Goal: Task Accomplishment & Management: Manage account settings

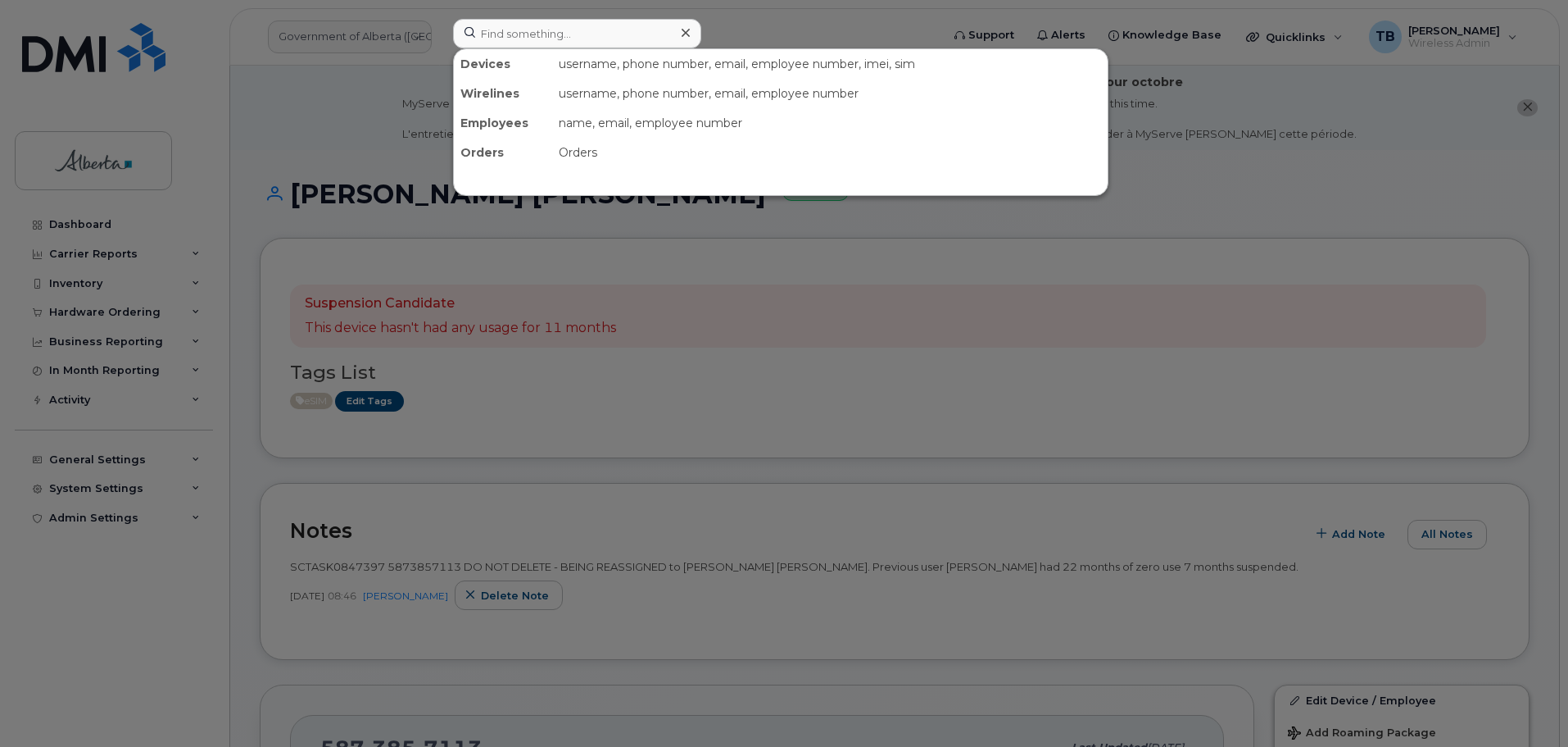
scroll to position [656, 0]
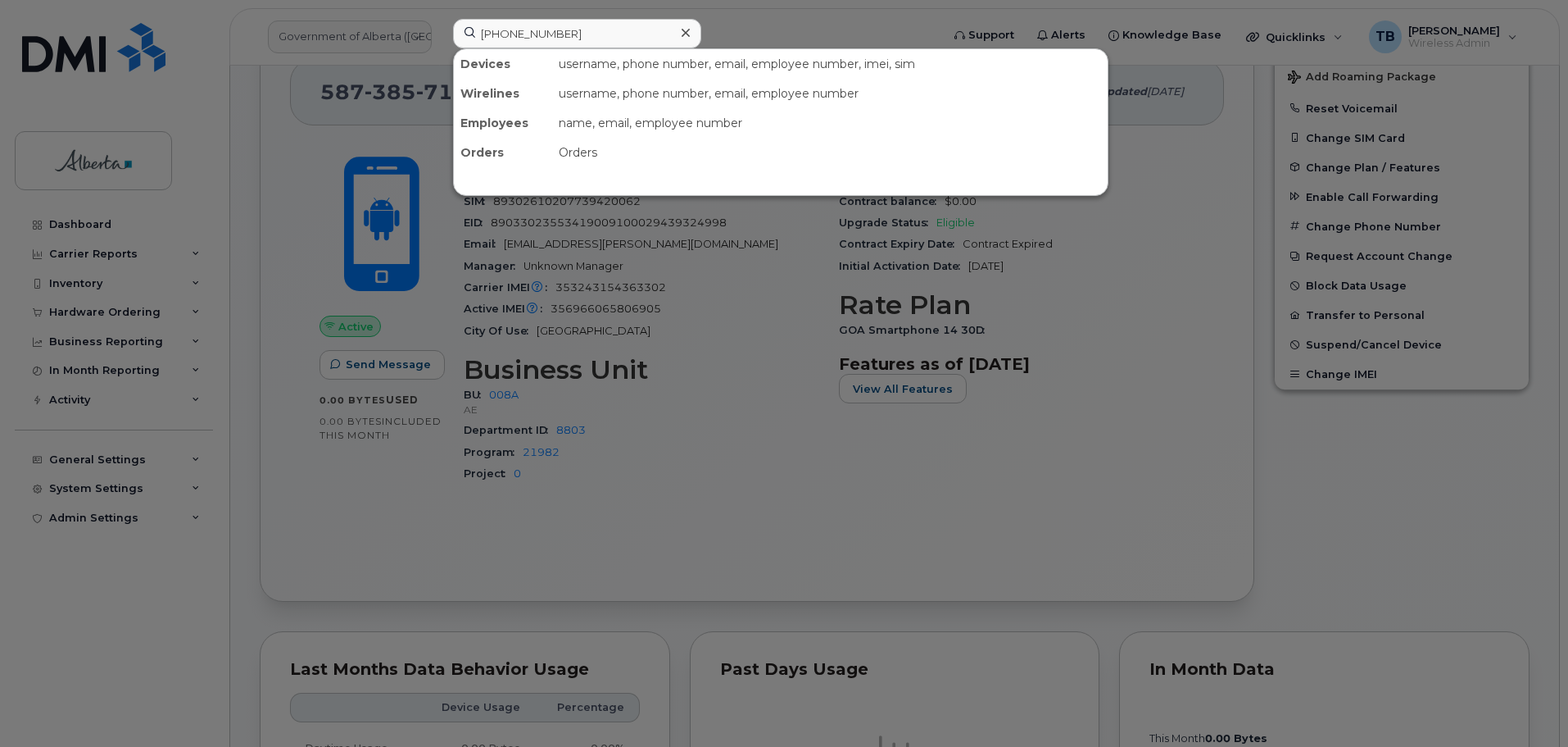
type input "[PHONE_NUMBER]"
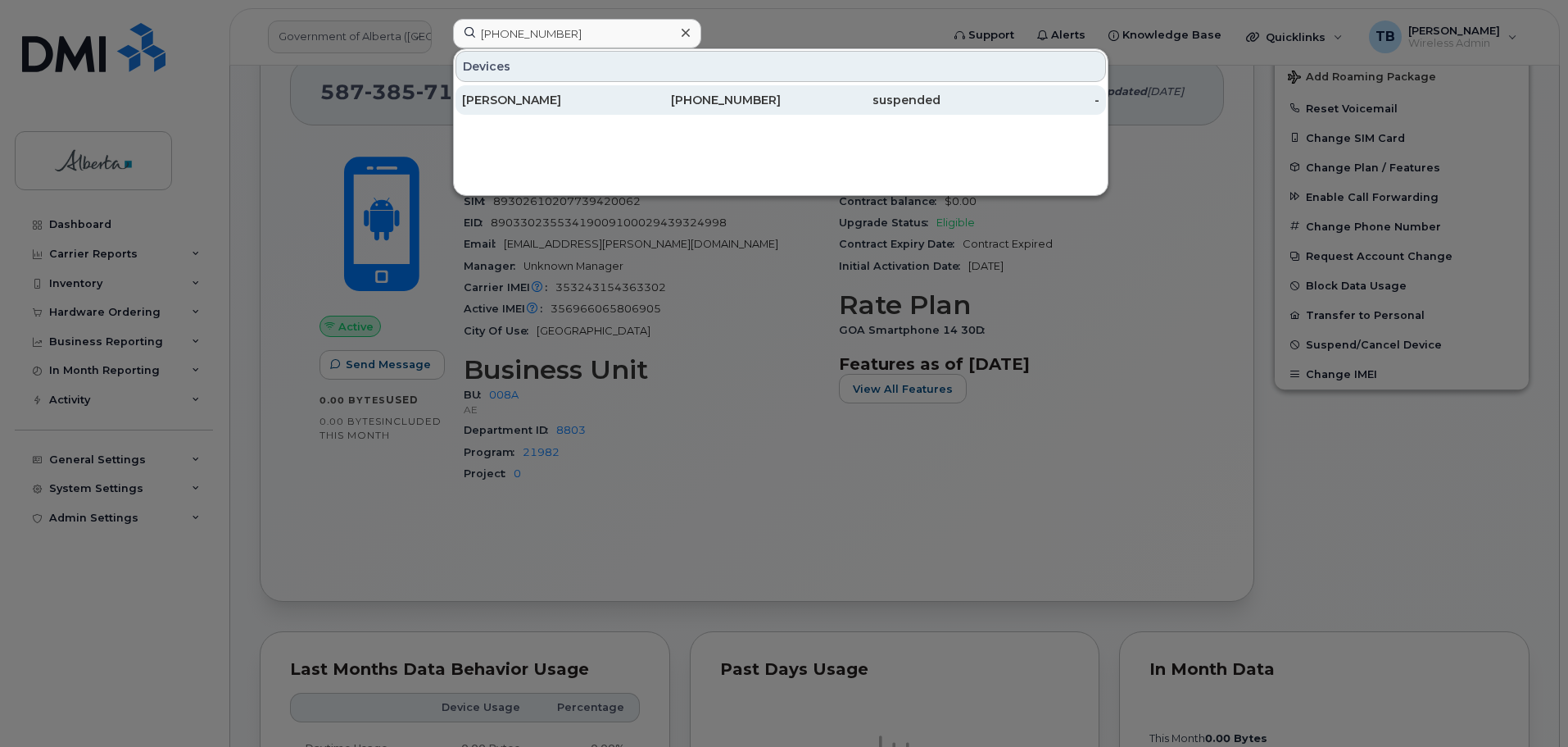
click at [528, 104] on div "[PERSON_NAME]" at bounding box center [542, 100] width 160 height 16
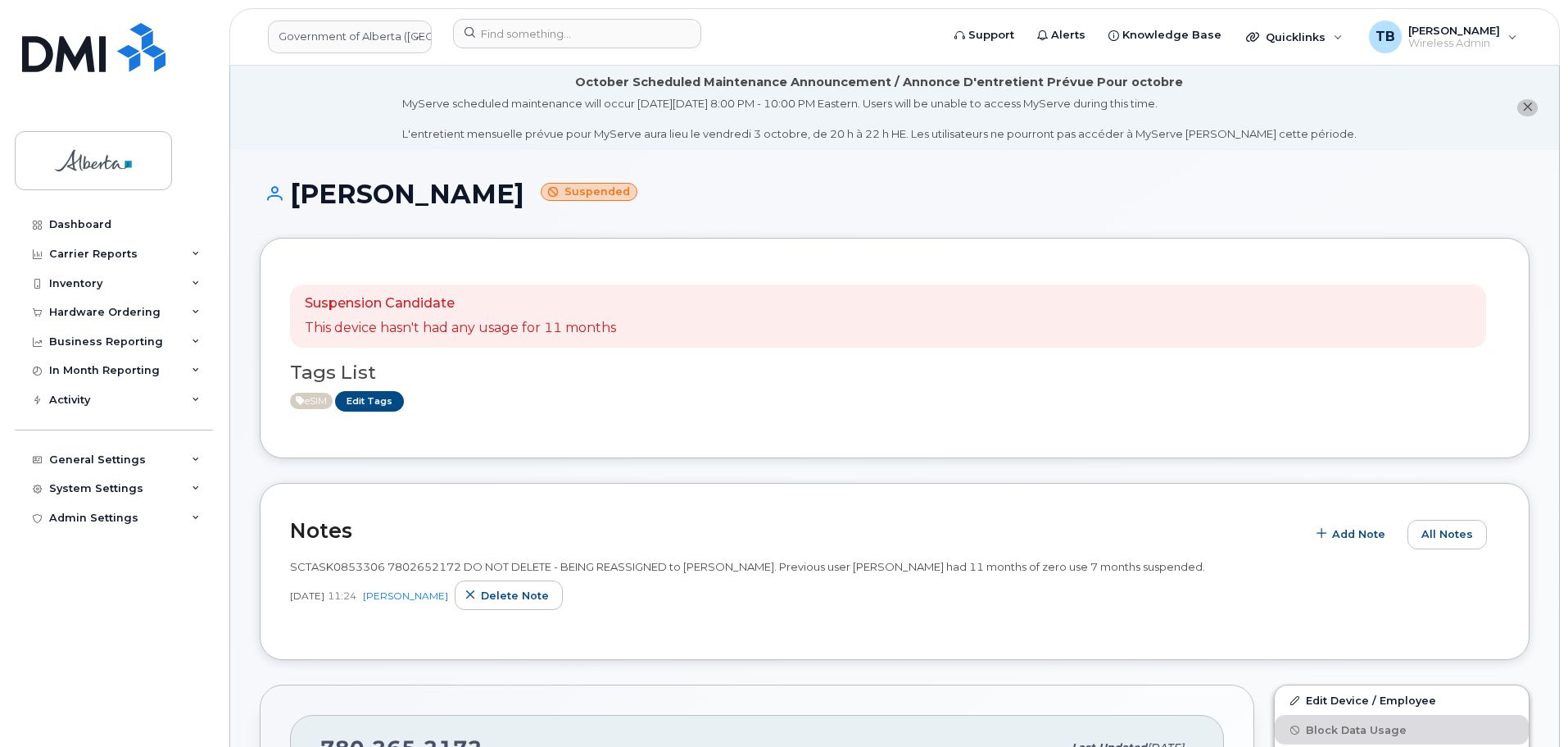
click at [327, 563] on span "SCTASK0853306 7802652172 DO NOT DELETE - BEING REASSIGNED to Ben Ofori. Previou…" at bounding box center [747, 566] width 915 height 13
copy span "SCTASK0853306"
drag, startPoint x: 89, startPoint y: 65, endPoint x: 93, endPoint y: 119, distance: 54.1
click at [89, 65] on img at bounding box center [94, 47] width 143 height 49
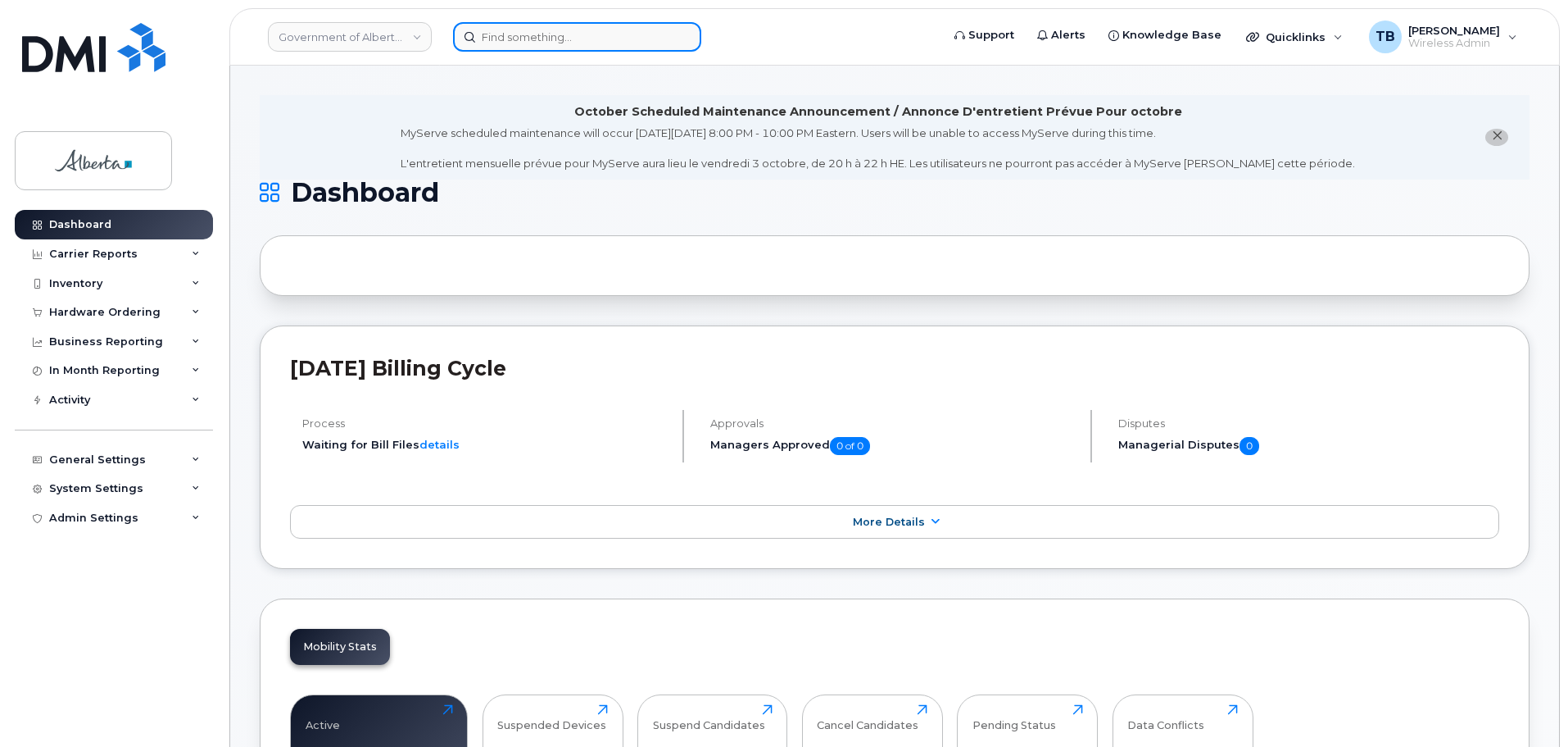
click at [560, 37] on input at bounding box center [578, 37] width 248 height 29
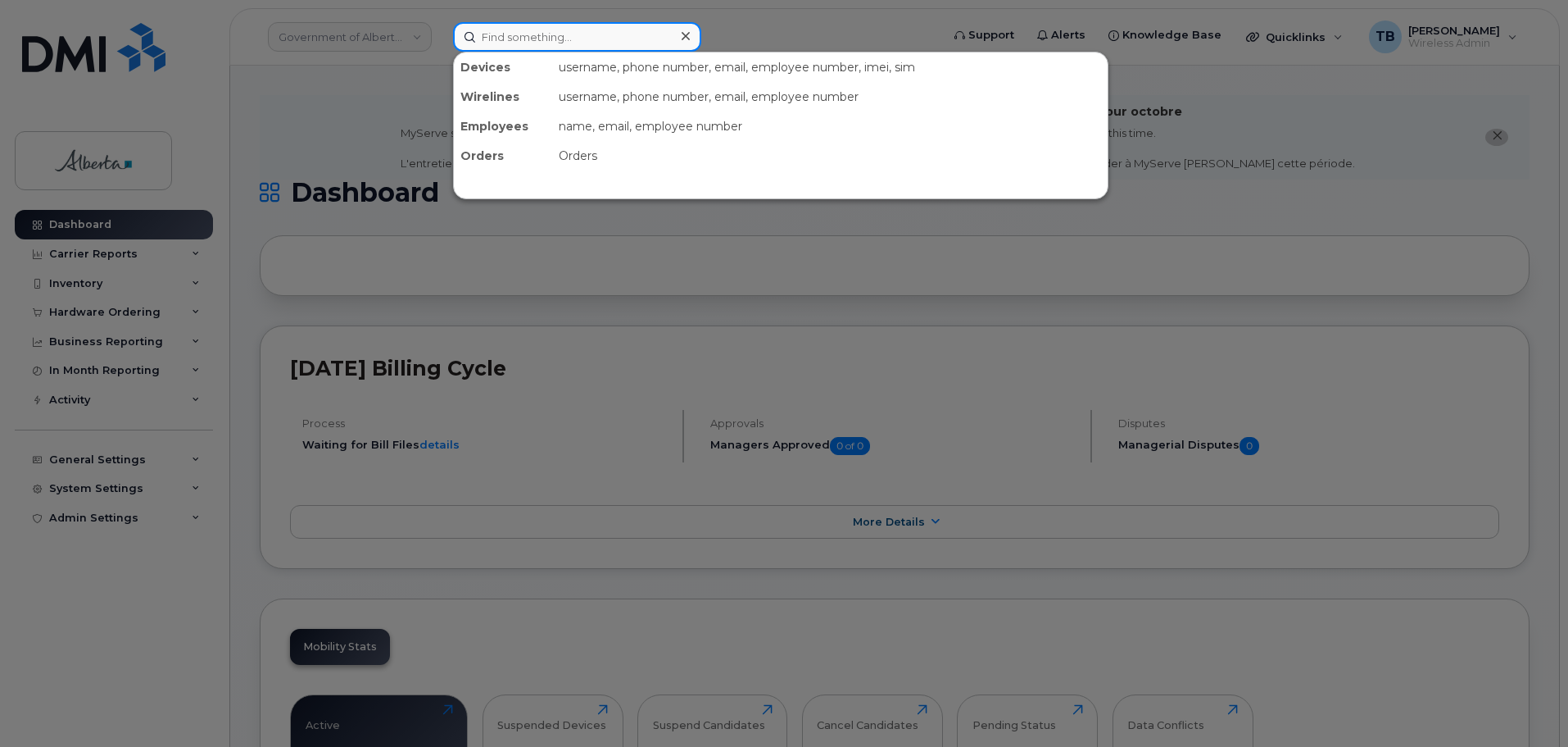
paste input "7802320171"
type input "7802320171"
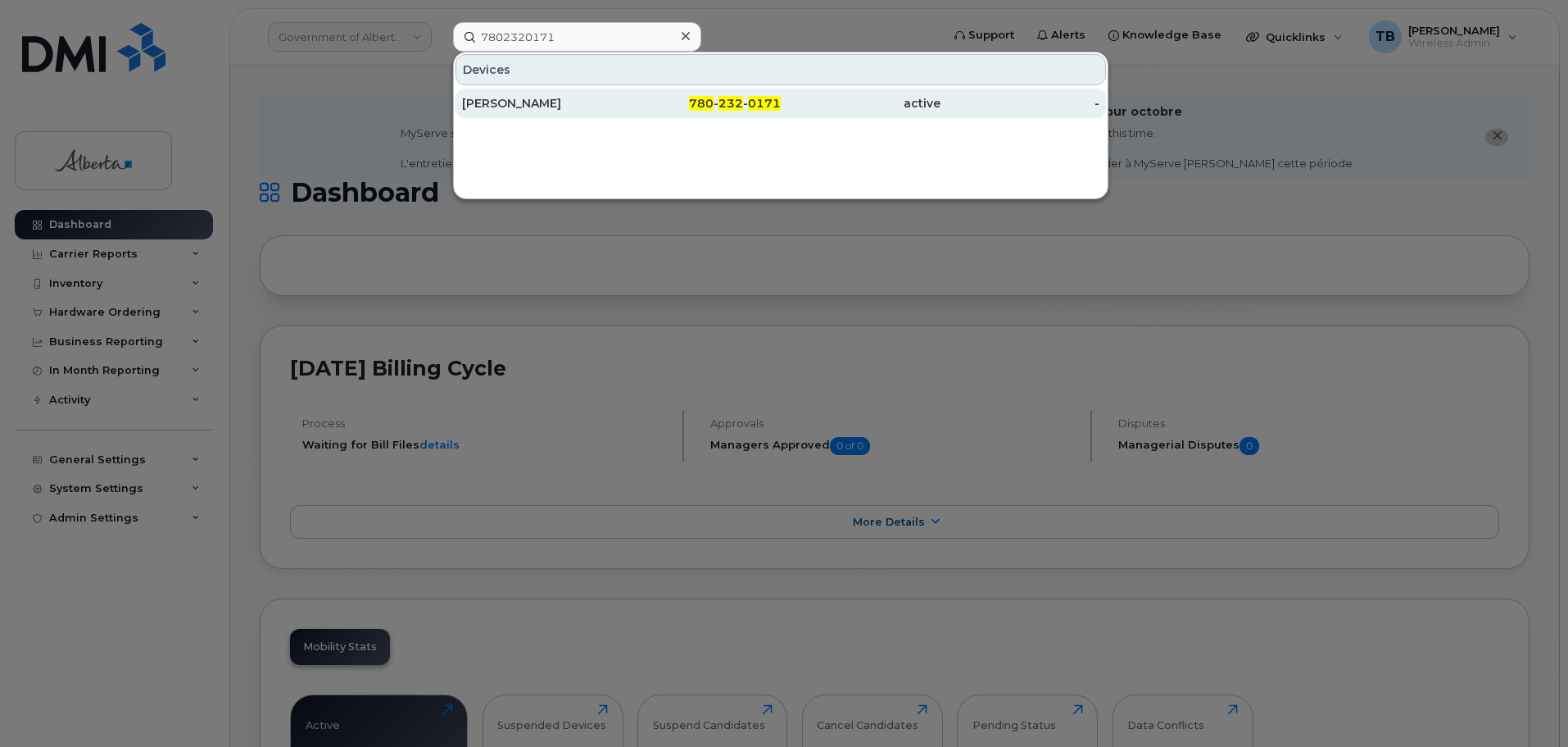
click at [499, 103] on div "Clinton Uzobor" at bounding box center [542, 103] width 160 height 16
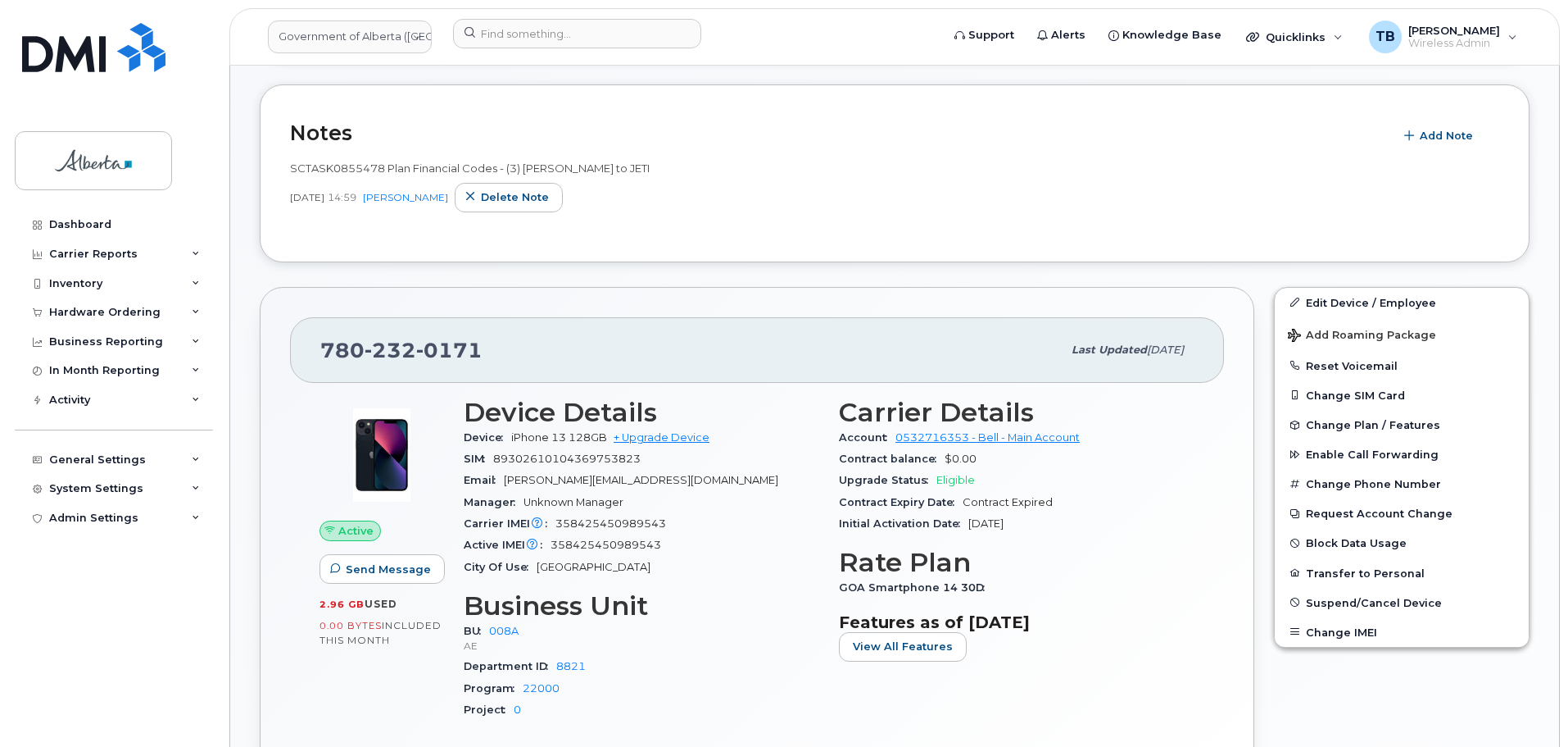
scroll to position [410, 0]
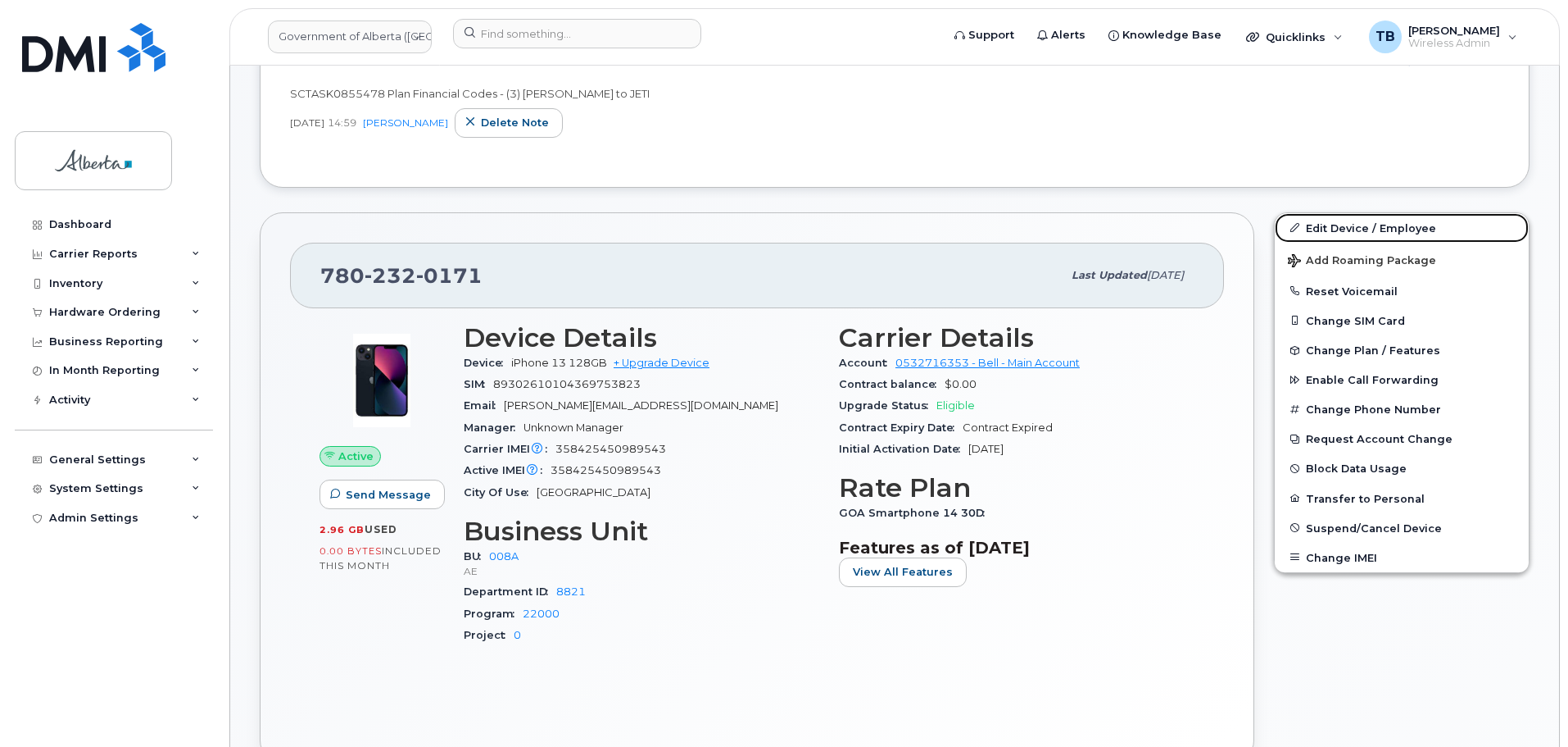
drag, startPoint x: 1307, startPoint y: 229, endPoint x: 1068, endPoint y: 275, distance: 243.4
click at [1307, 228] on link "Edit Device / Employee" at bounding box center [1402, 228] width 254 height 29
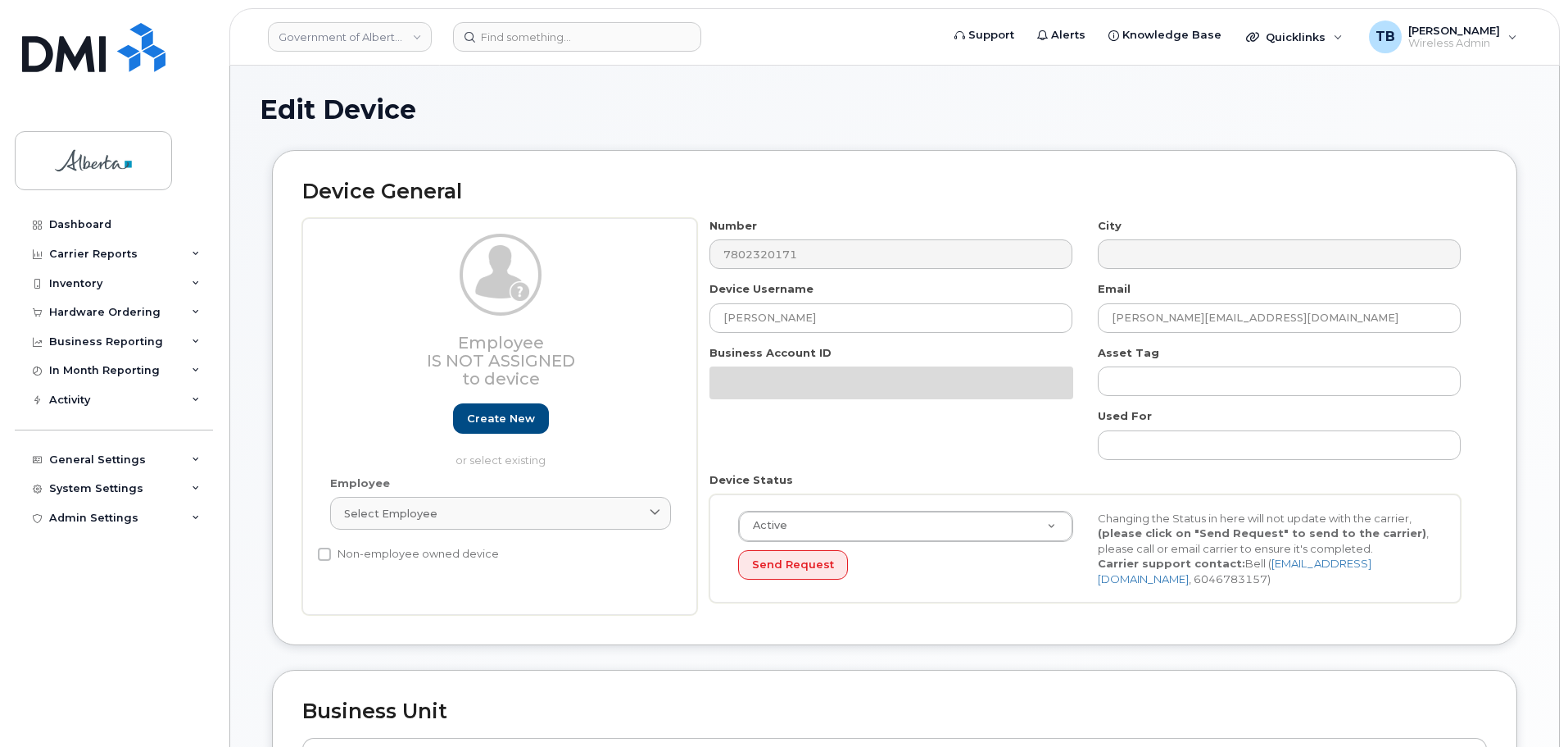
select select "4749737"
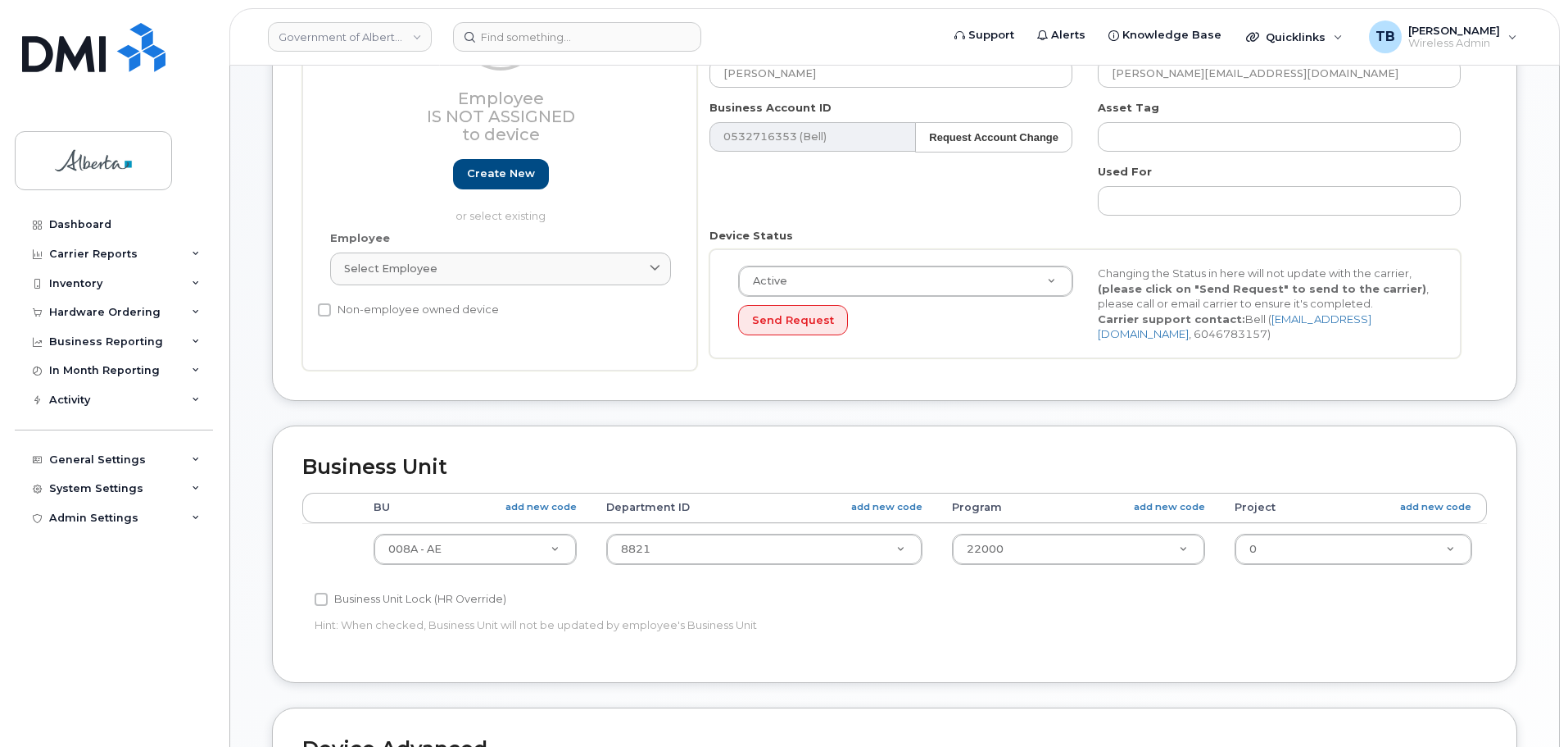
scroll to position [494, 0]
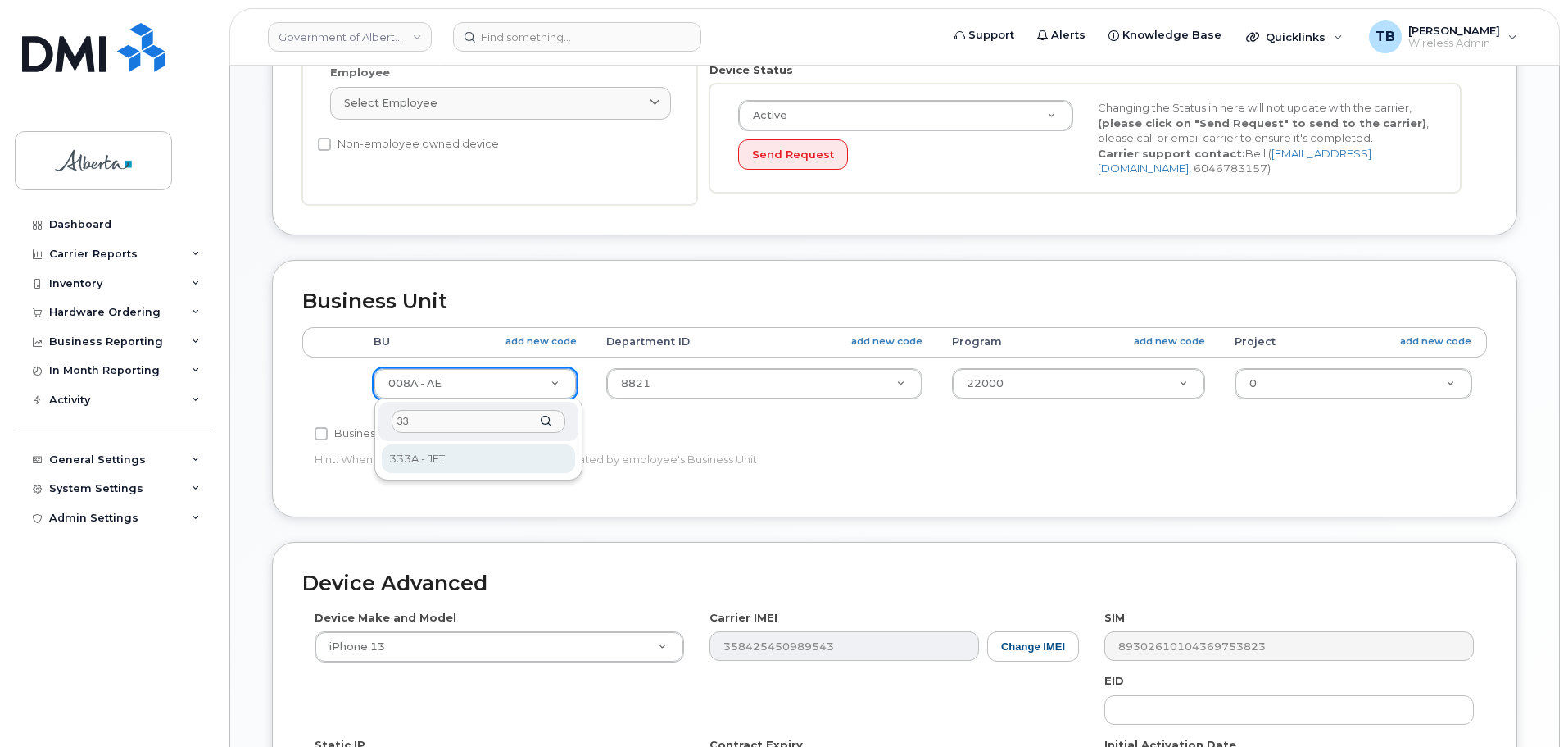
type input "33"
select select "4206363"
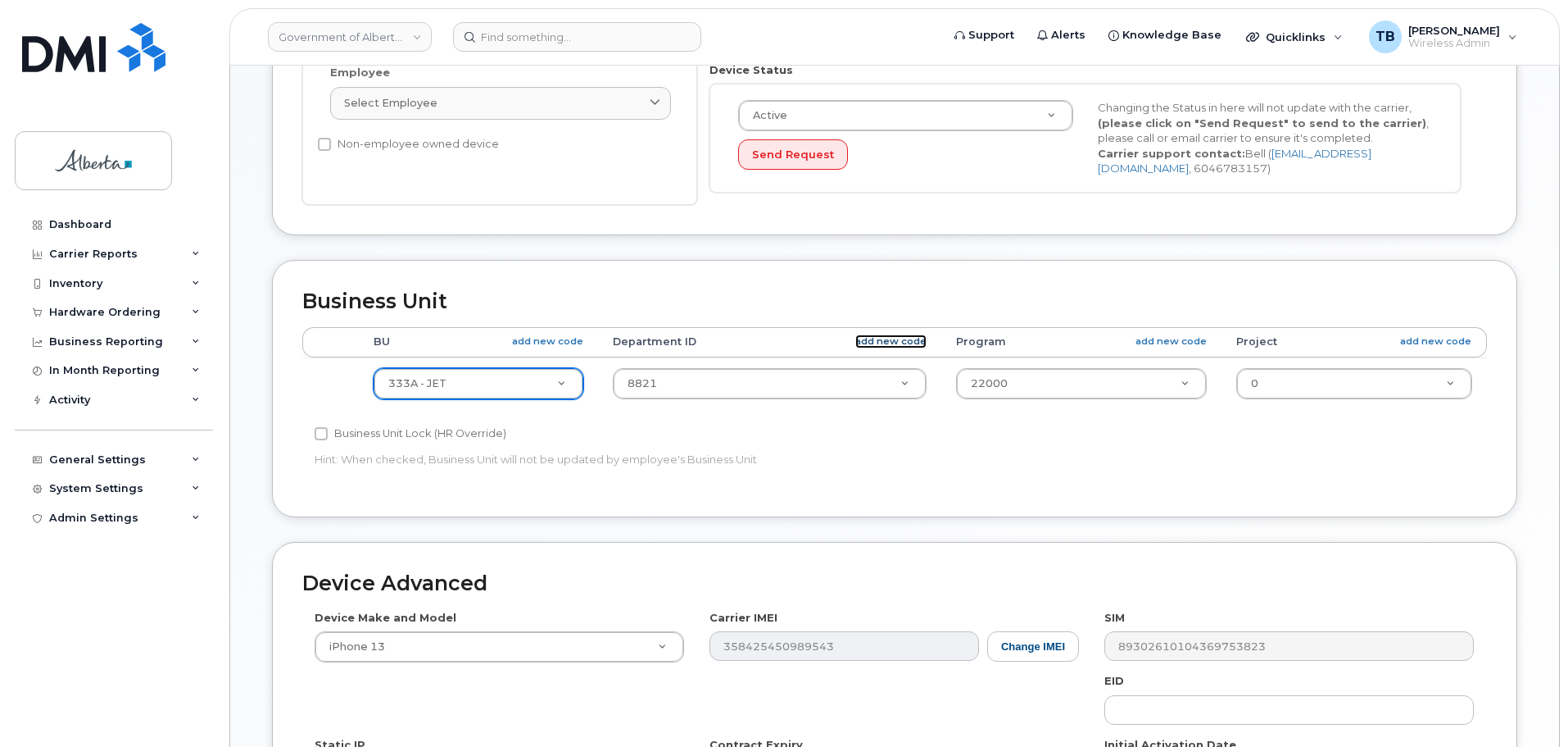
click at [891, 340] on link "add new code" at bounding box center [892, 341] width 71 height 14
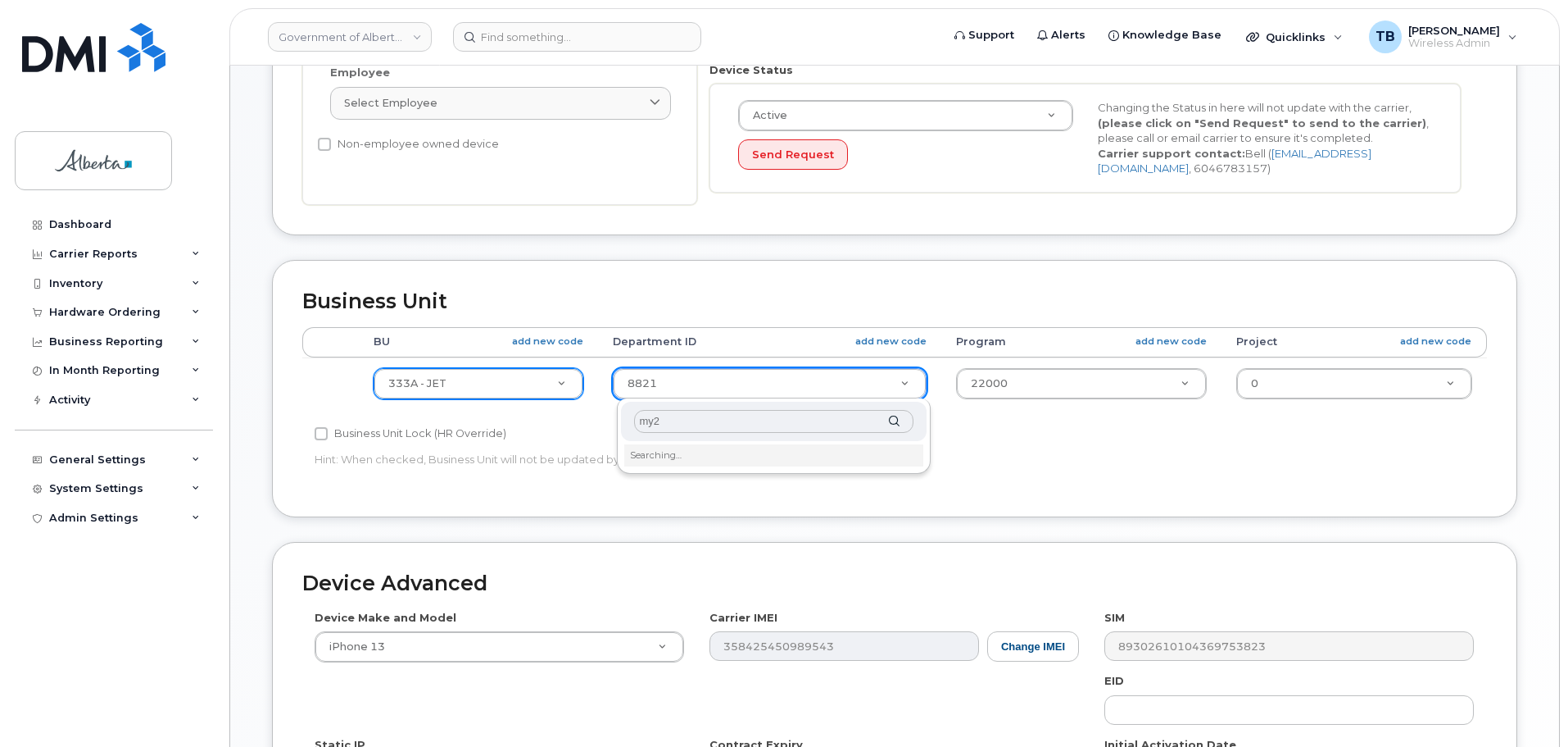
type input "my25"
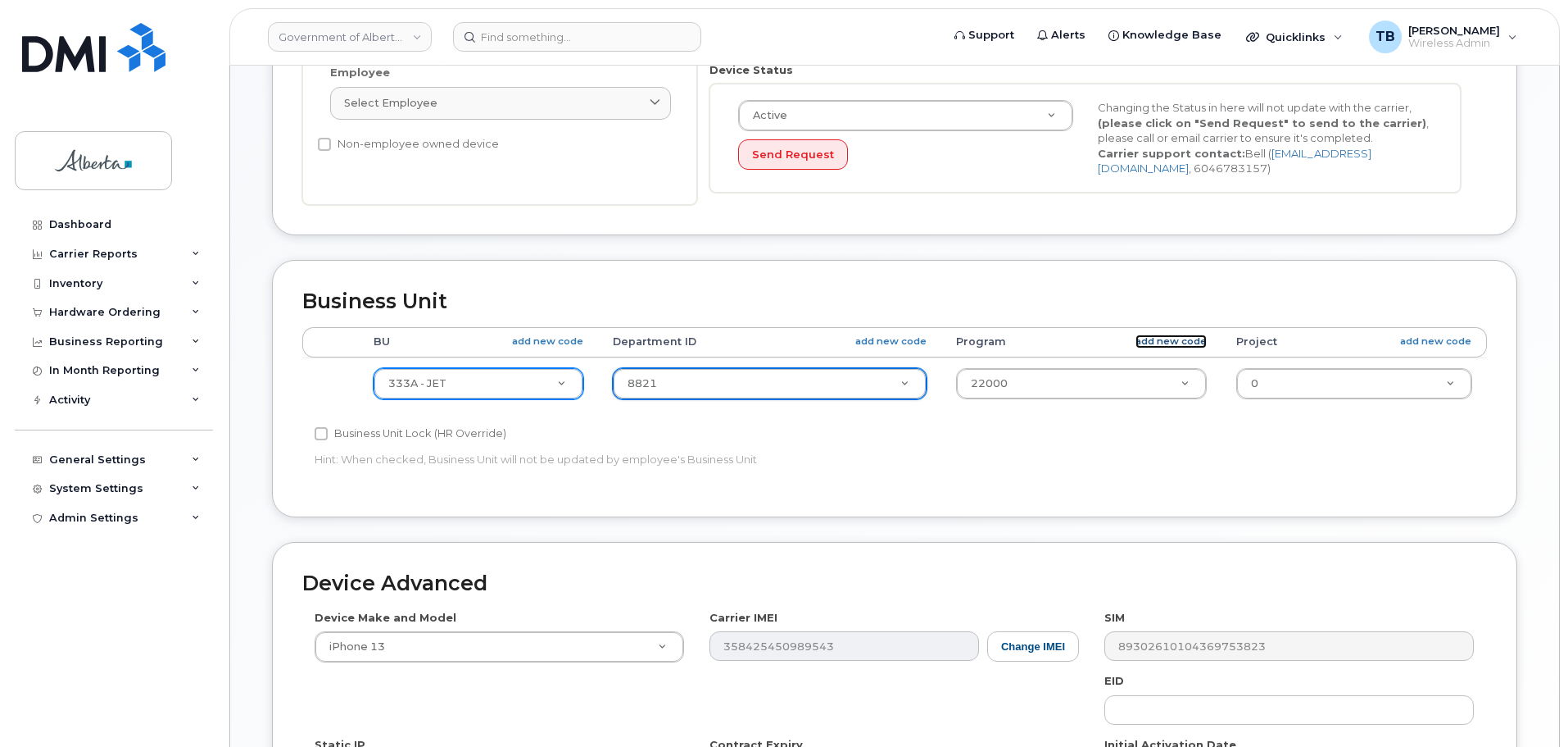
click at [1166, 338] on link "add new code" at bounding box center [1171, 341] width 71 height 14
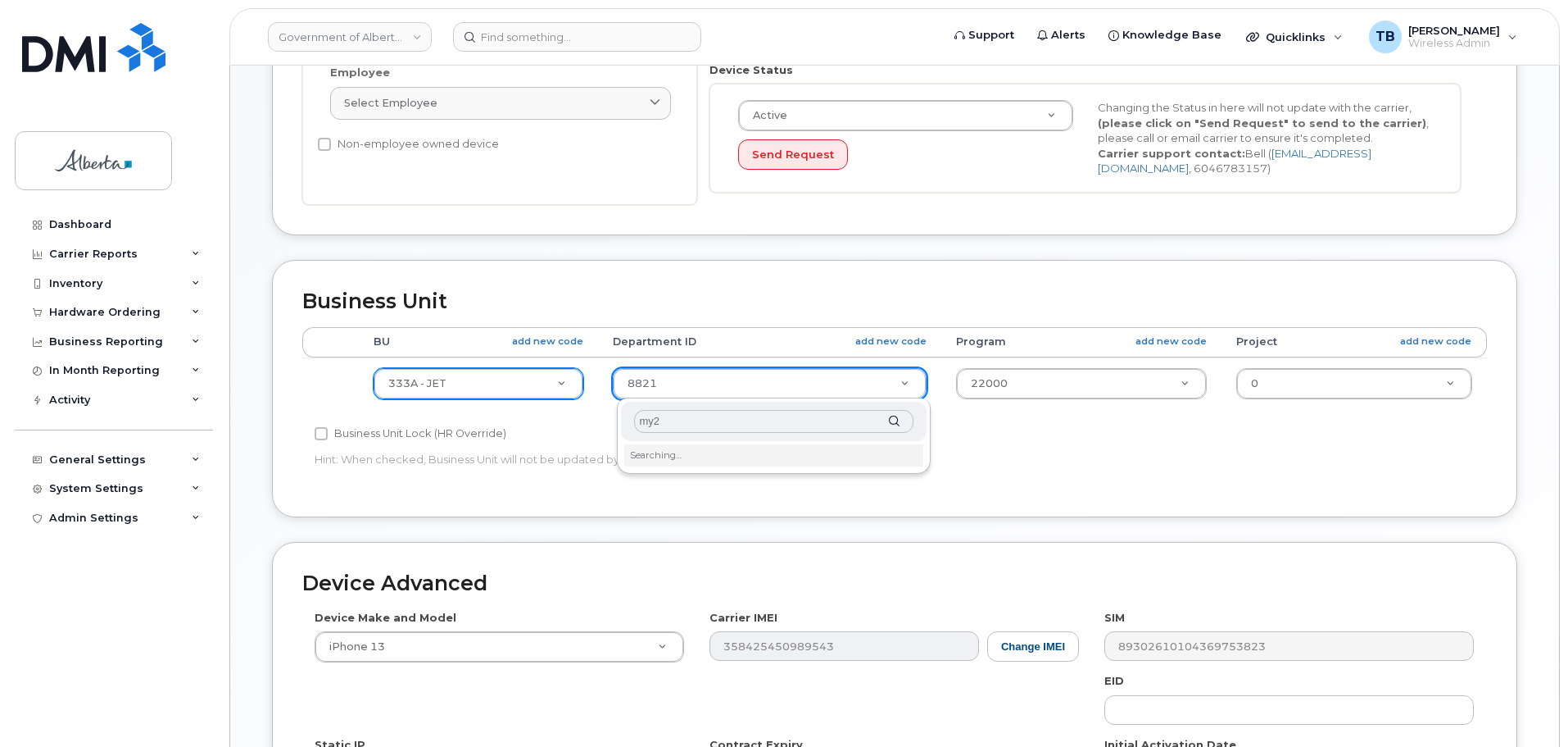
type input "my25"
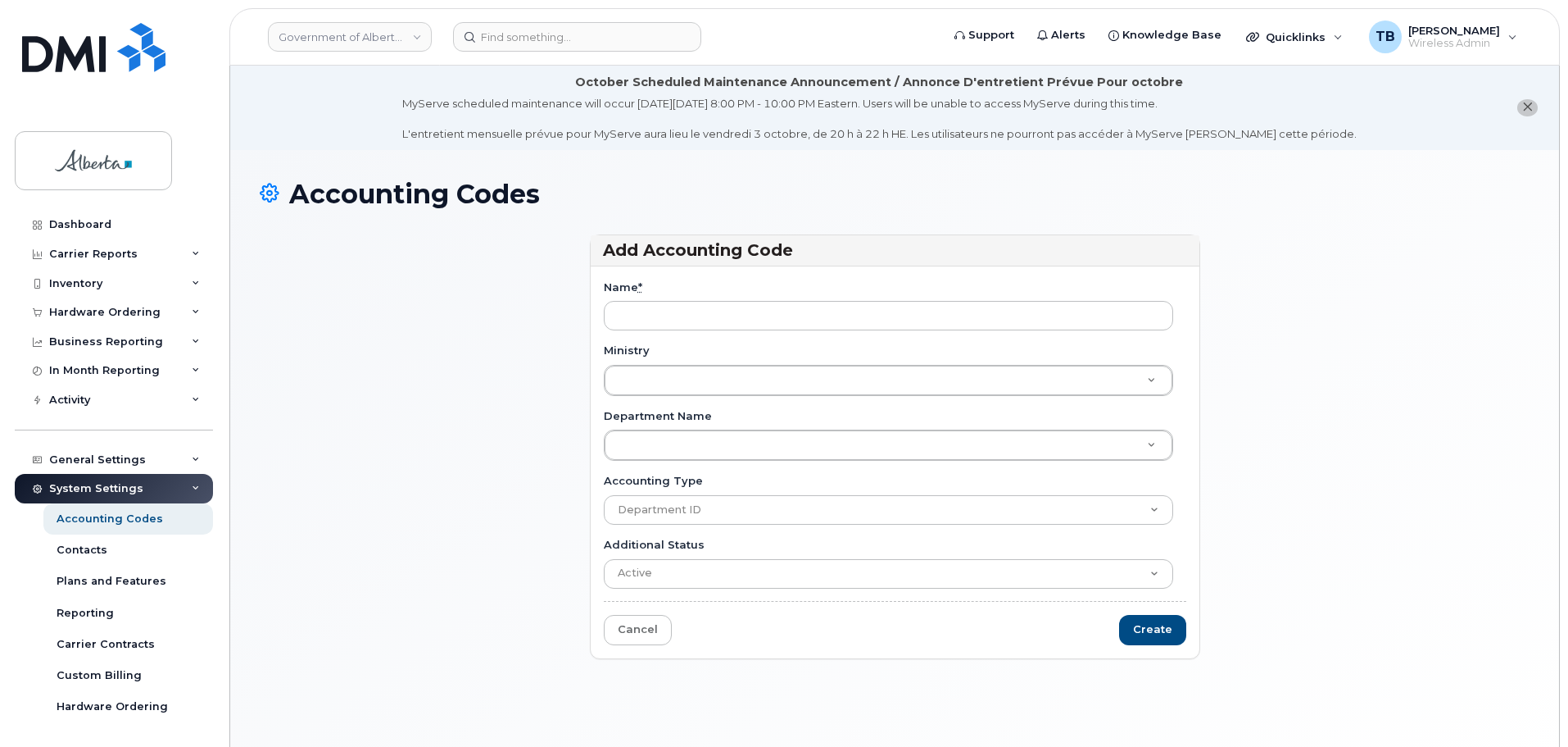
click at [816, 360] on div "Ministry Ministry Ministry" at bounding box center [895, 369] width 582 height 54
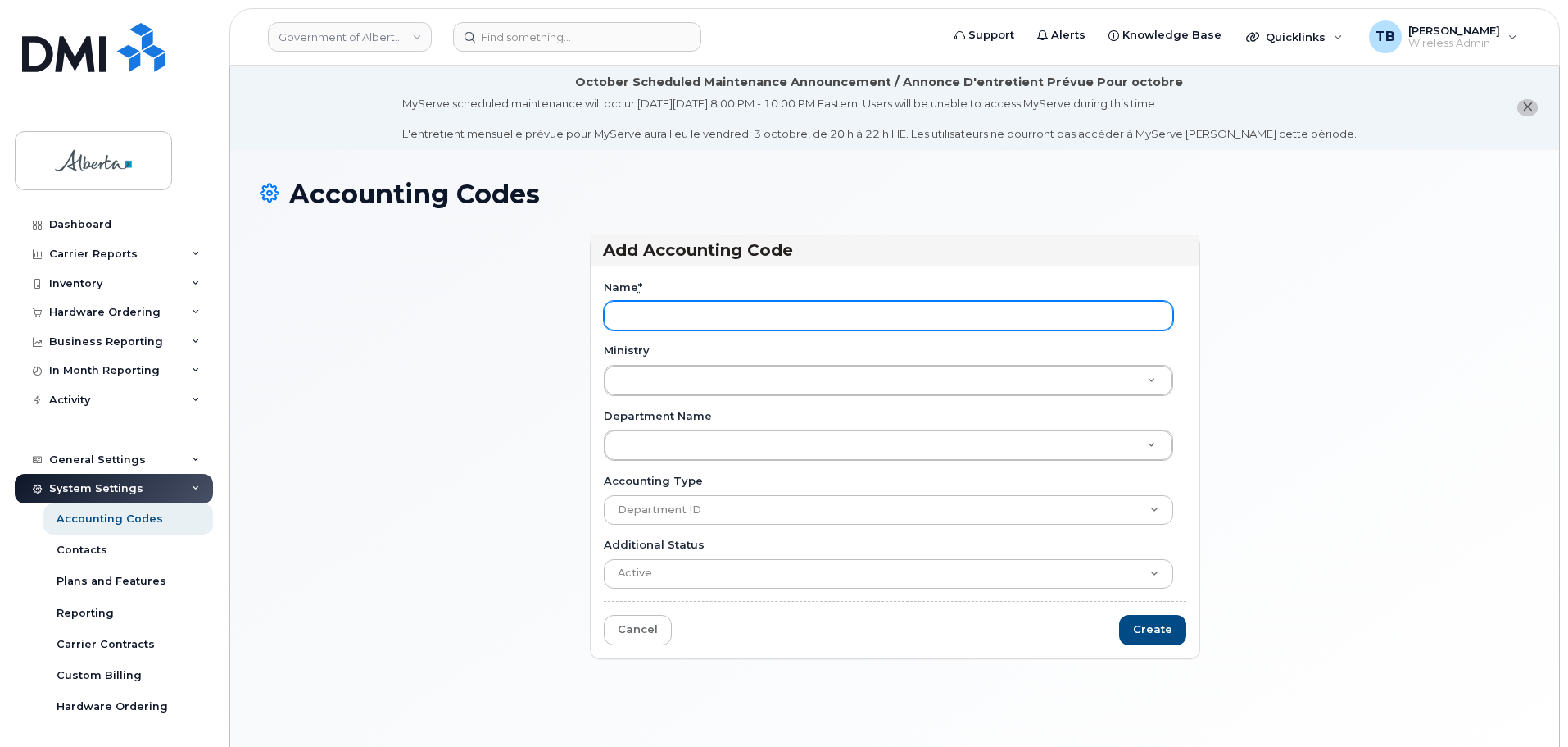
click at [715, 315] on input "Name *" at bounding box center [888, 315] width 569 height 29
type input "<"
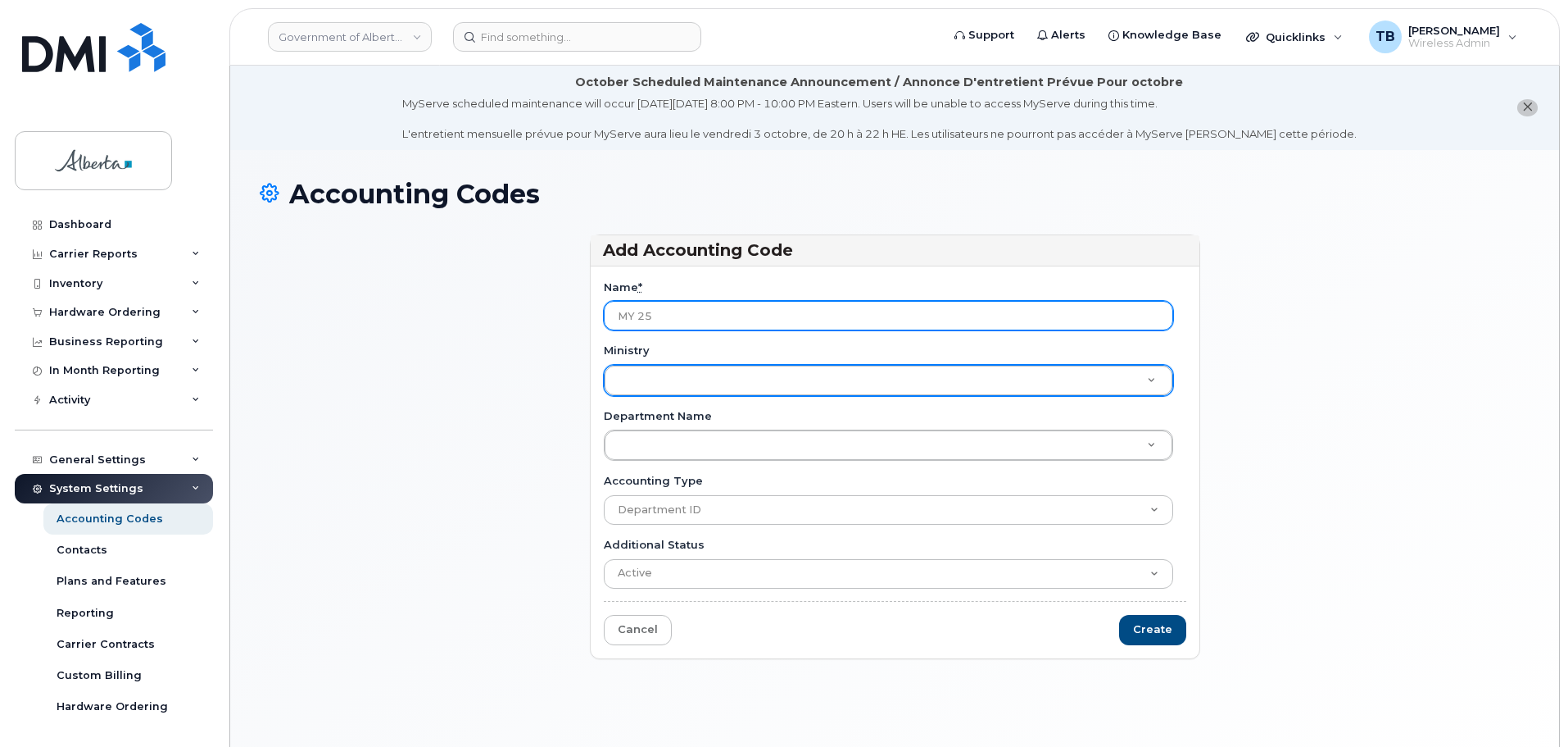
type input "MY 25"
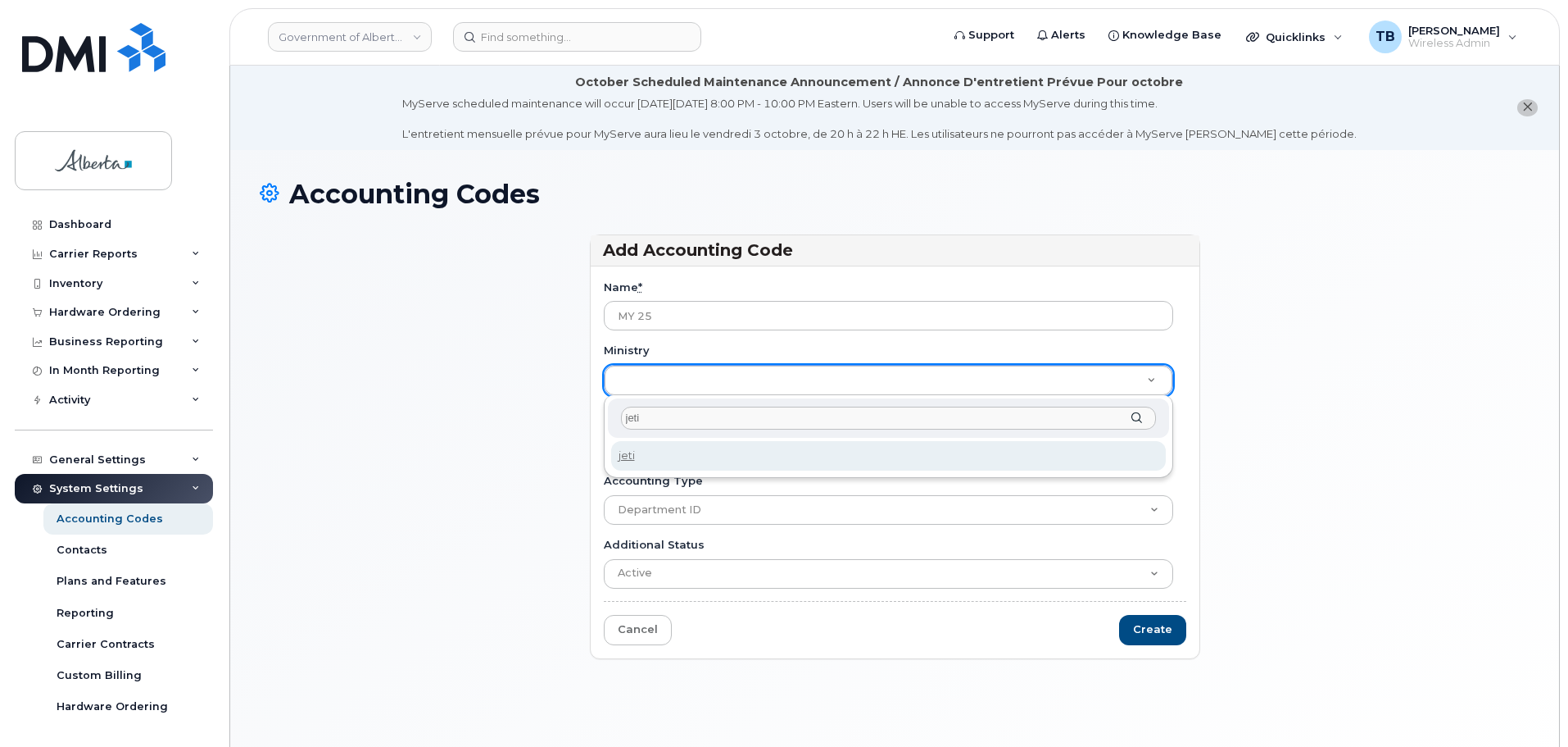
type input "jeti"
type input "JET"
drag, startPoint x: 642, startPoint y: 445, endPoint x: 663, endPoint y: 458, distance: 24.7
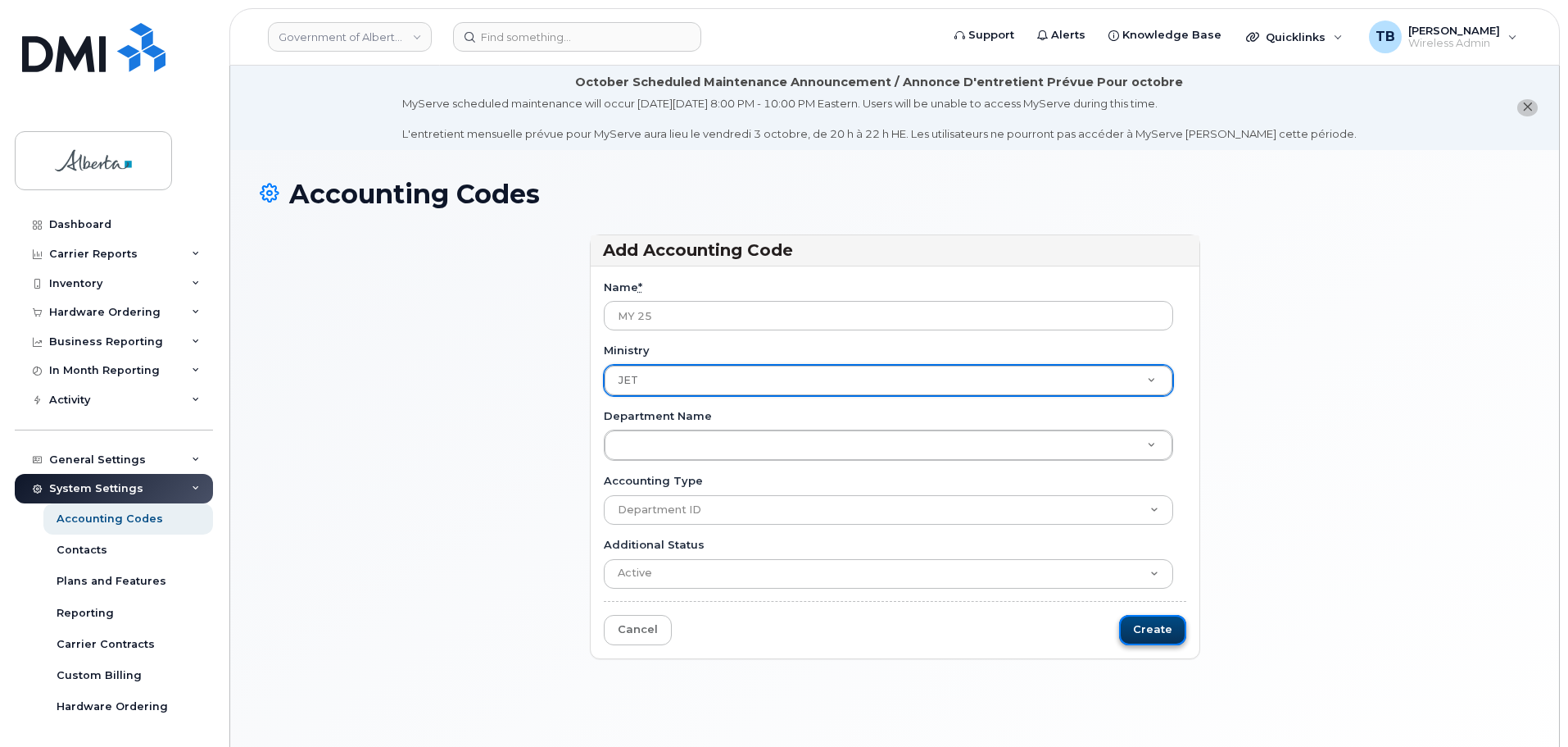
click at [1148, 628] on input "Create" at bounding box center [1152, 629] width 67 height 30
type input "Saving..."
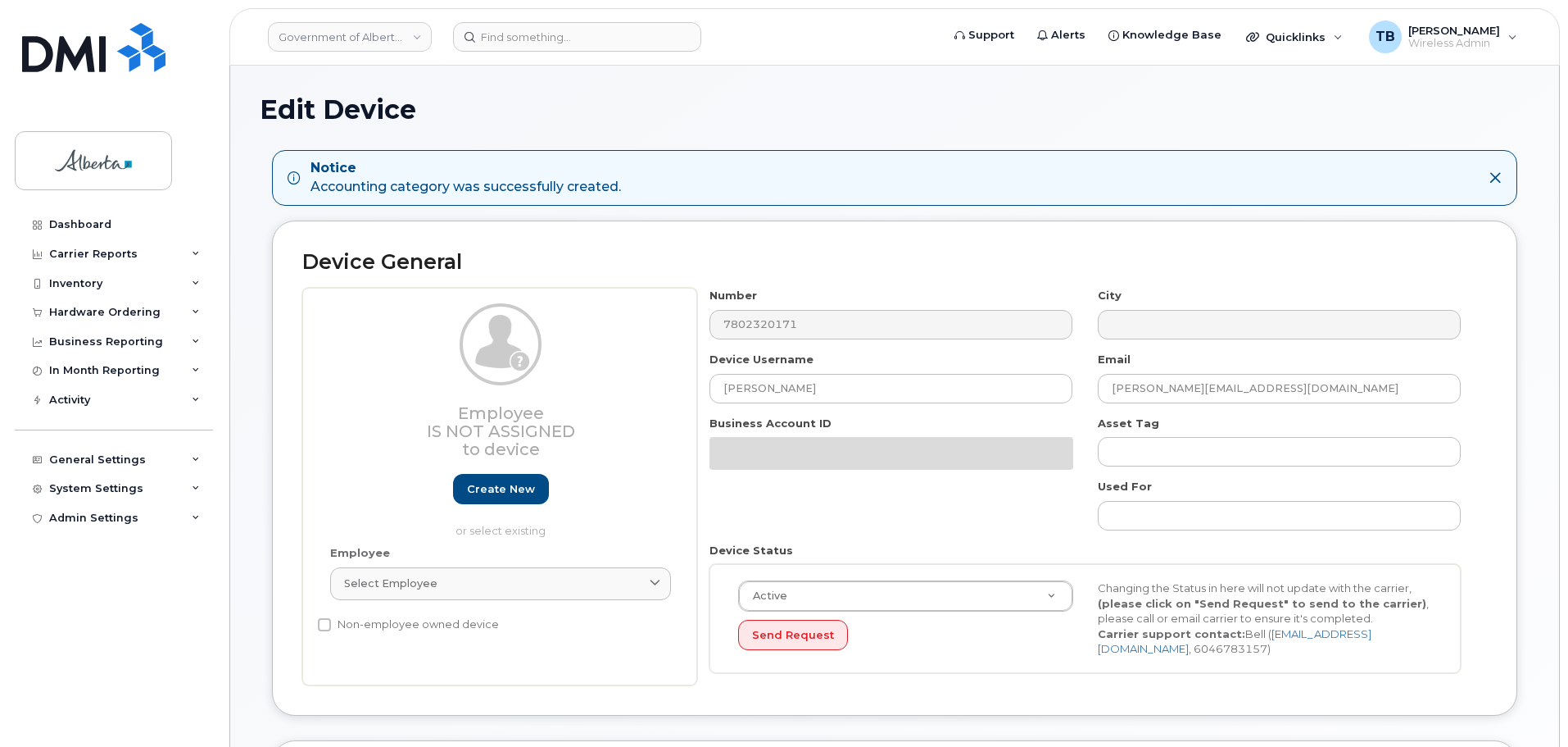
select select "4749737"
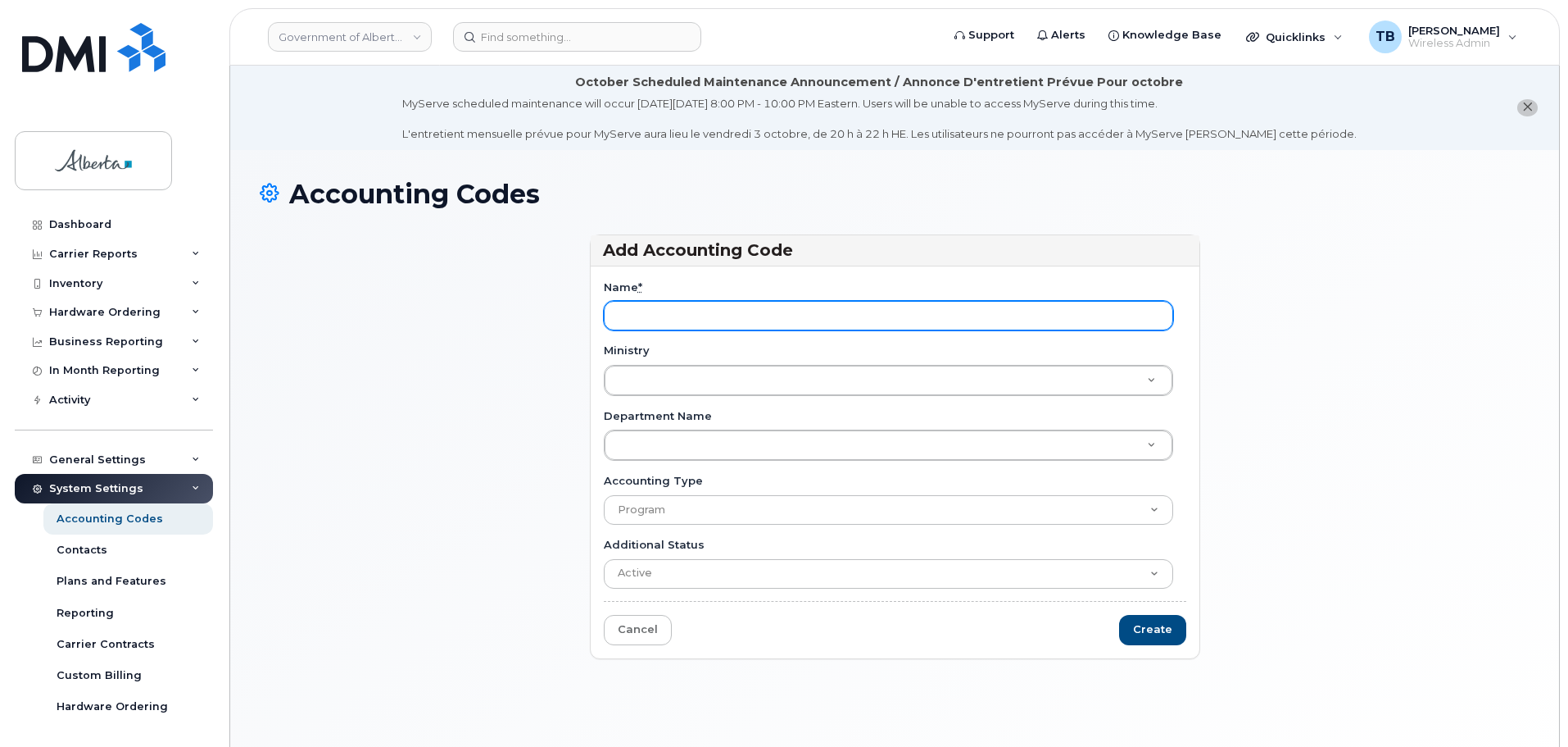
type input "<"
type input "M0001"
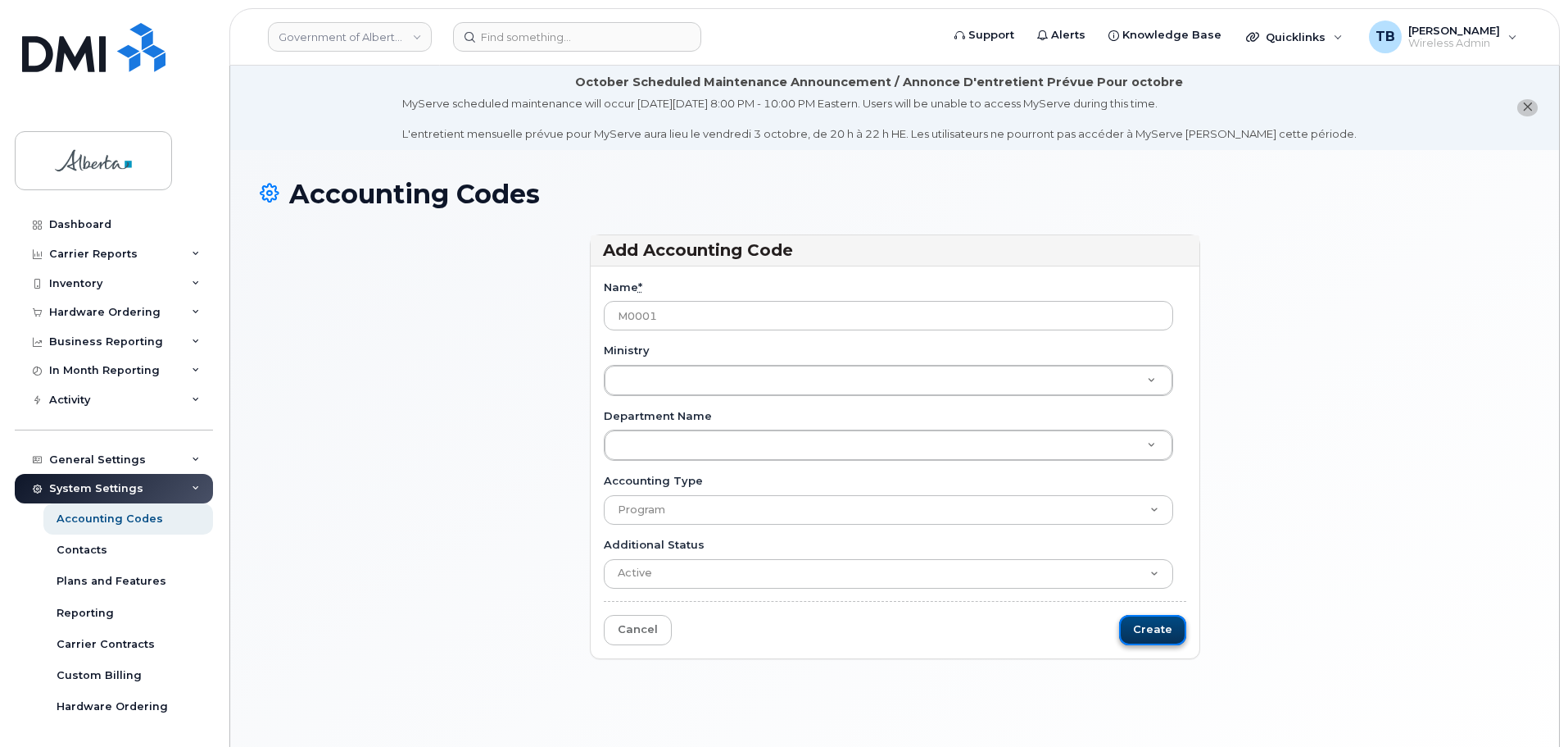
click at [1156, 628] on input "Create" at bounding box center [1152, 629] width 67 height 30
type input "Saving..."
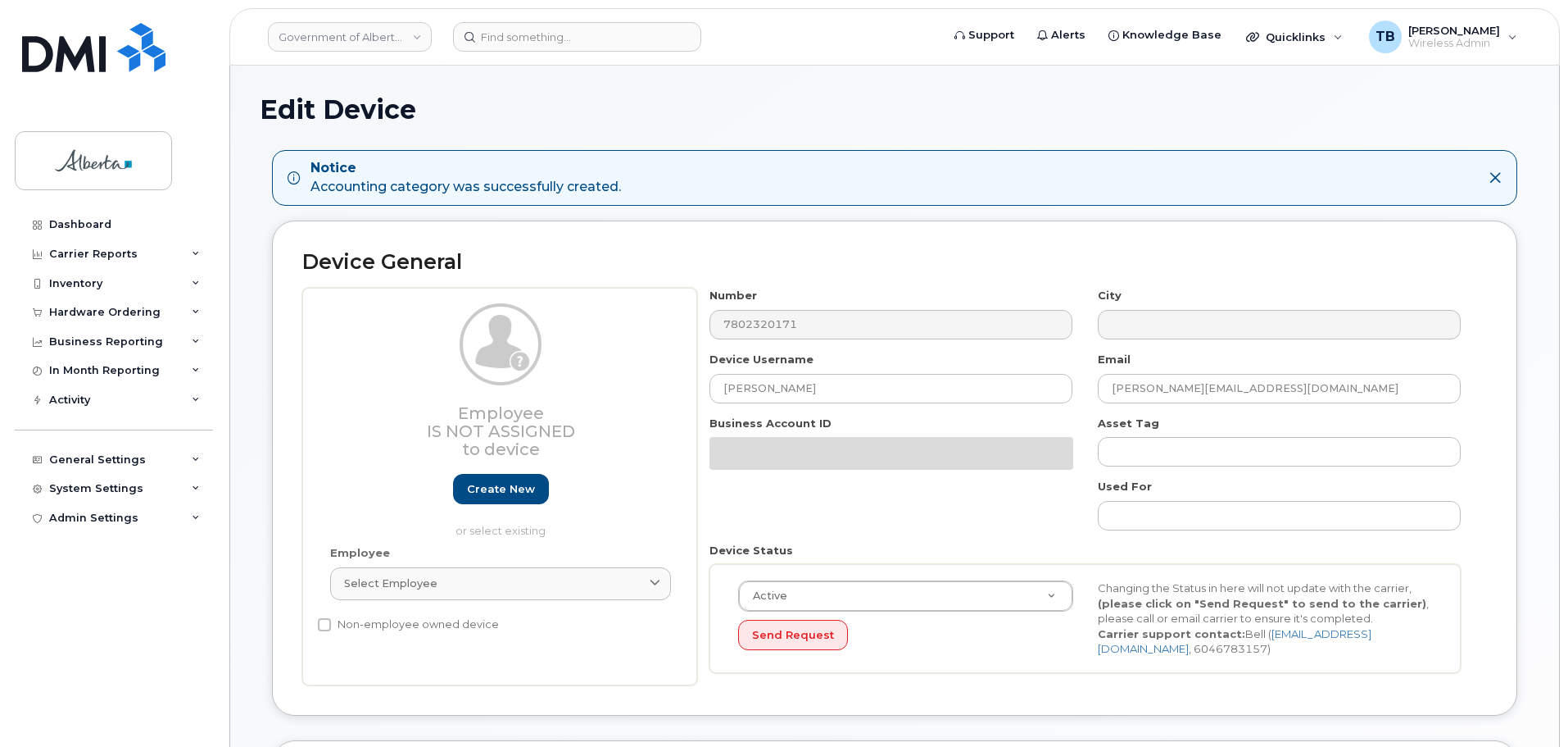
select select "4749737"
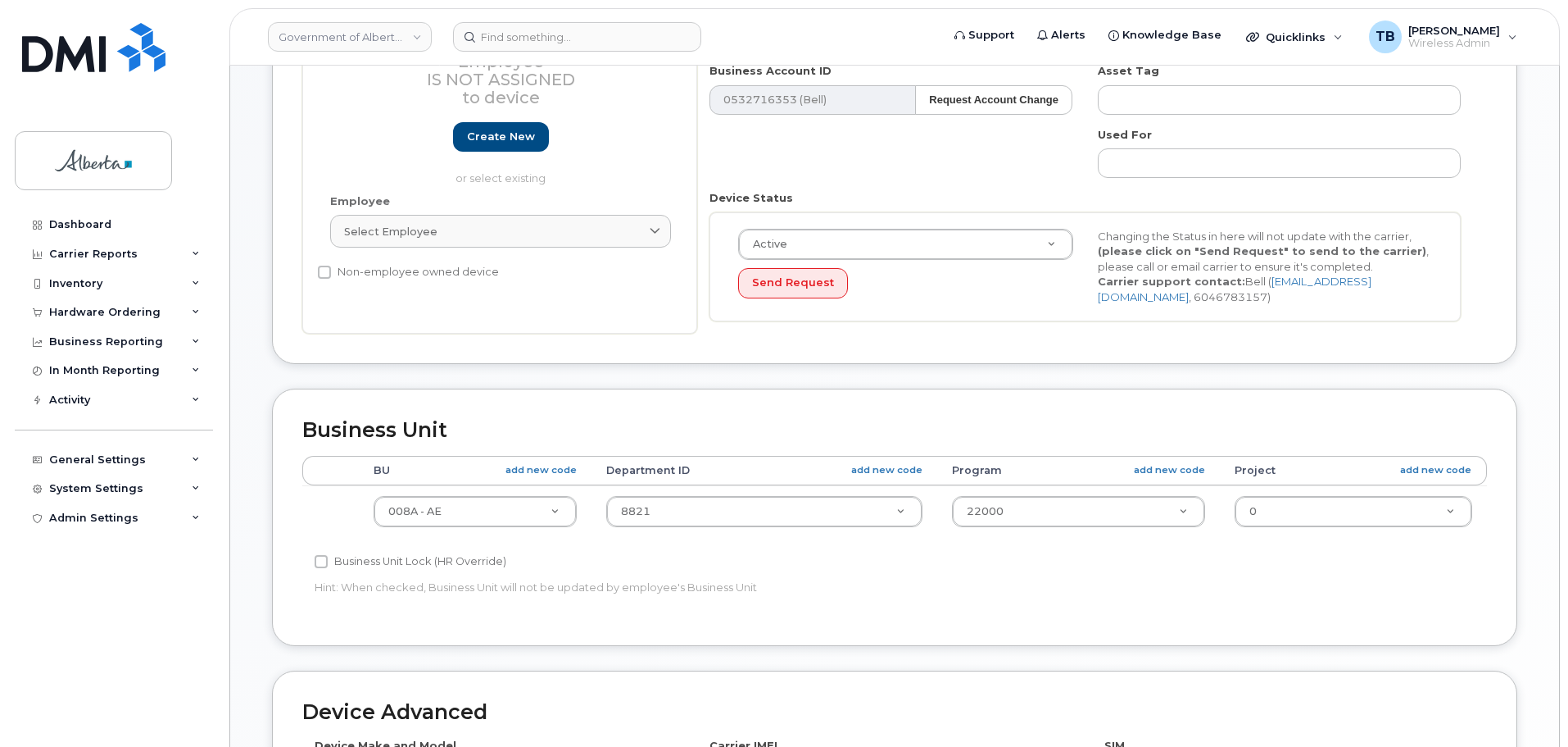
scroll to position [656, 0]
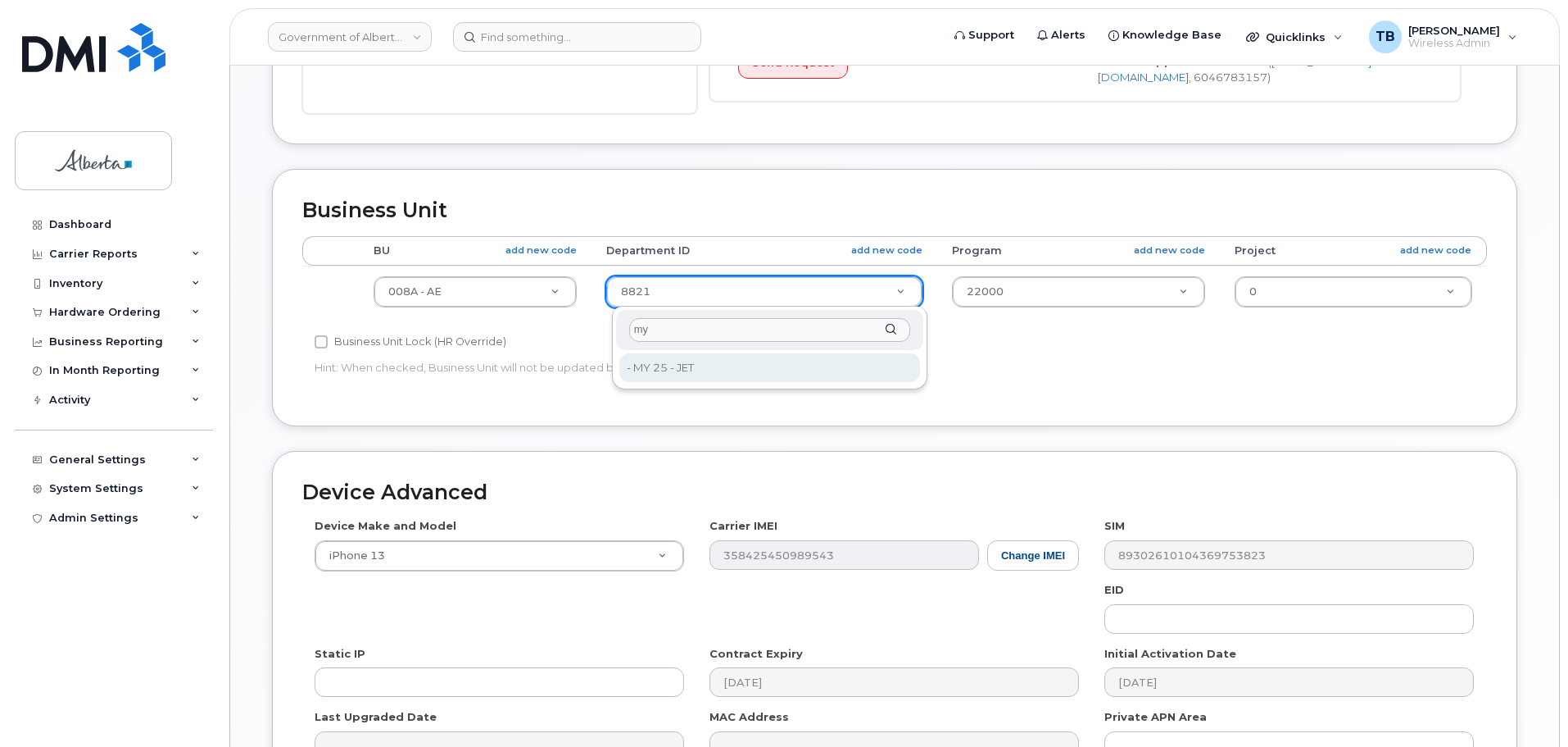
type input "my"
type input "36132631"
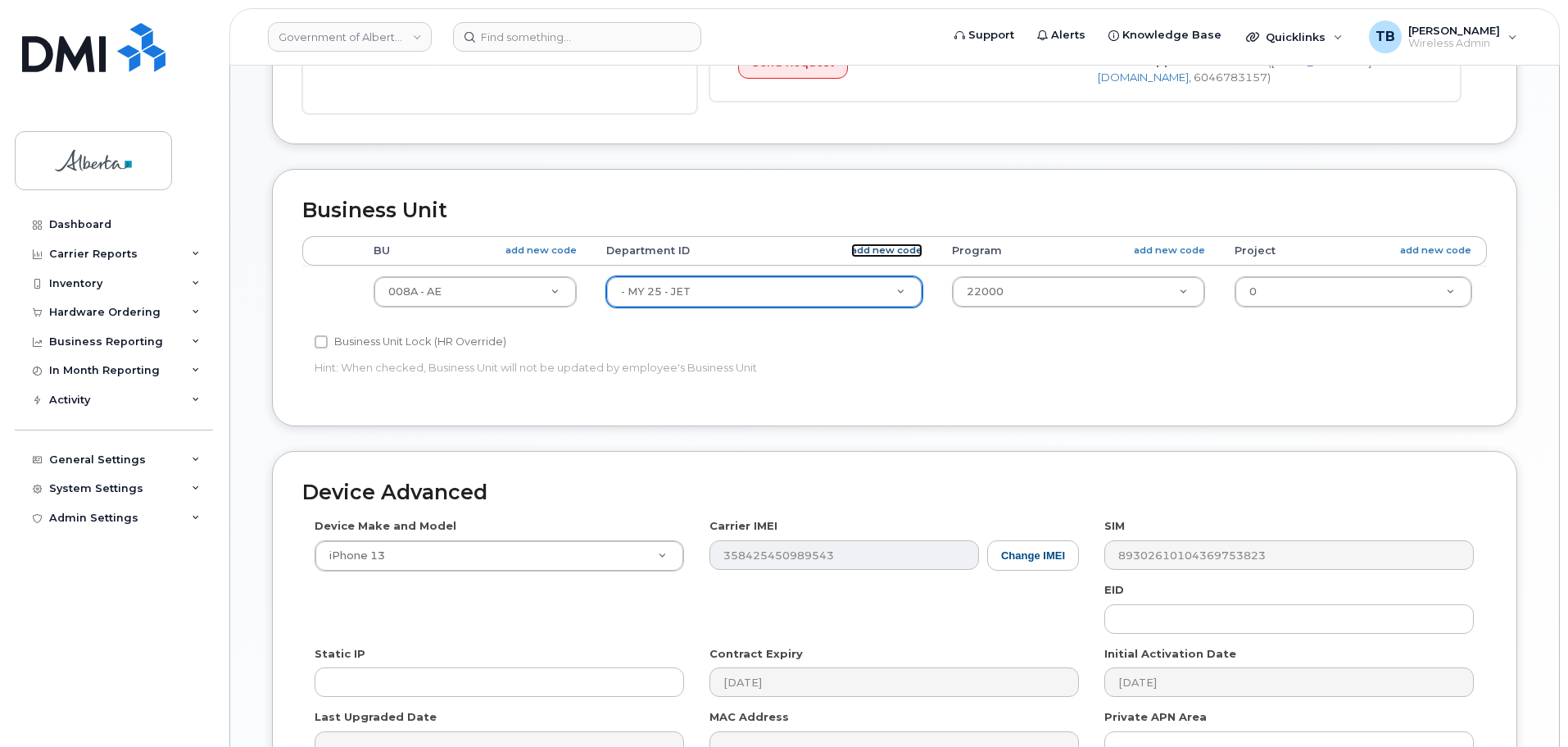
click at [881, 246] on link "add new code" at bounding box center [887, 250] width 71 height 14
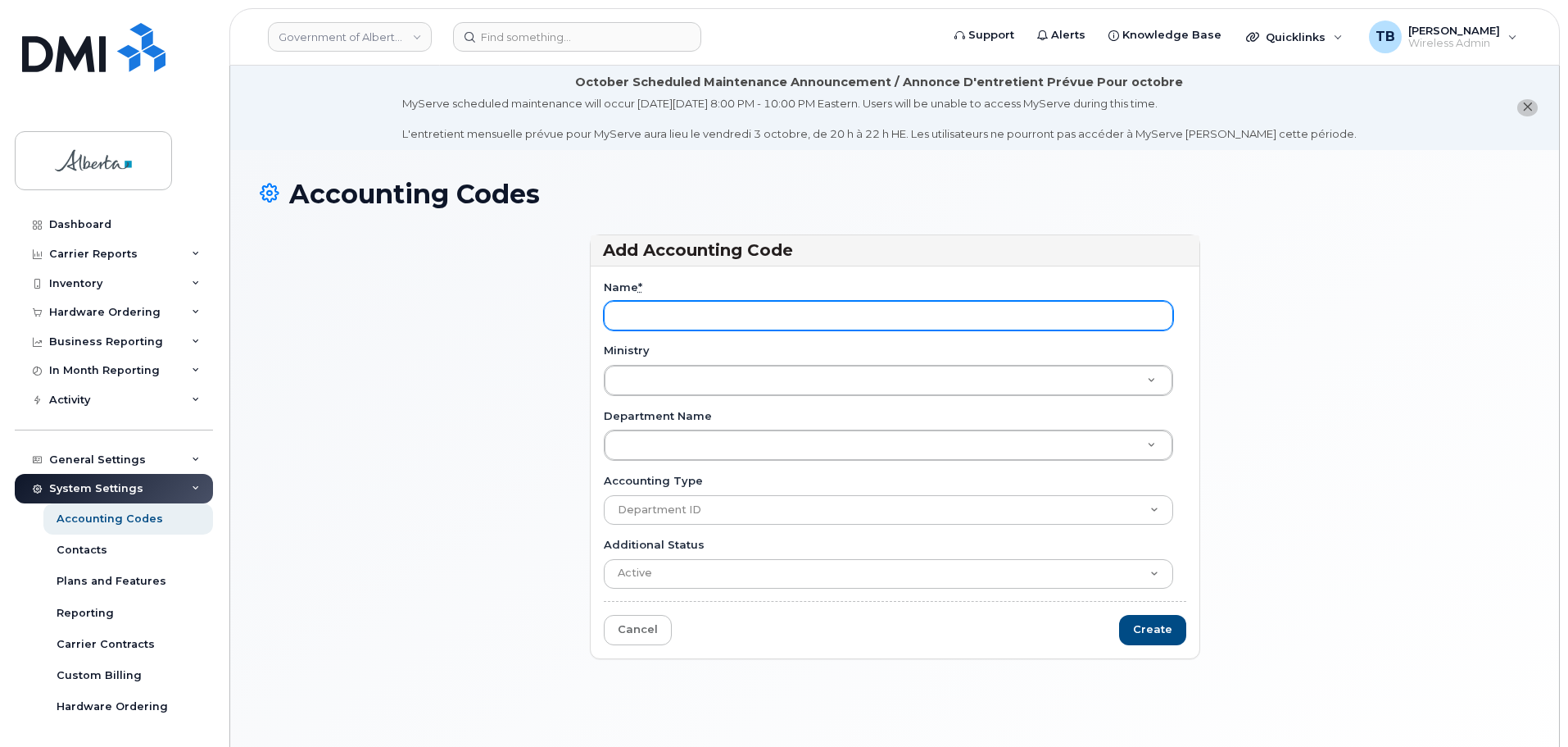
click at [679, 322] on input "Name *" at bounding box center [888, 315] width 569 height 29
type input "MY25"
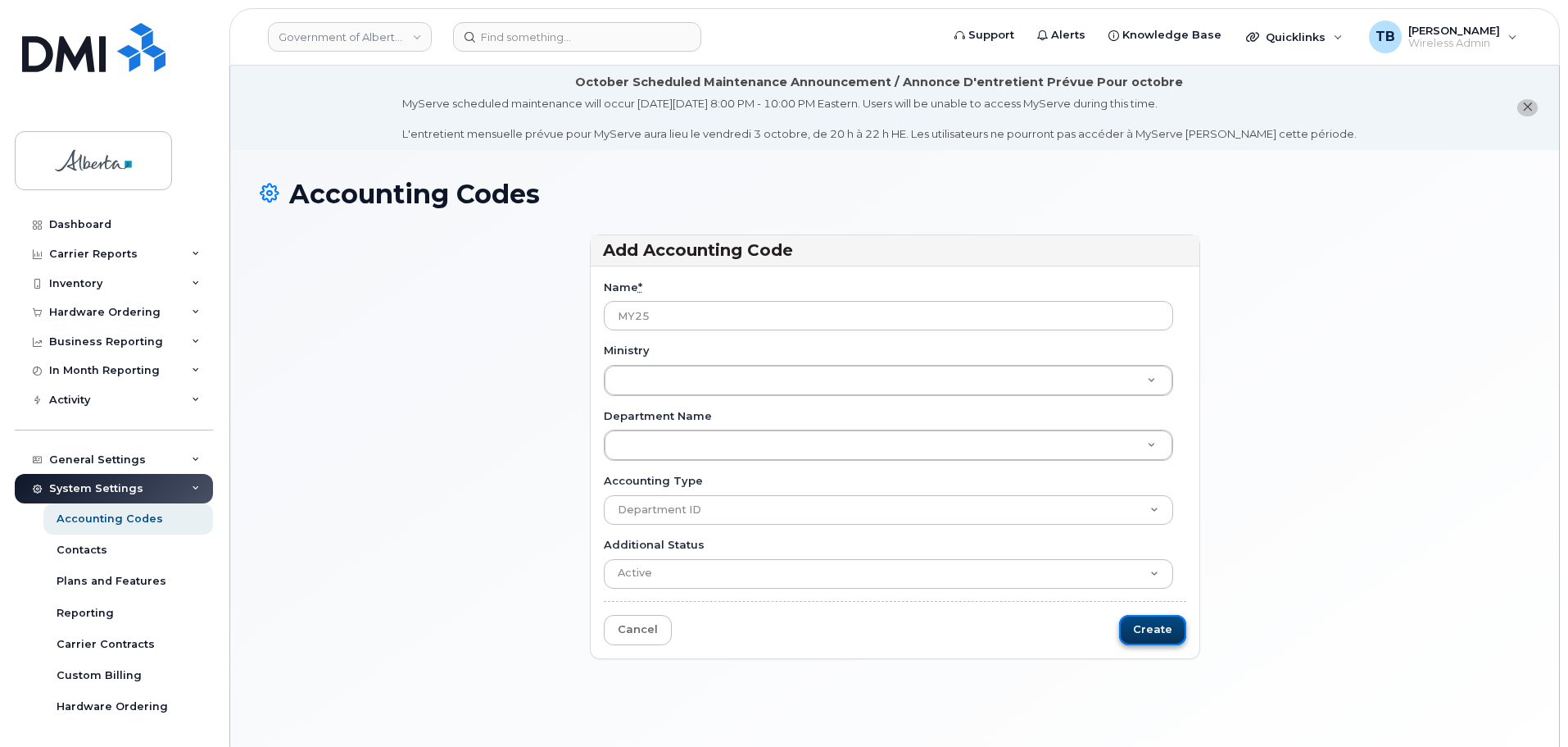
click at [1172, 644] on input "Create" at bounding box center [1152, 629] width 67 height 30
type input "Saving..."
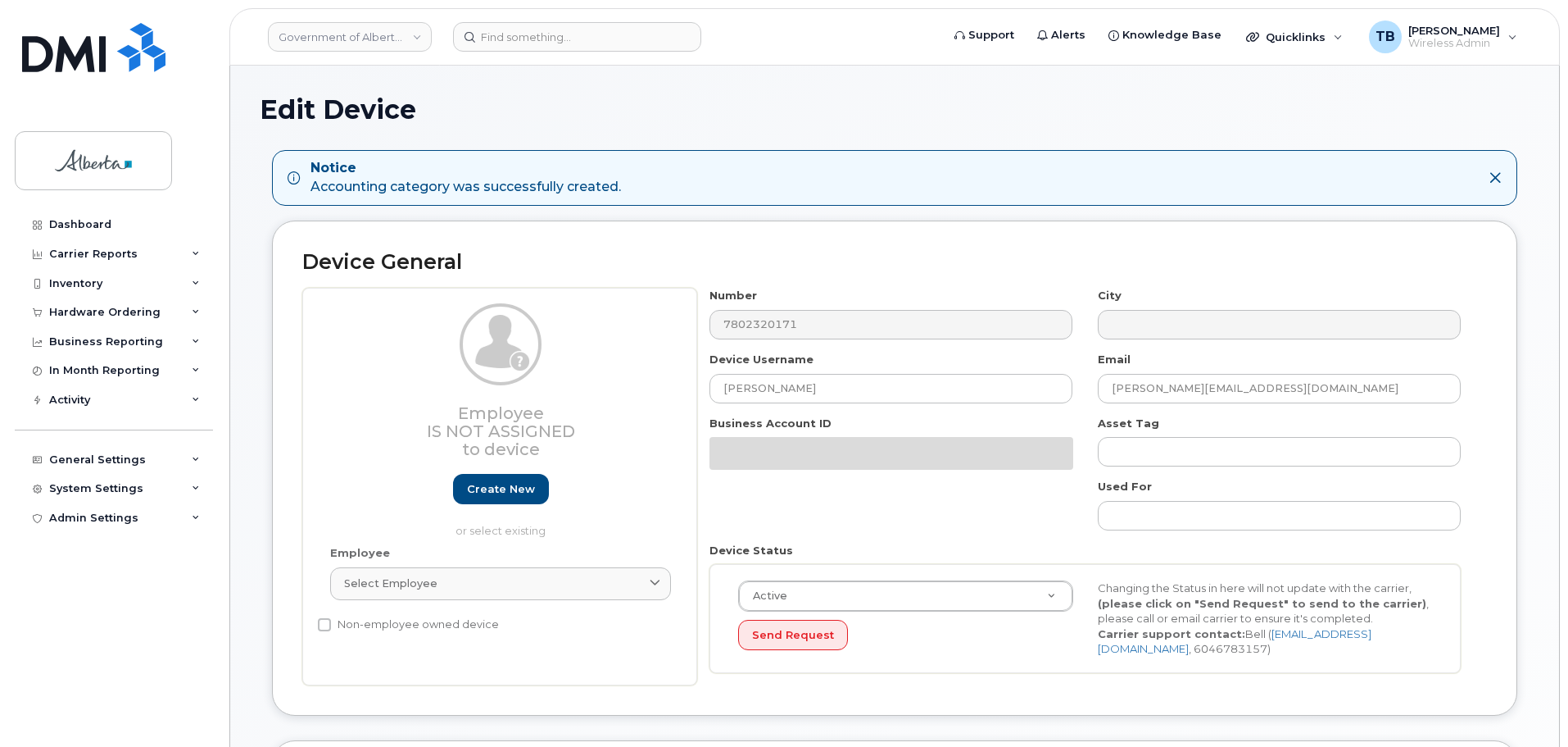
select select "4749737"
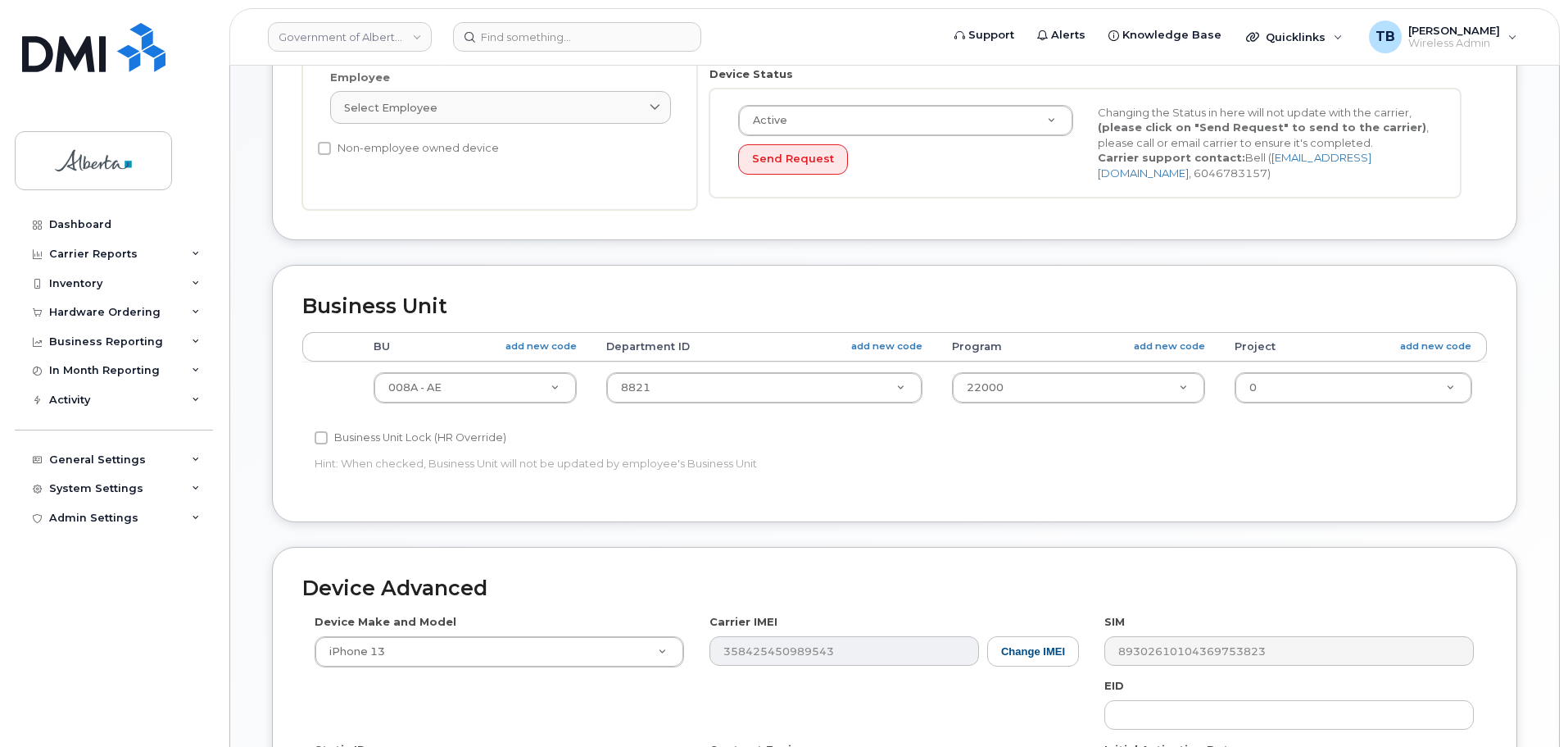
scroll to position [574, 0]
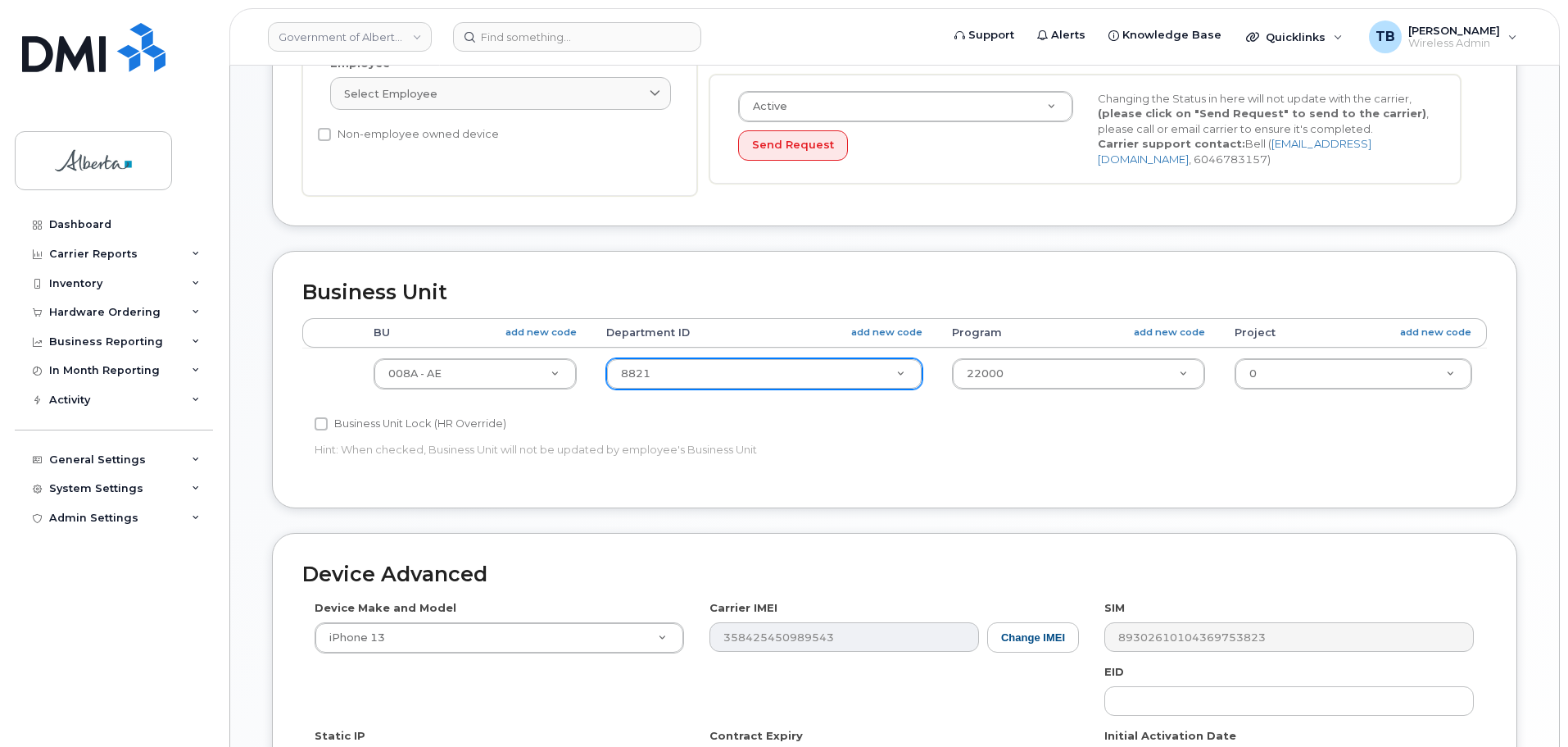
click at [660, 358] on div "8821" at bounding box center [765, 374] width 316 height 31
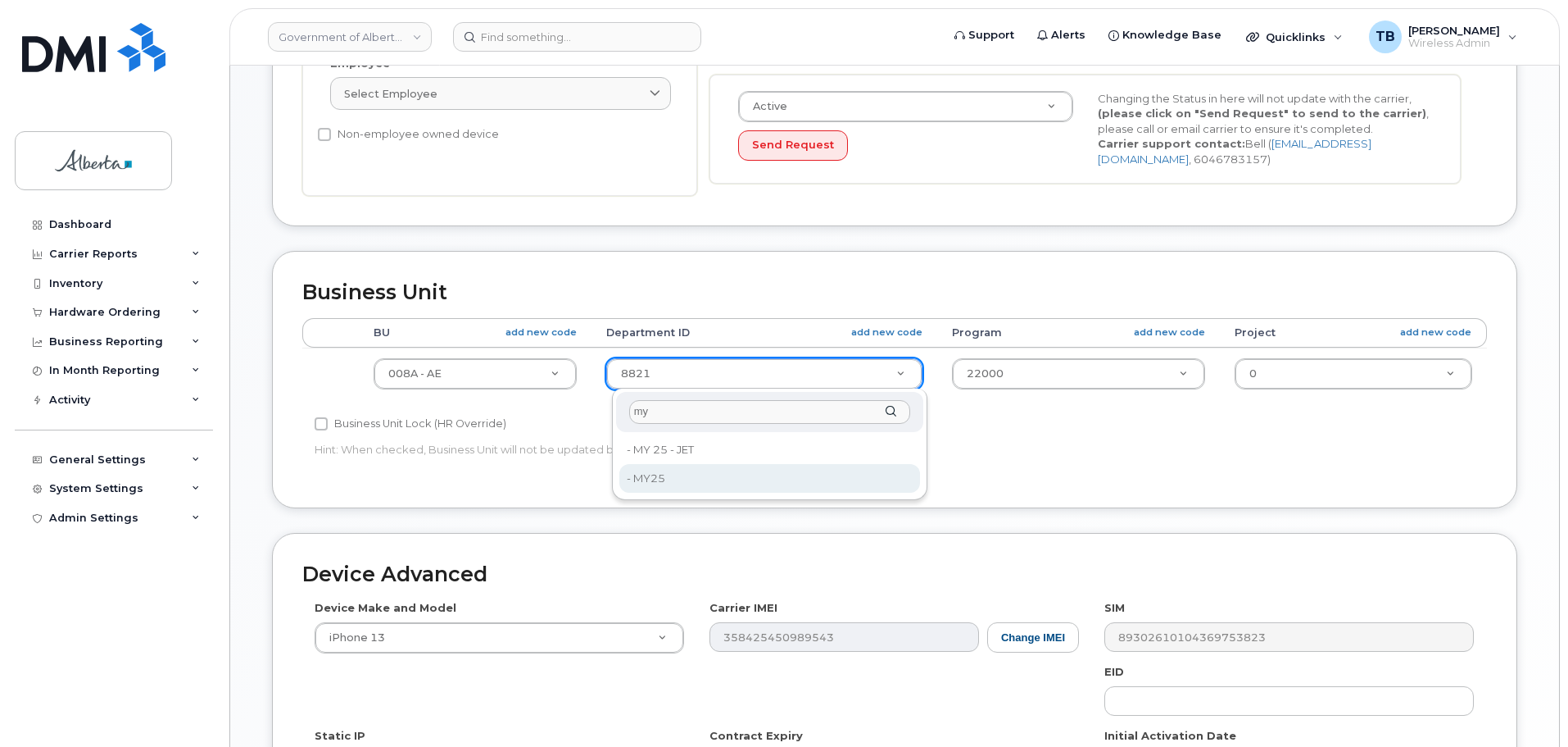
type input "my"
type input "36132633"
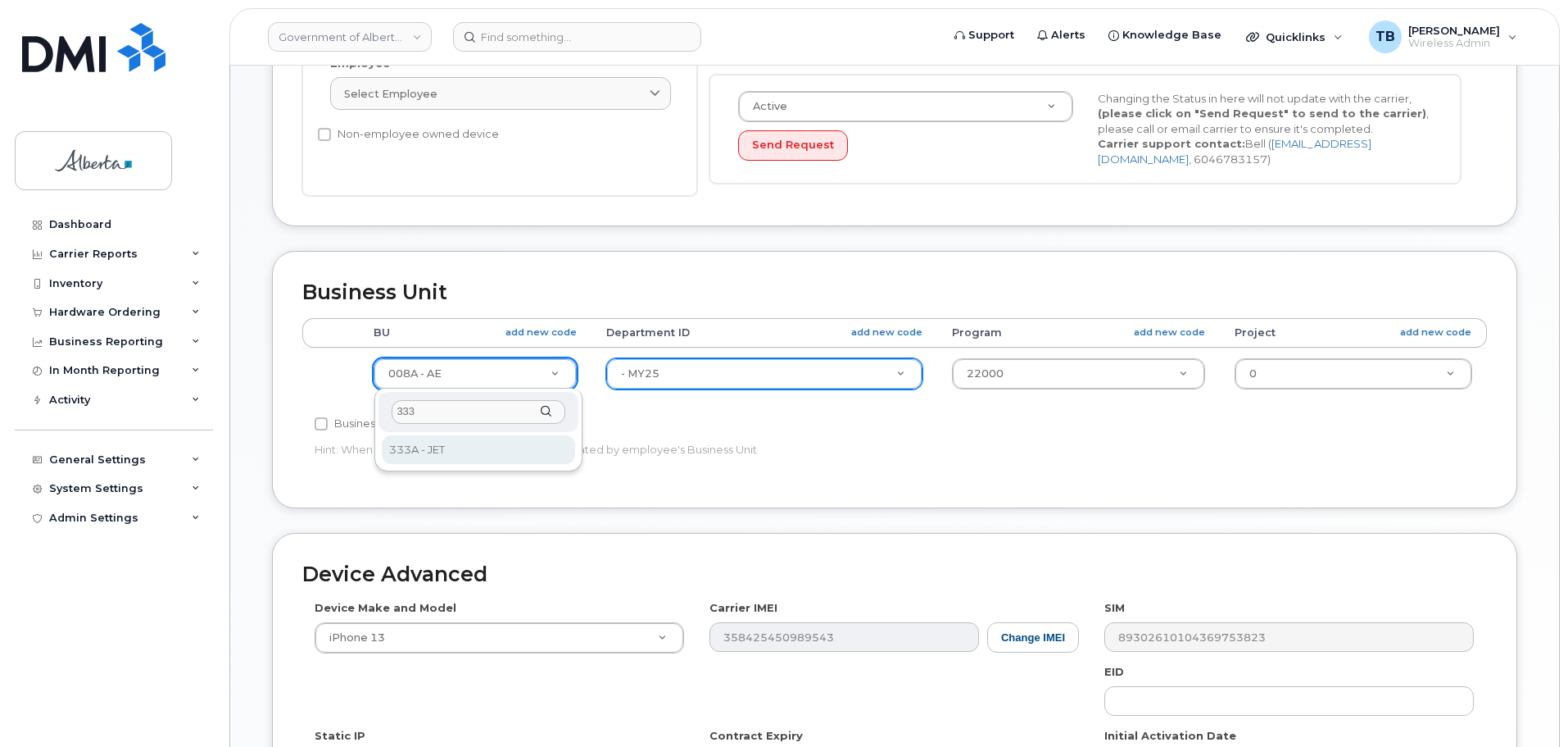
type input "333"
drag, startPoint x: 426, startPoint y: 468, endPoint x: 423, endPoint y: 457, distance: 11.4
select select "4206363"
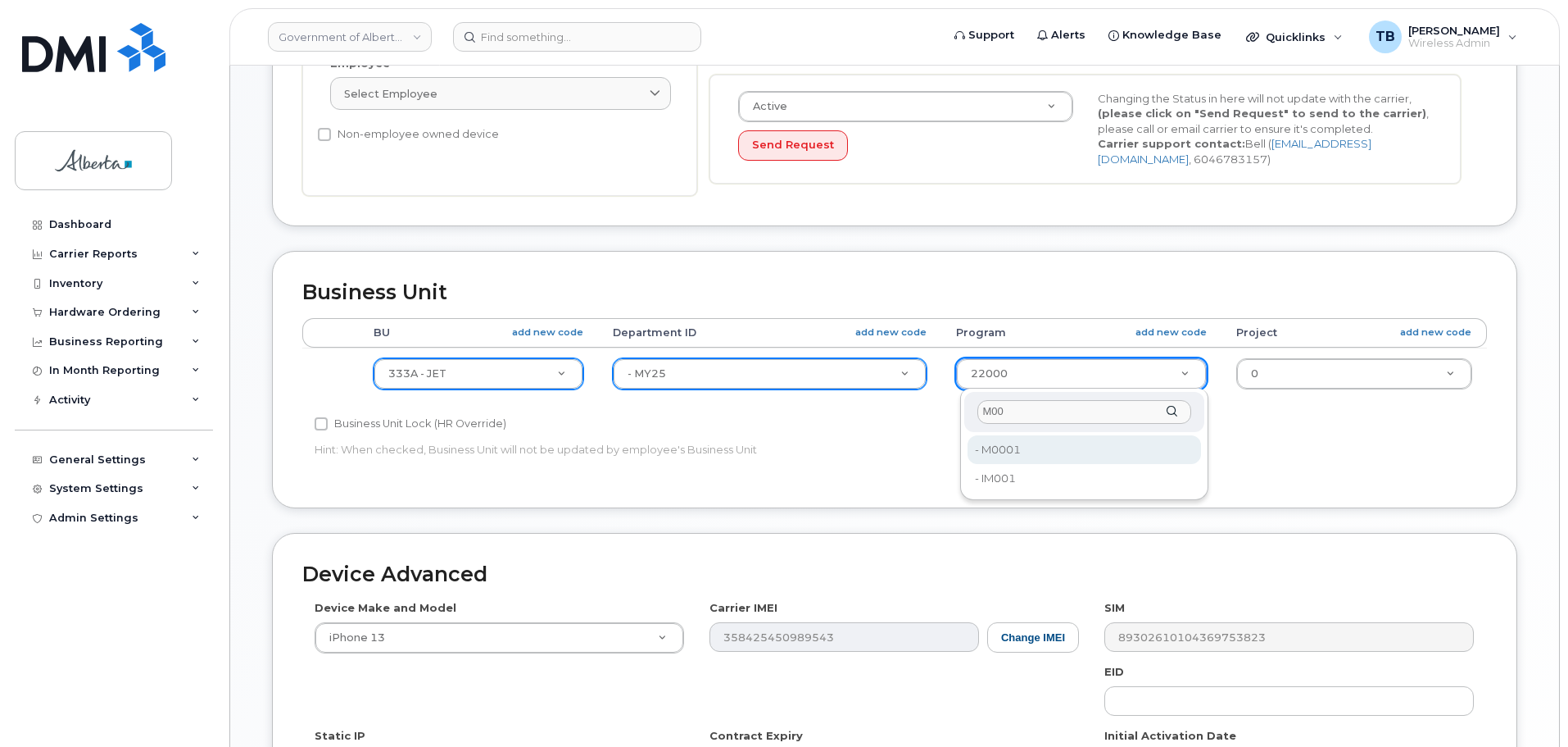
type input "M00"
drag, startPoint x: 1002, startPoint y: 447, endPoint x: 1014, endPoint y: 441, distance: 13.4
type input "36132632"
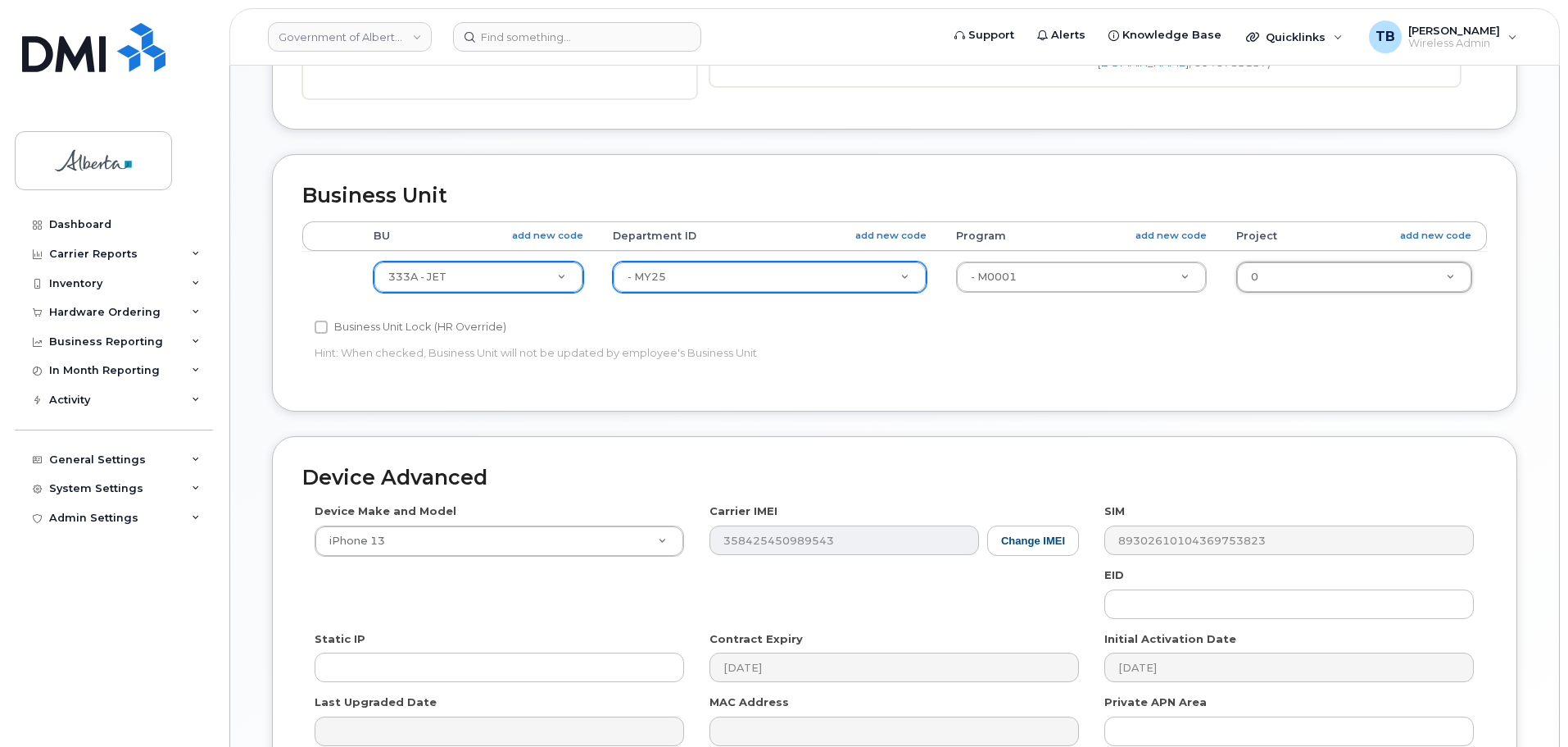
scroll to position [850, 0]
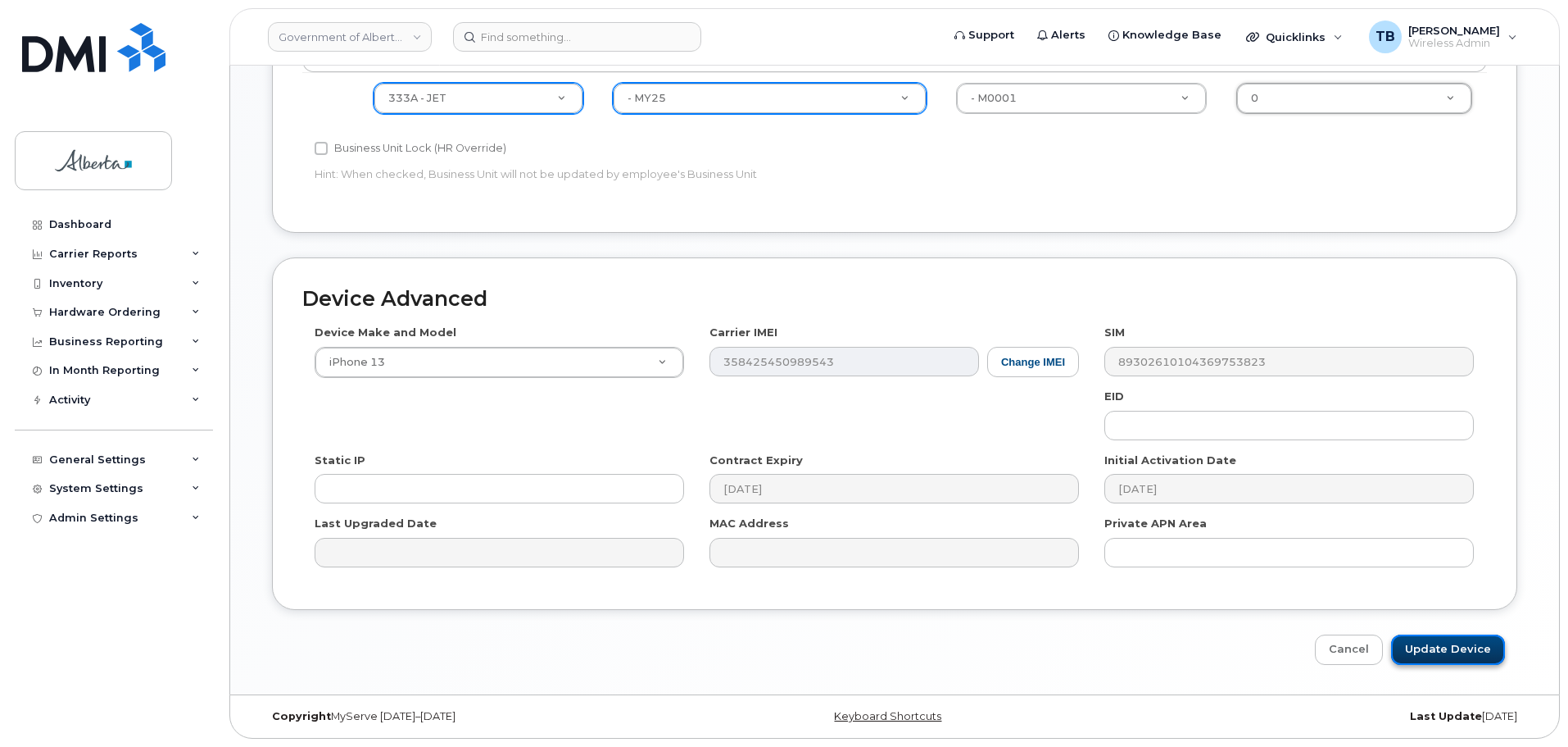
click at [1473, 651] on input "Update Device" at bounding box center [1448, 649] width 114 height 30
type input "Saving..."
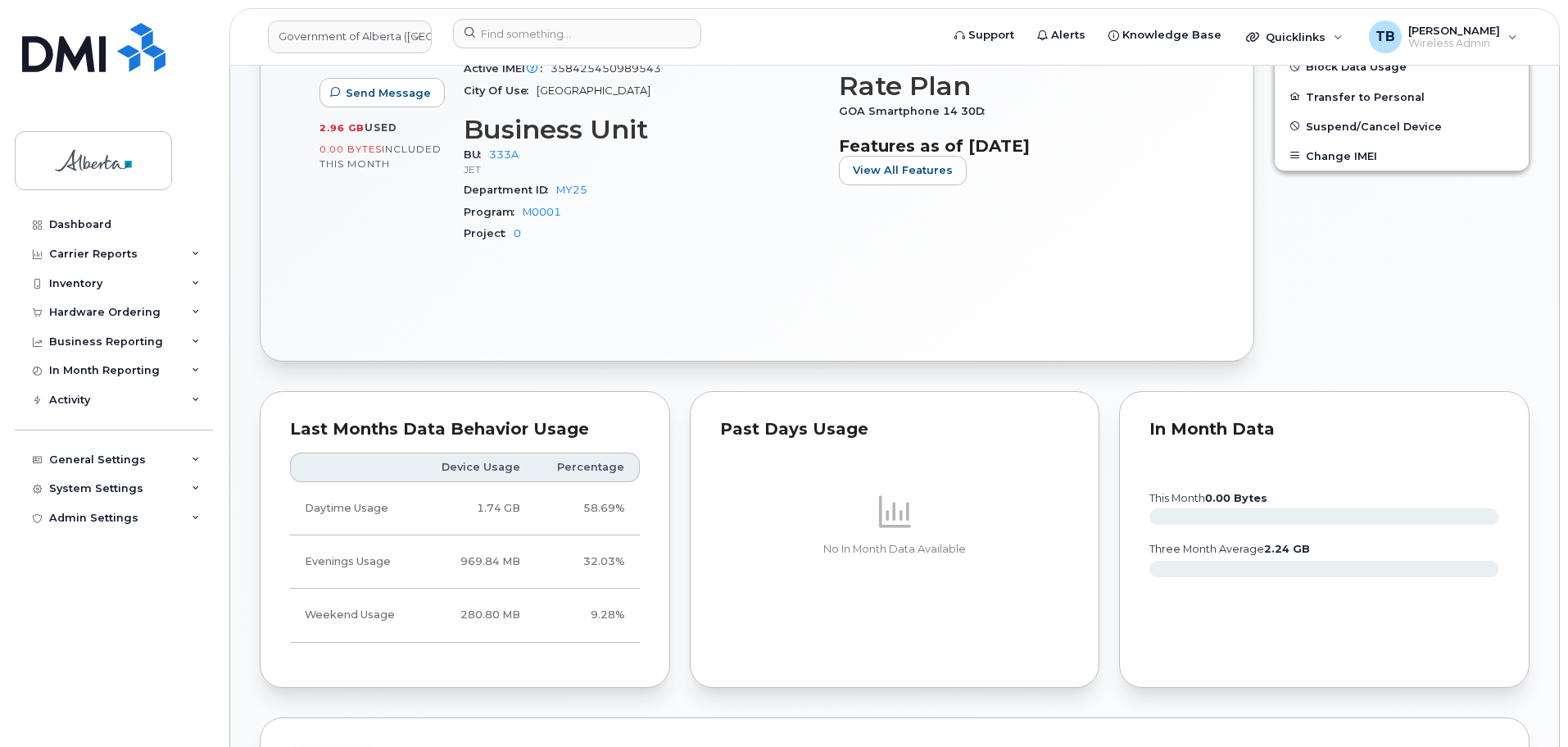
scroll to position [656, 0]
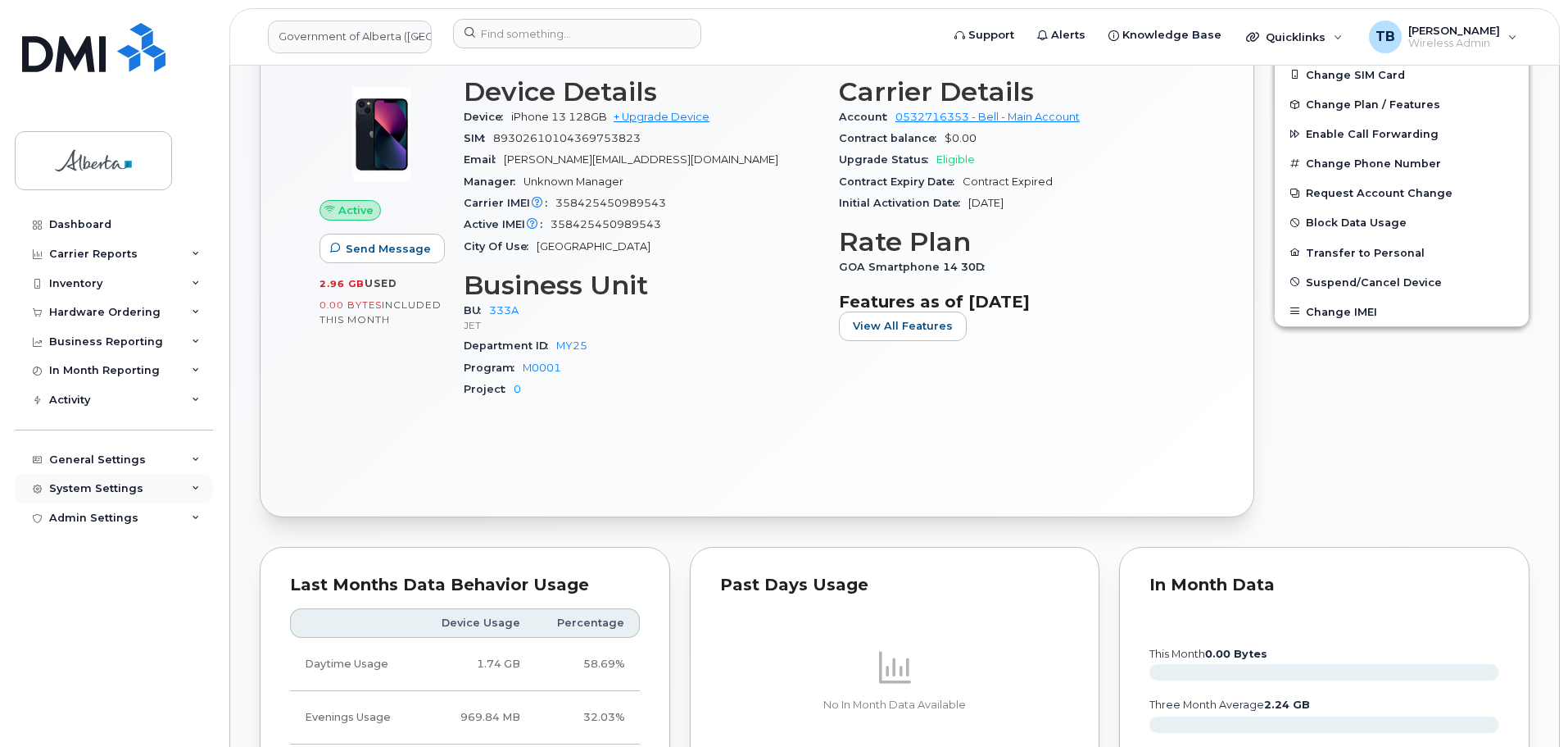
click at [84, 481] on div "System Settings" at bounding box center [114, 488] width 198 height 29
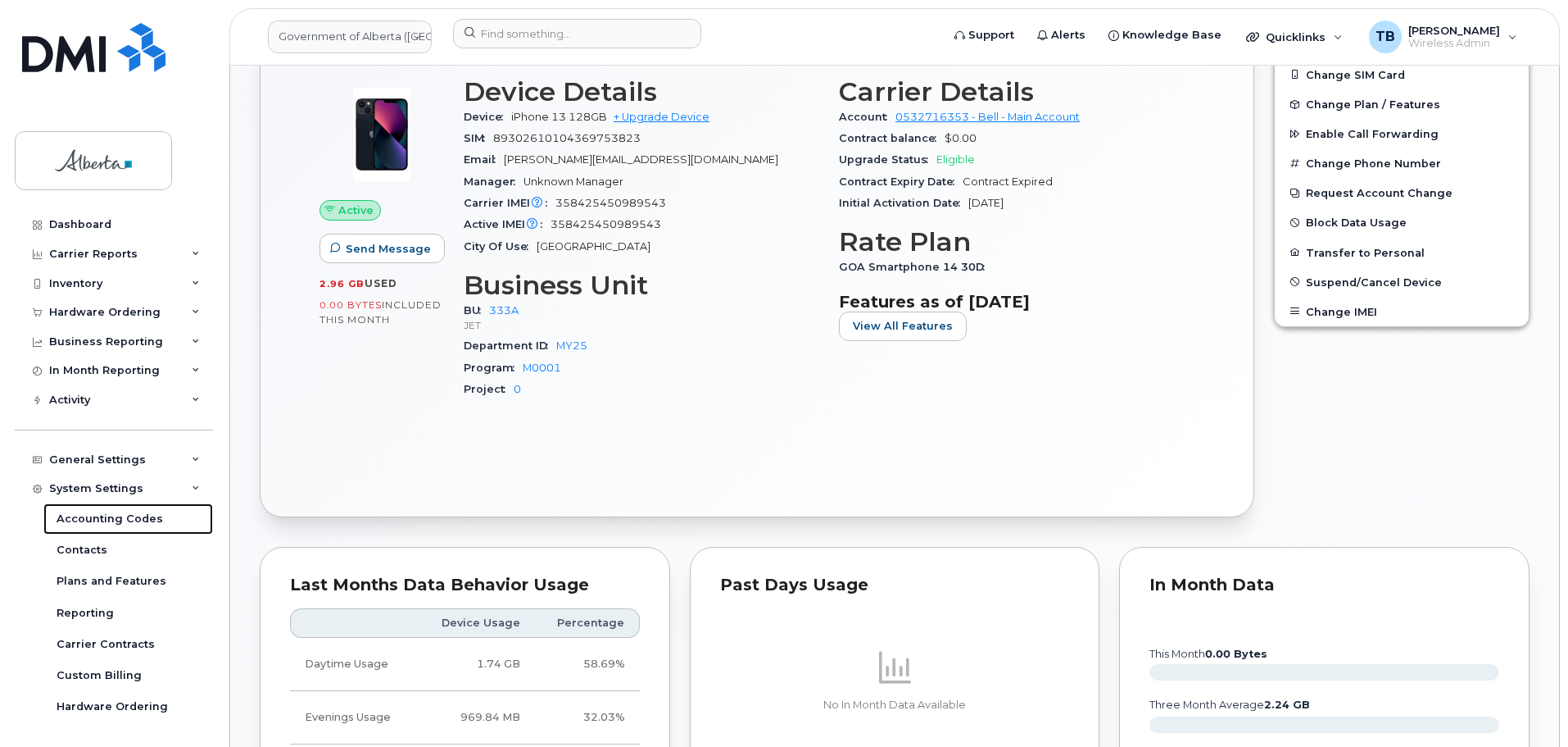
drag, startPoint x: 104, startPoint y: 521, endPoint x: 315, endPoint y: 529, distance: 211.2
click at [104, 521] on div "Accounting Codes" at bounding box center [109, 519] width 106 height 15
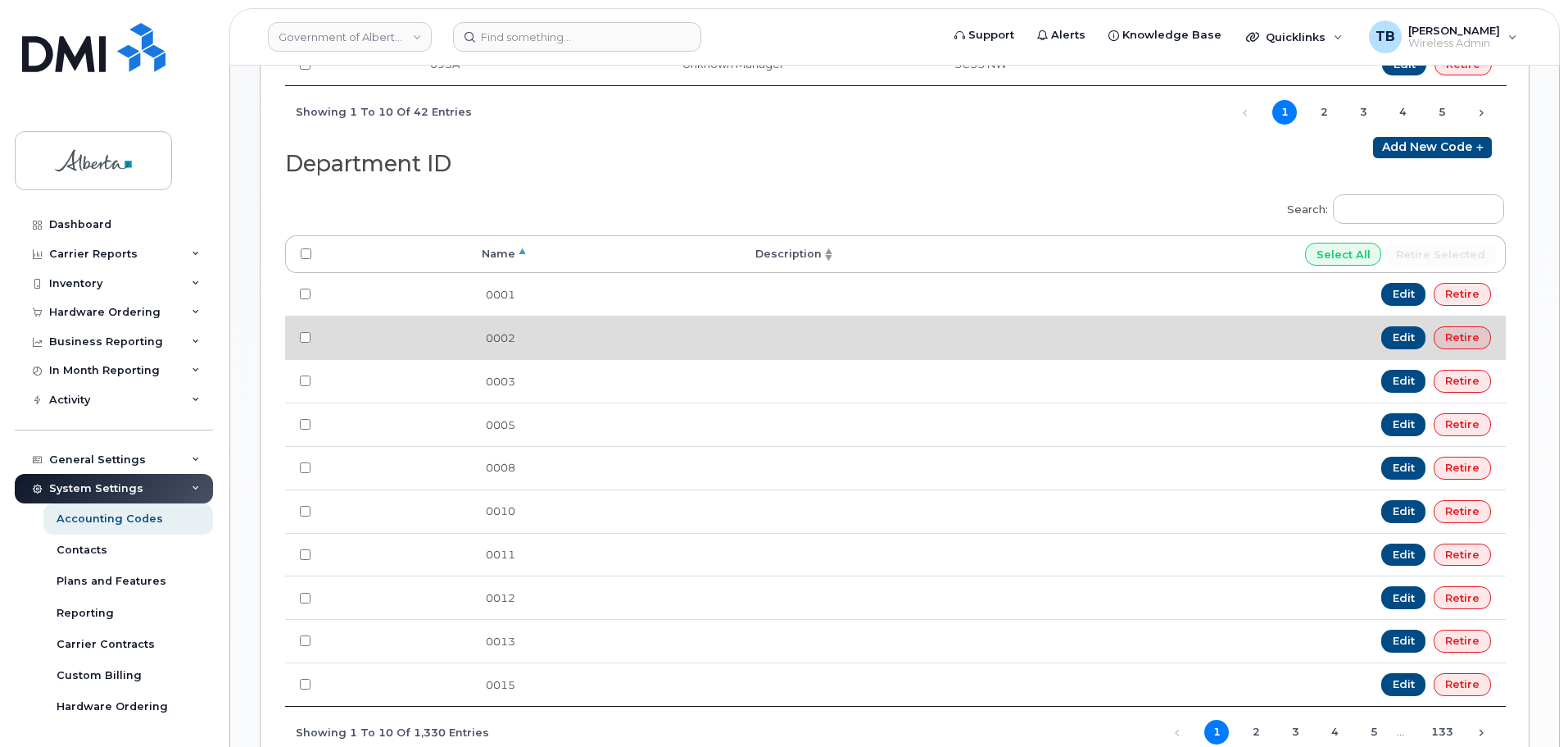
scroll to position [819, 0]
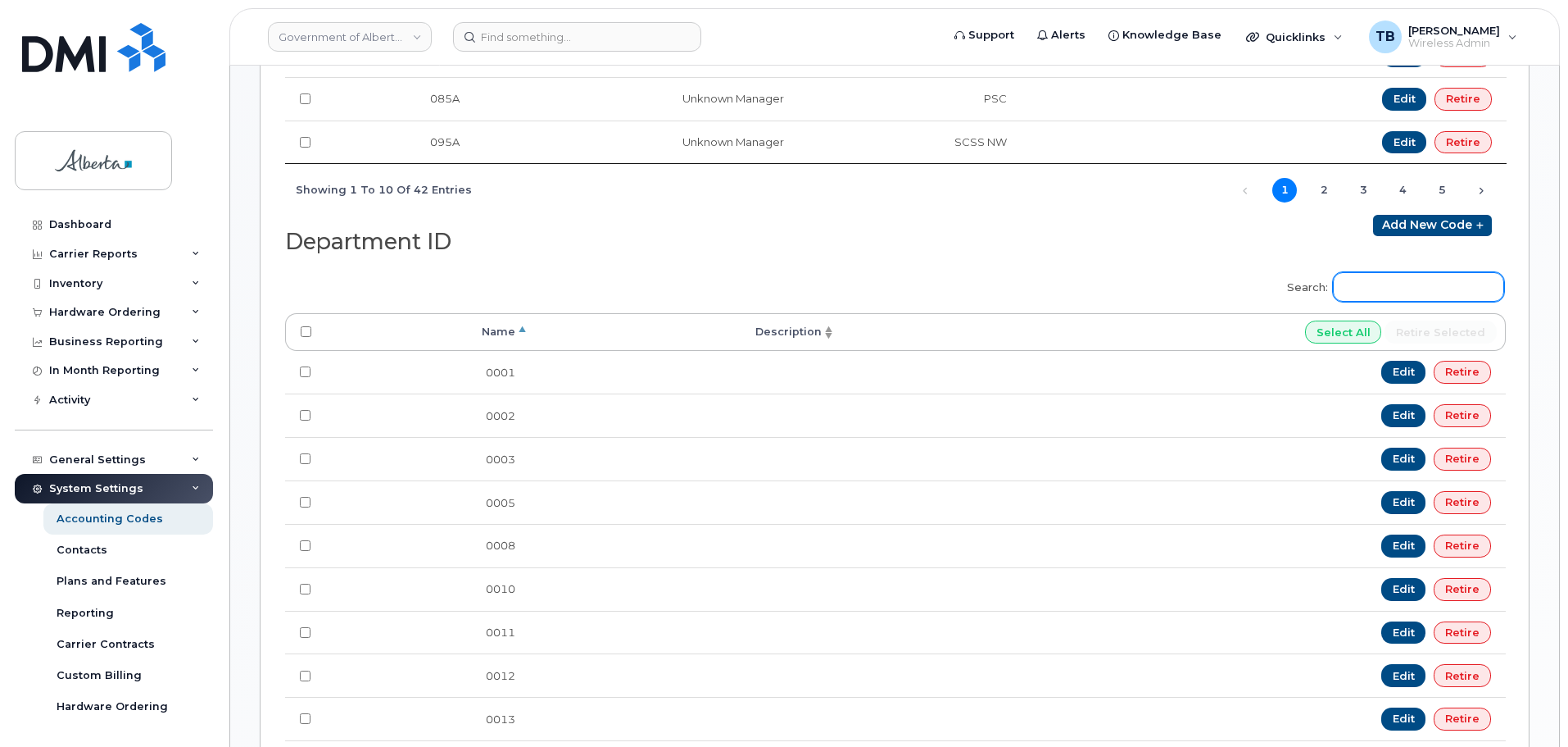
click at [1407, 287] on input "Search:" at bounding box center [1418, 286] width 171 height 29
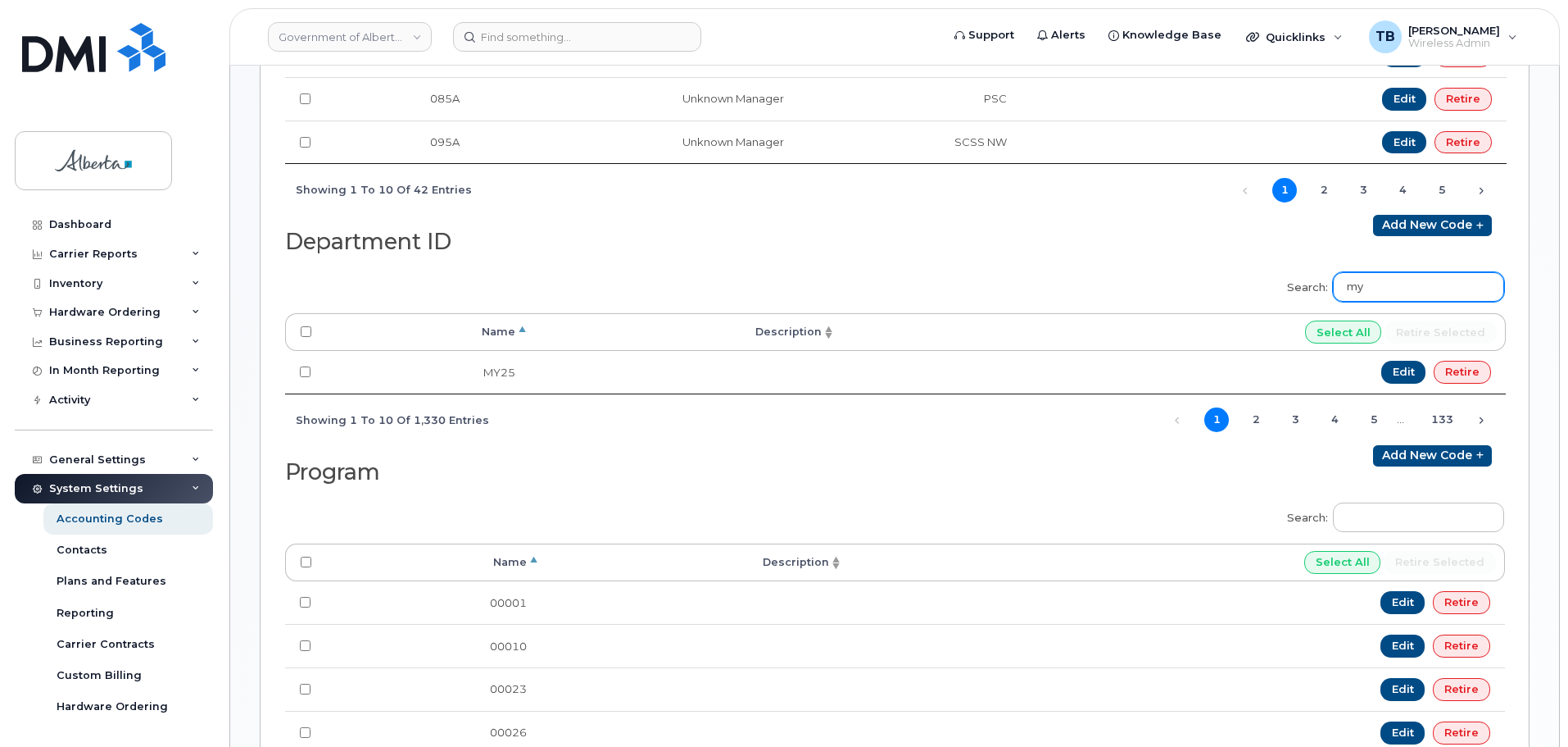
scroll to position [901, 0]
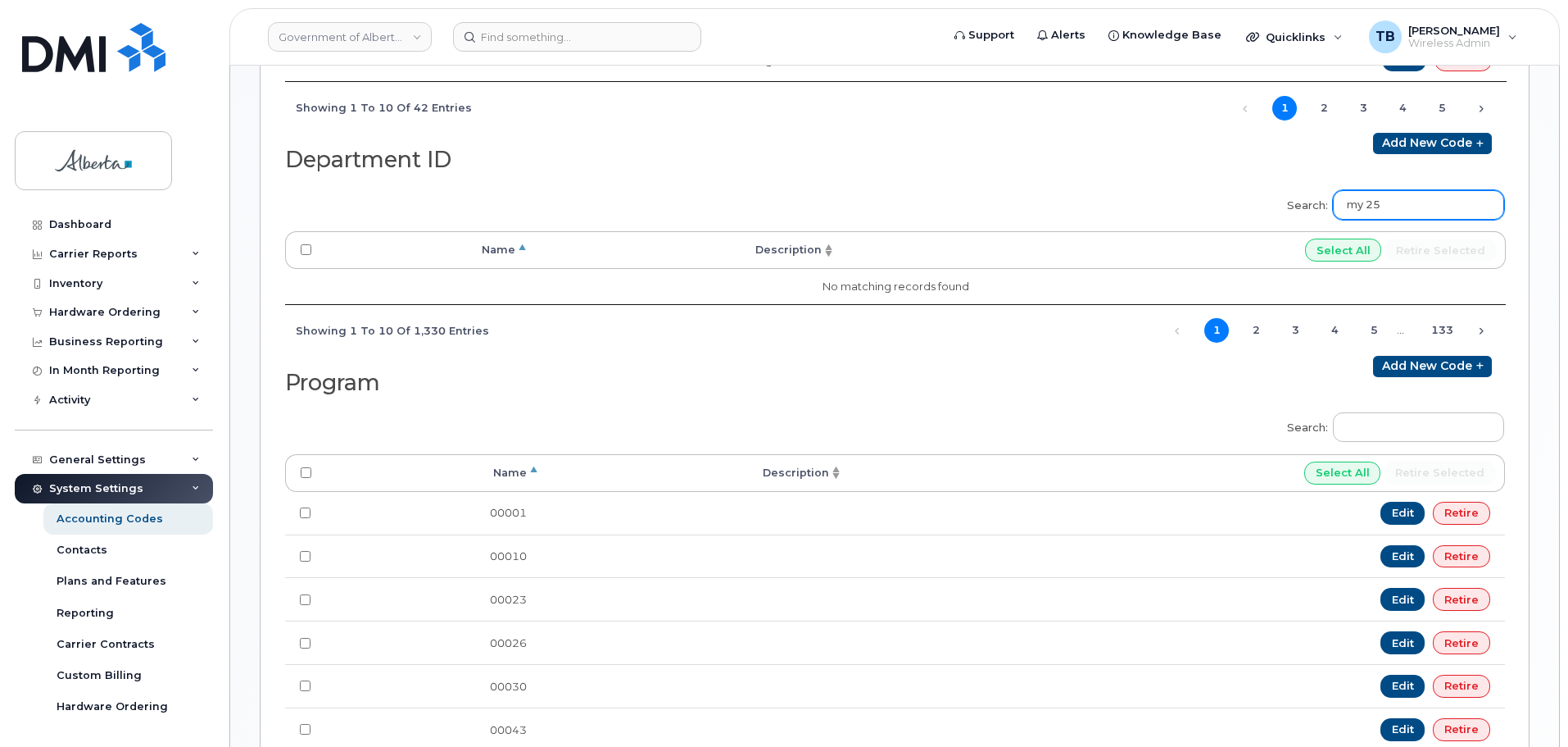
type input "my 25"
click at [103, 71] on img at bounding box center [94, 47] width 143 height 49
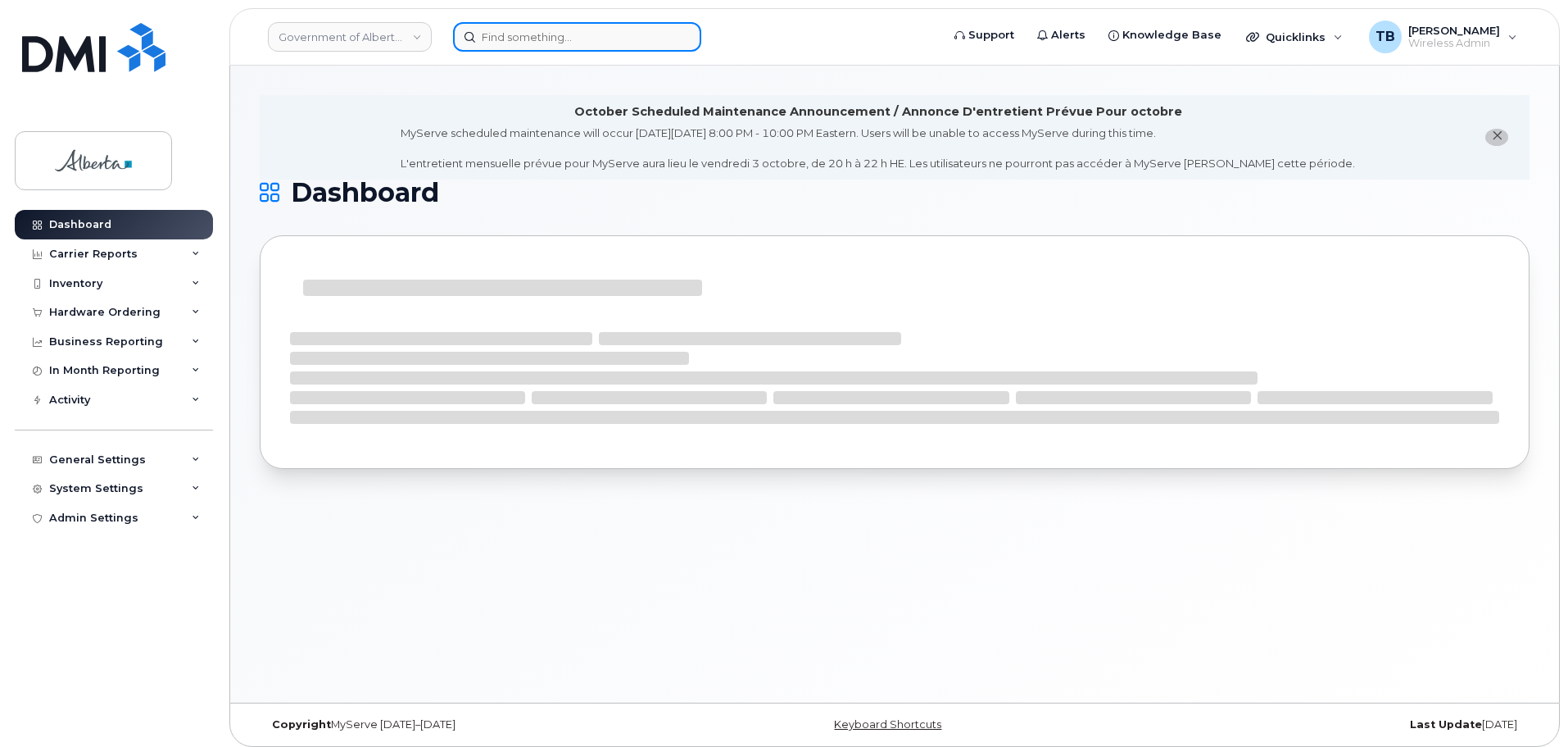
click at [518, 43] on input at bounding box center [578, 37] width 248 height 29
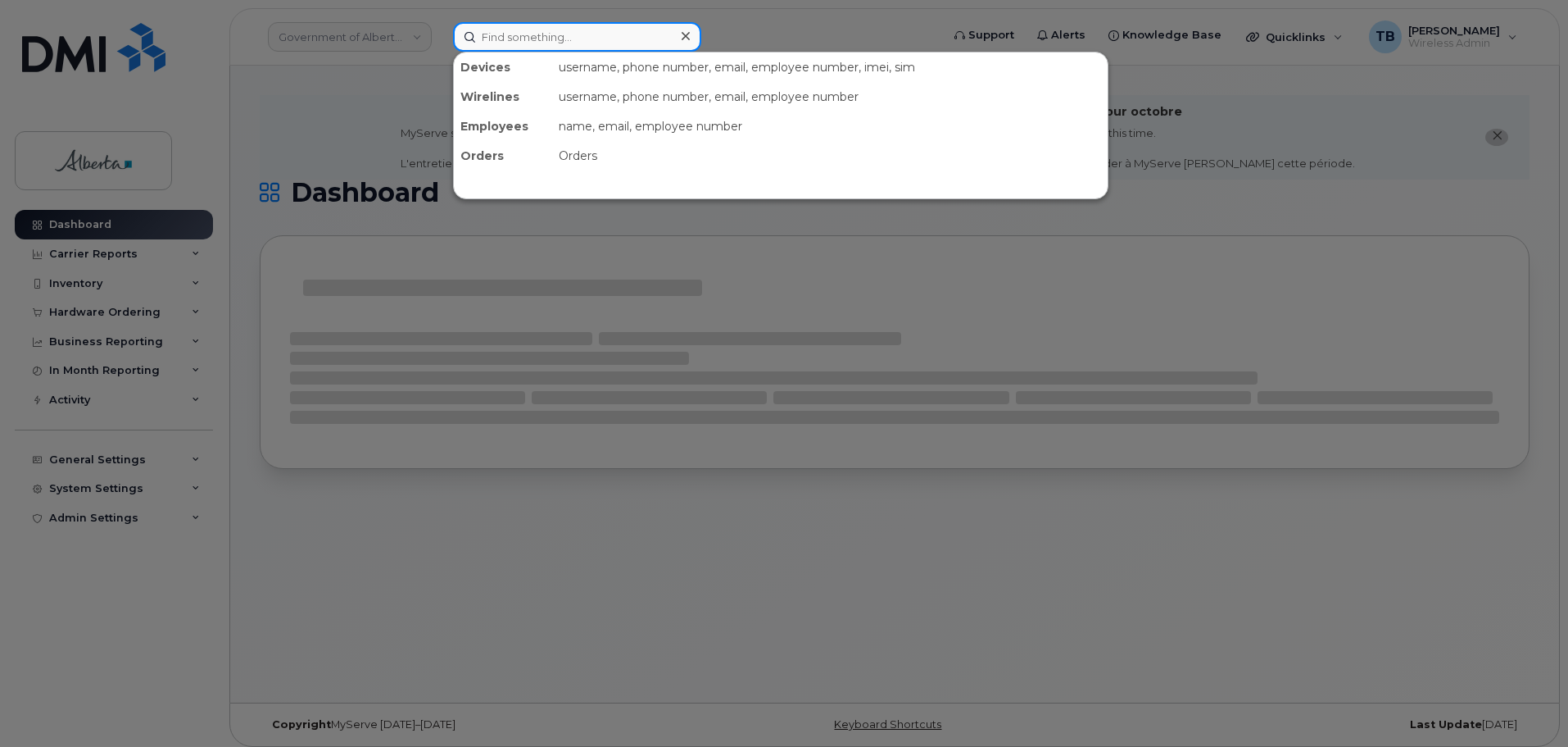
paste input "7802379628"
type input "7802379628"
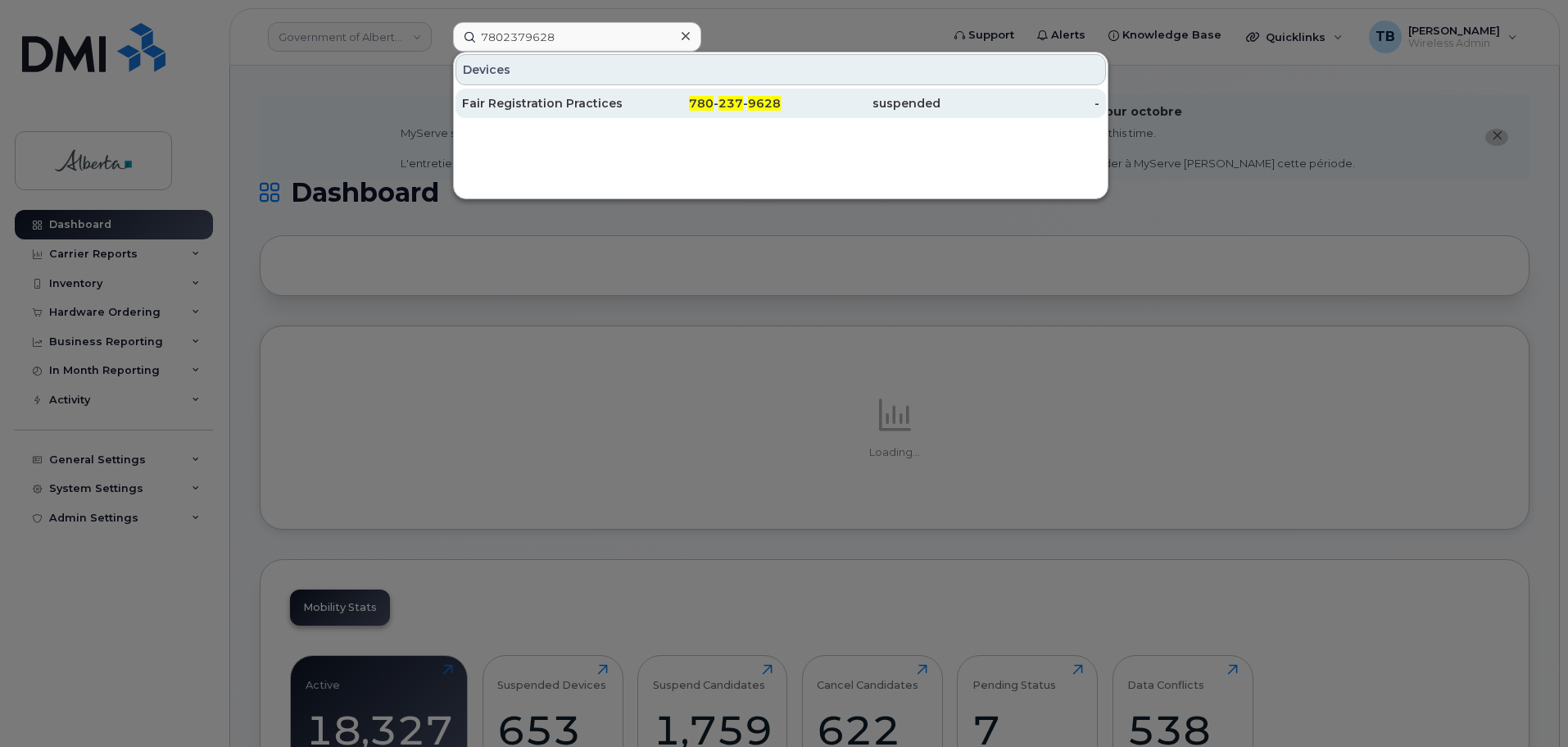
click at [524, 109] on div "Fair Registration Practices Officer Vacant" at bounding box center [542, 103] width 160 height 16
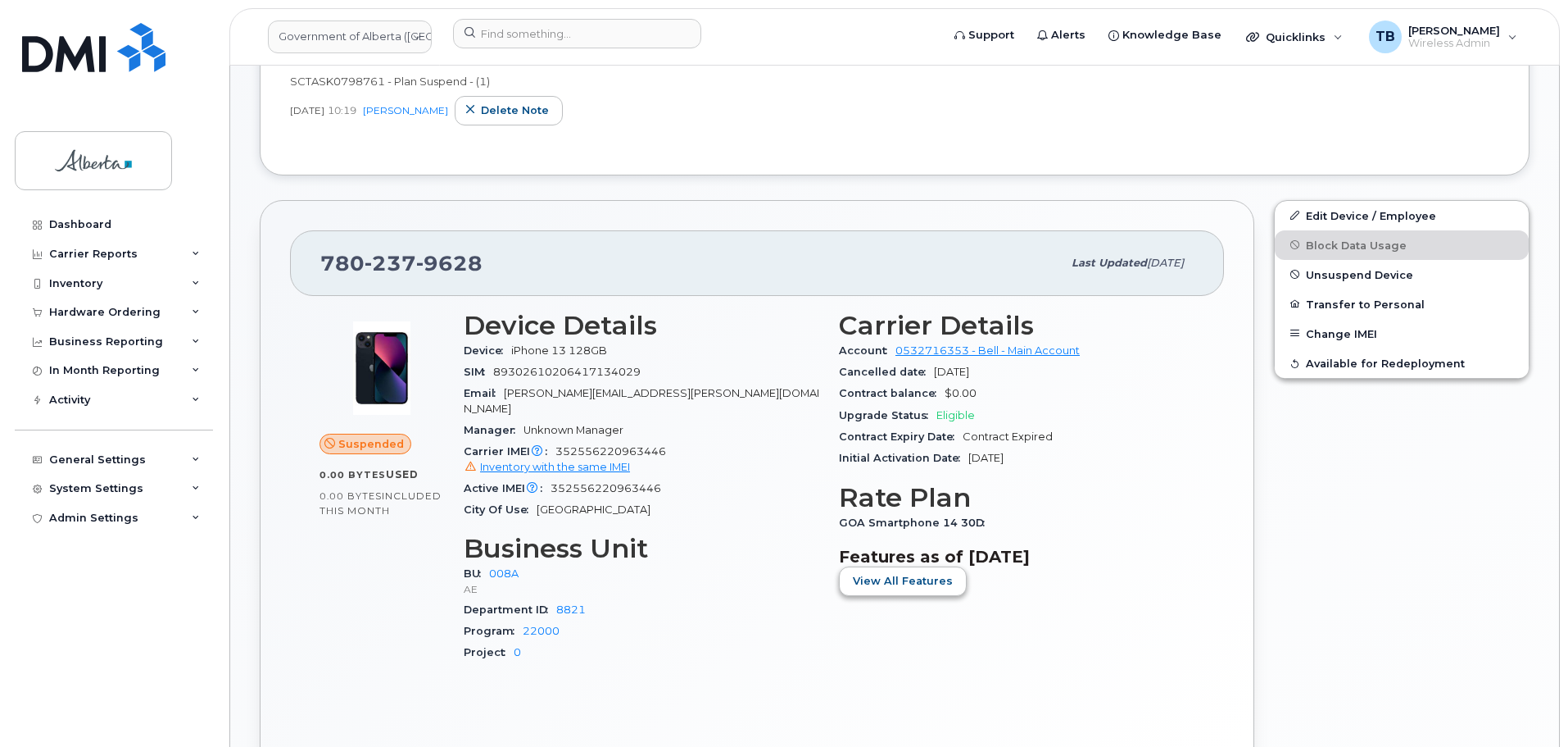
scroll to position [702, 0]
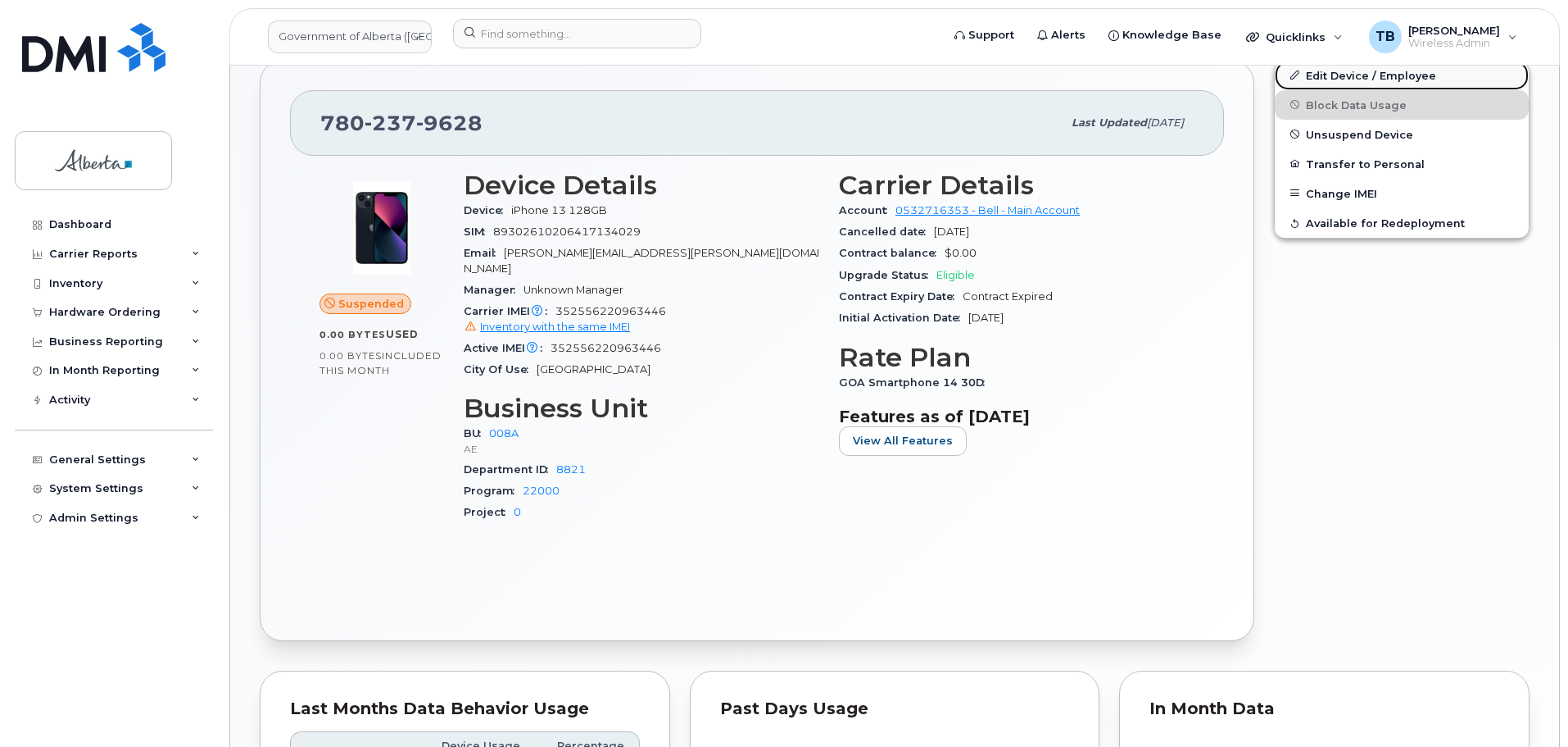
click at [1317, 84] on link "Edit Device / Employee" at bounding box center [1402, 74] width 254 height 29
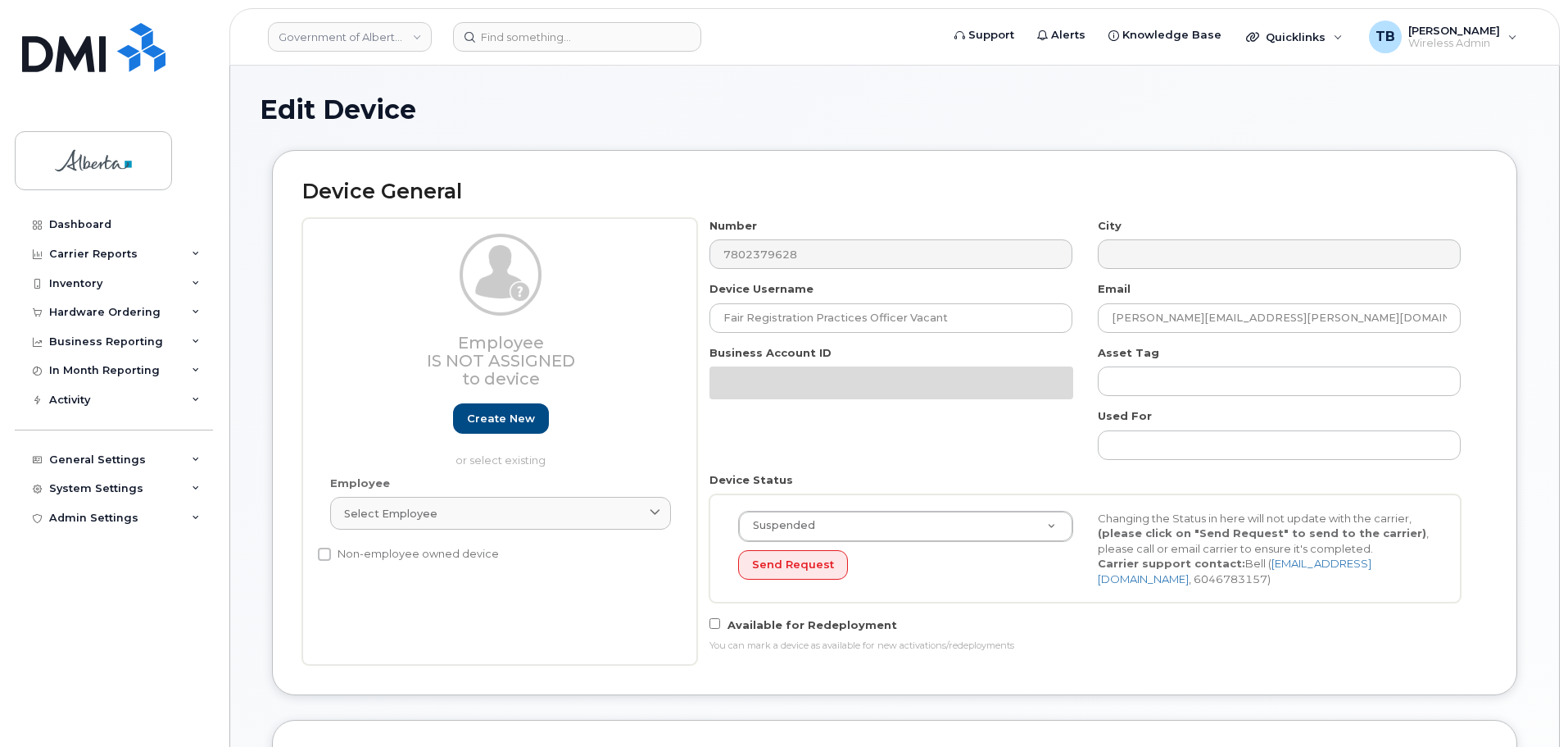
select select "4749737"
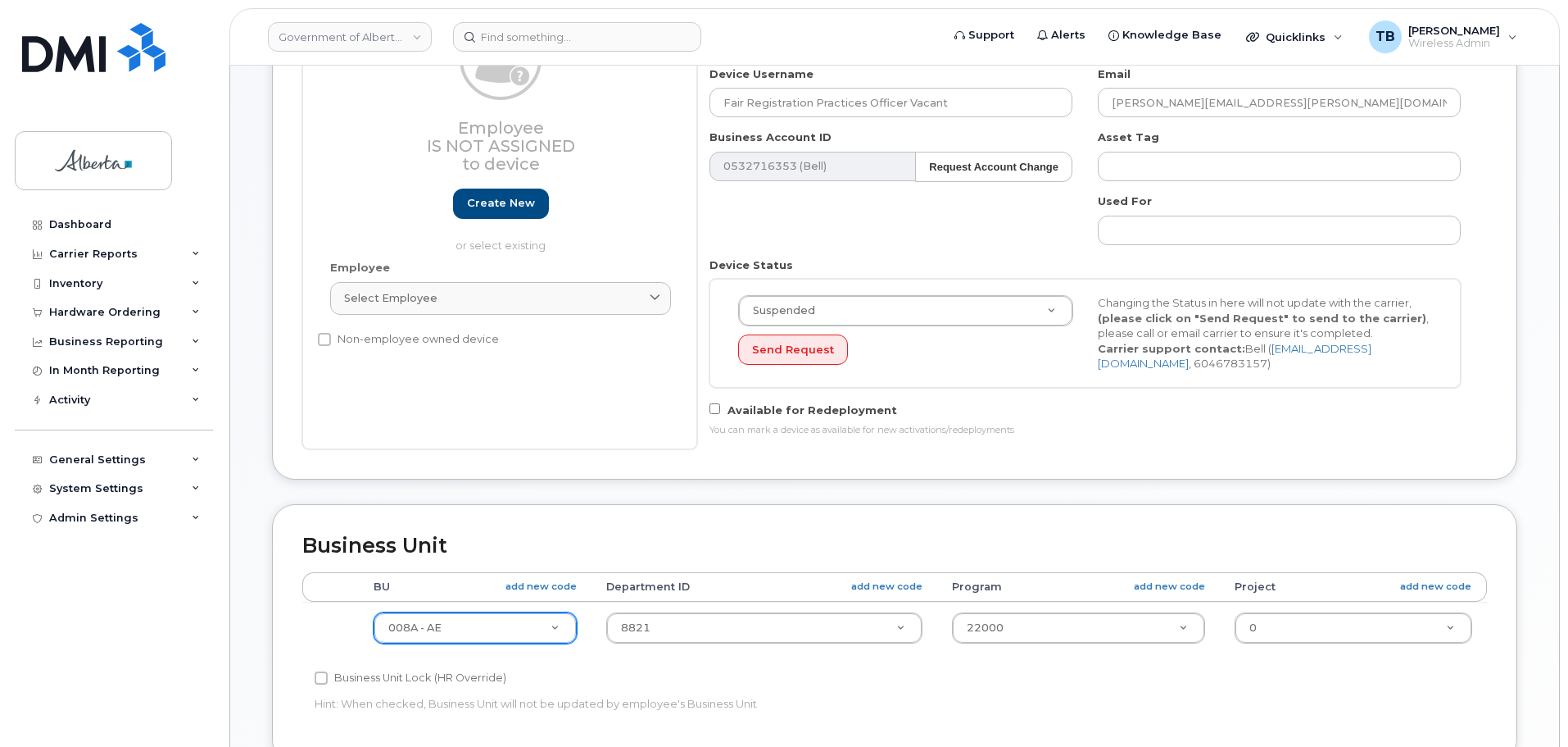
scroll to position [327, 0]
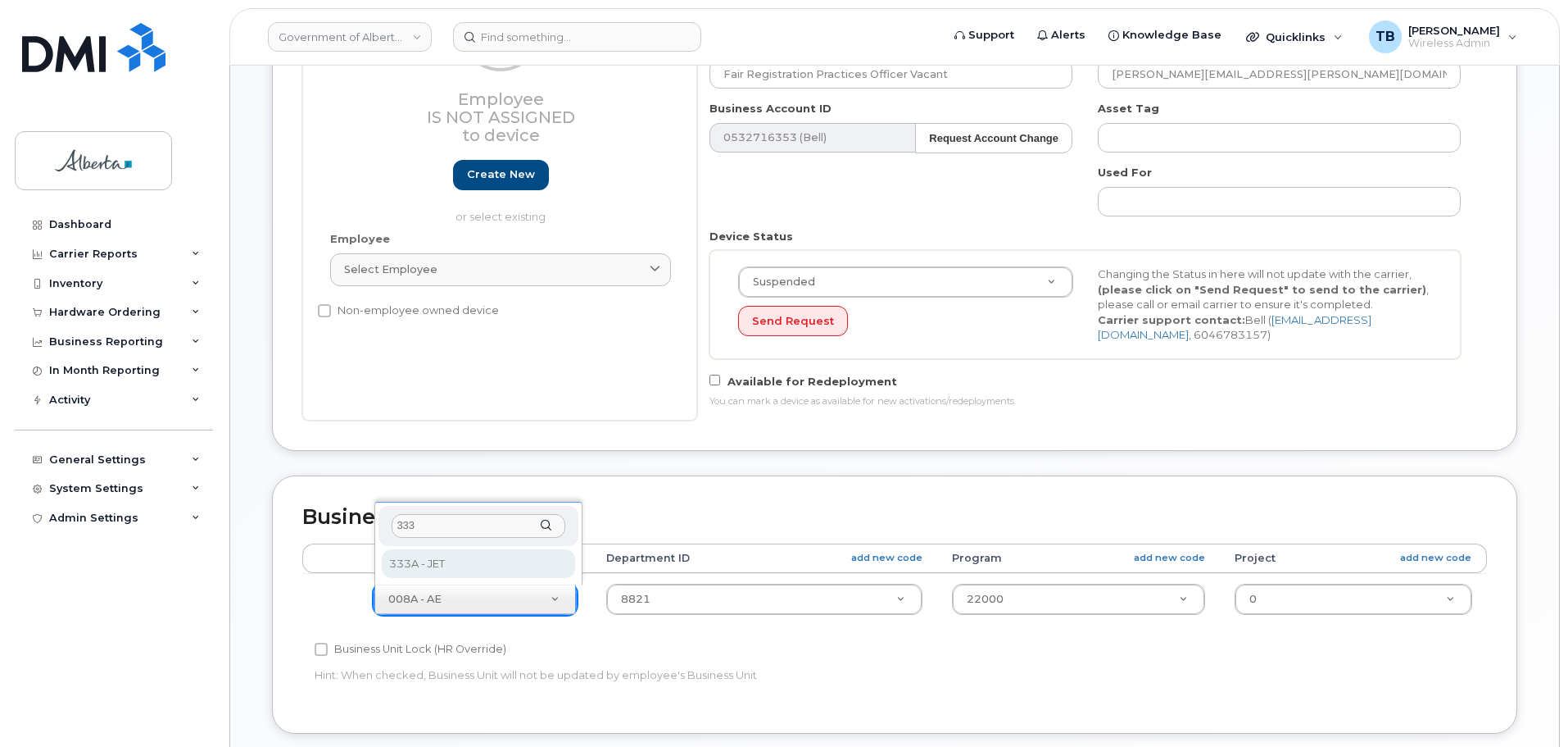
type input "333"
select select "4206363"
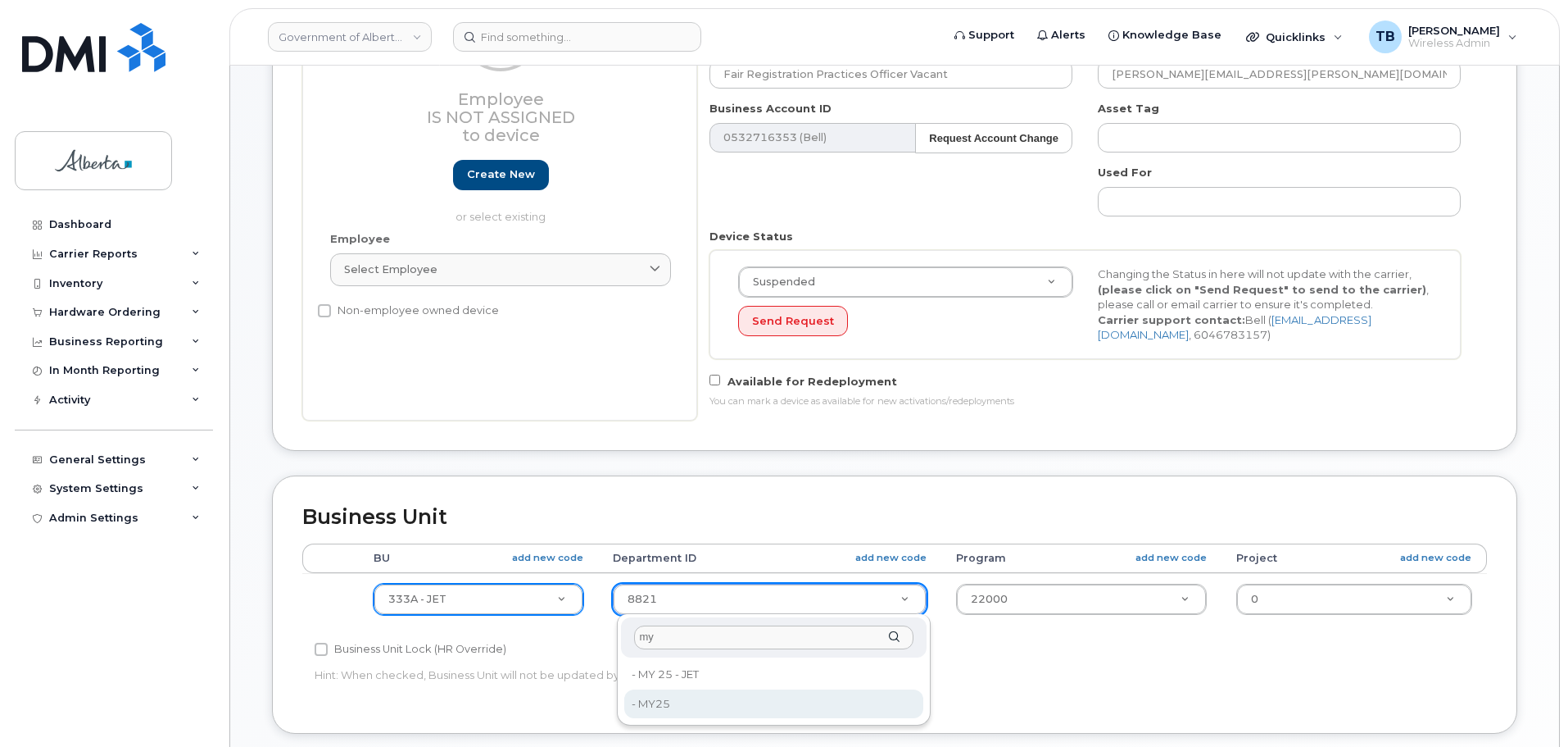
type input "my"
type input "36132633"
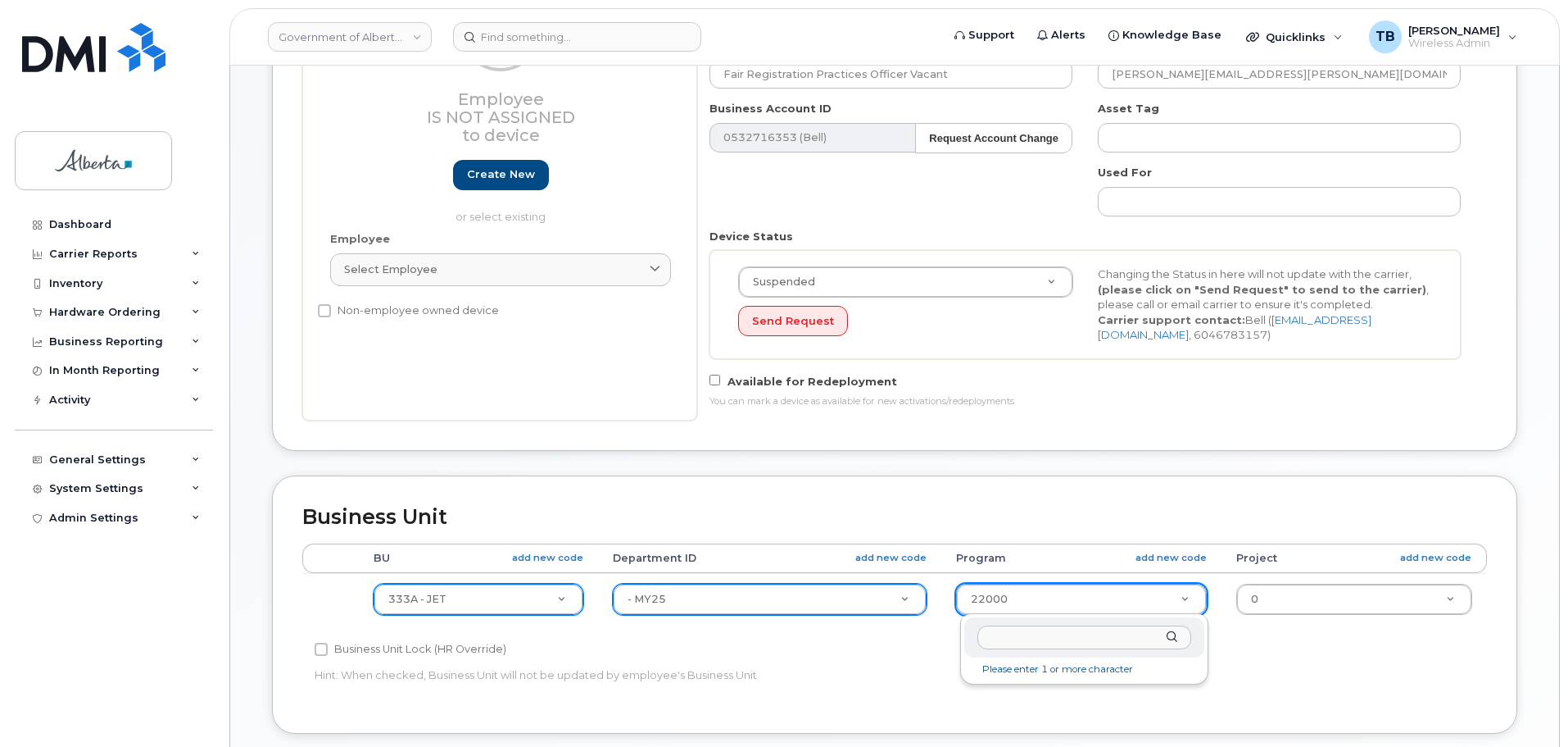
type input "0"
type input "M000"
type input "36132632"
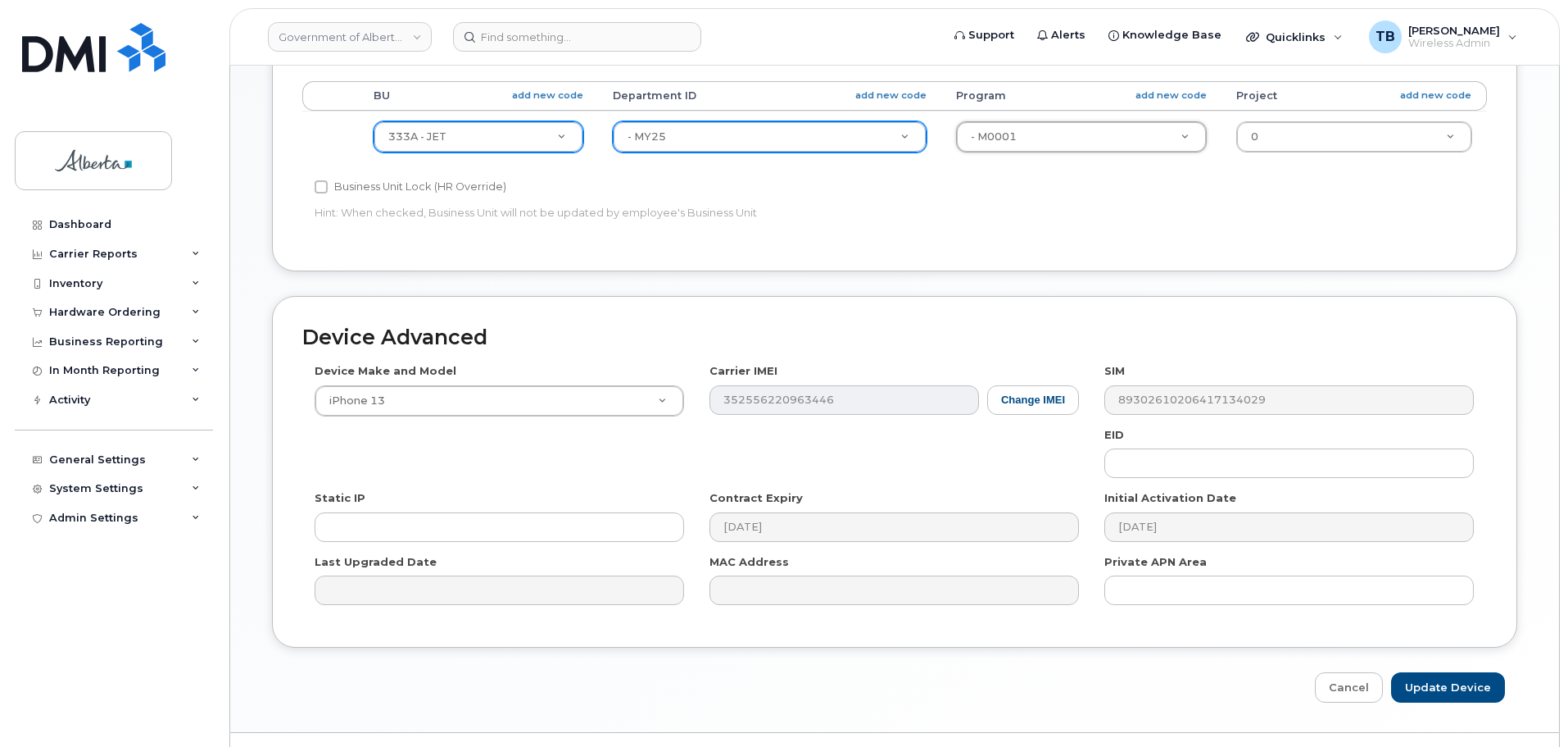
scroll to position [819, 0]
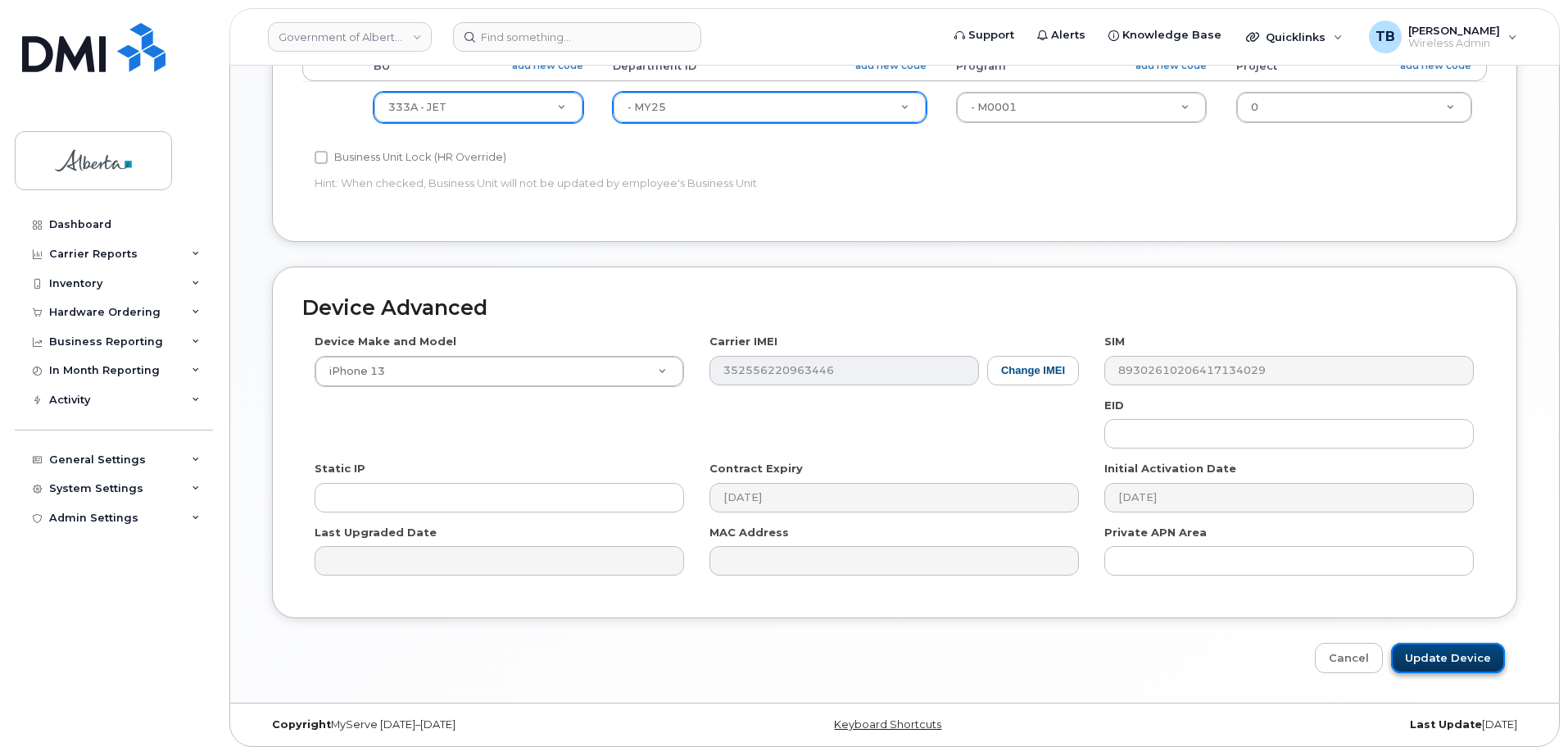
click at [1450, 660] on input "Update Device" at bounding box center [1448, 658] width 114 height 30
type input "Saving..."
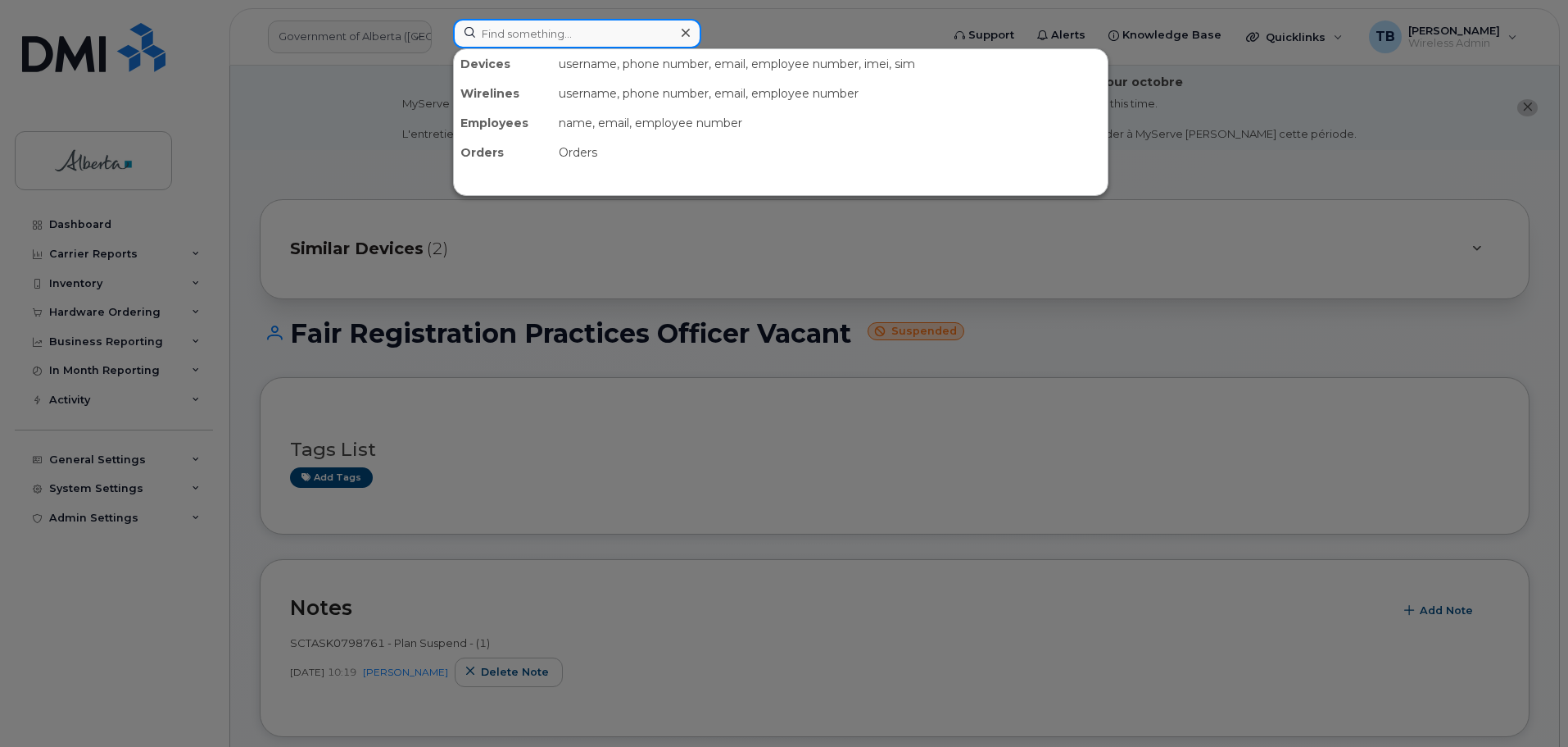
click at [481, 34] on input at bounding box center [578, 33] width 248 height 29
paste input "7804055589"
type input "7804055589"
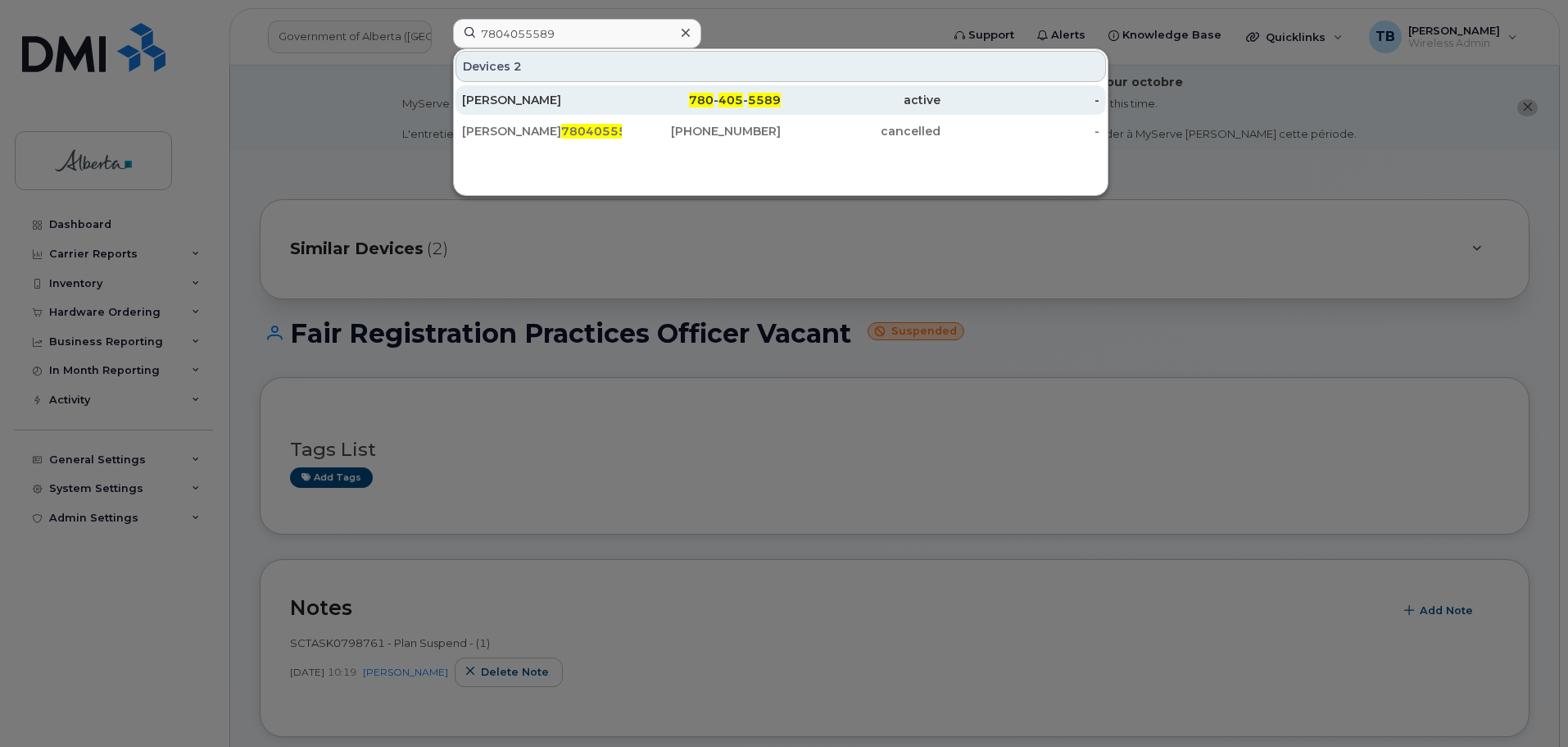
click at [528, 98] on div "[PERSON_NAME]" at bounding box center [542, 100] width 160 height 16
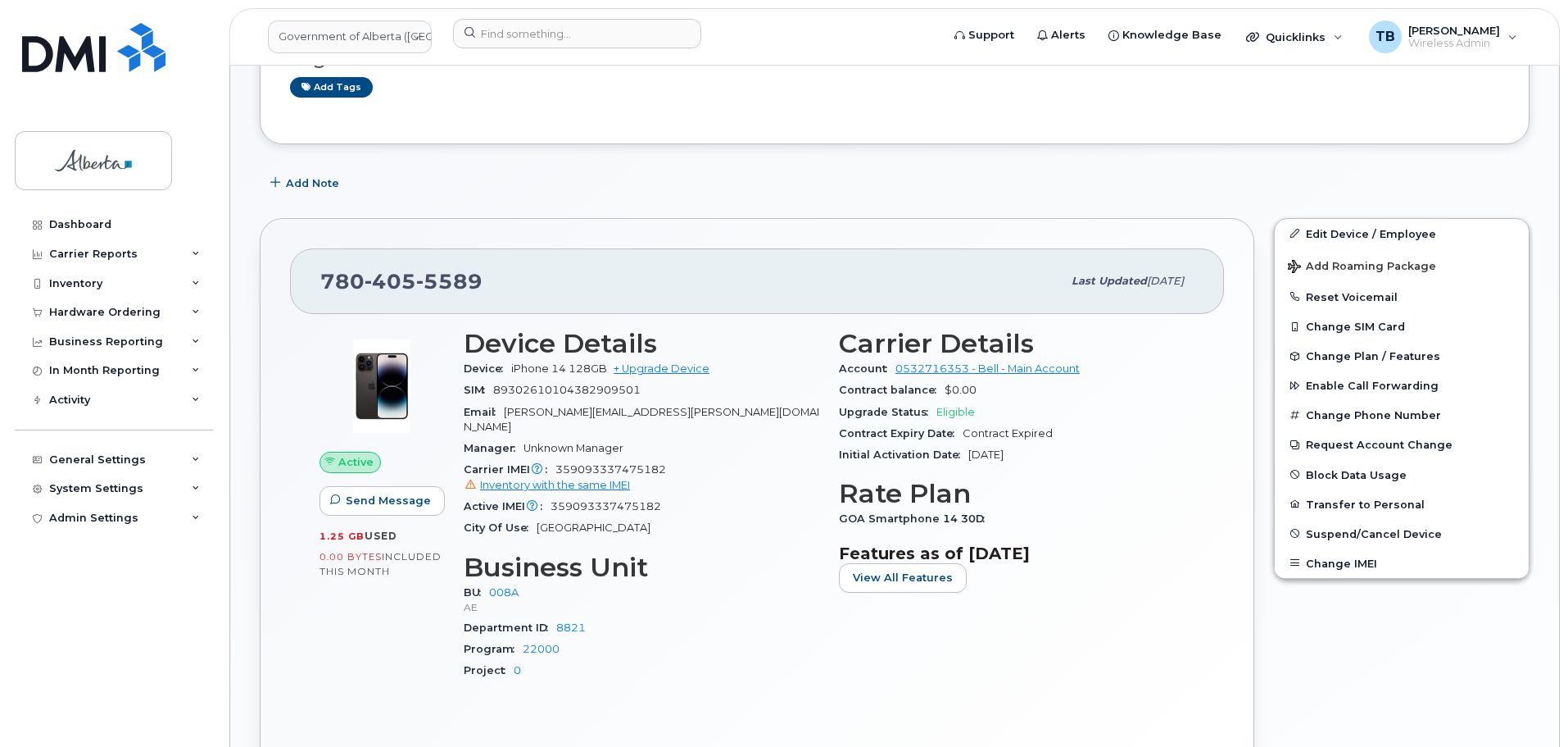
scroll to position [306, 0]
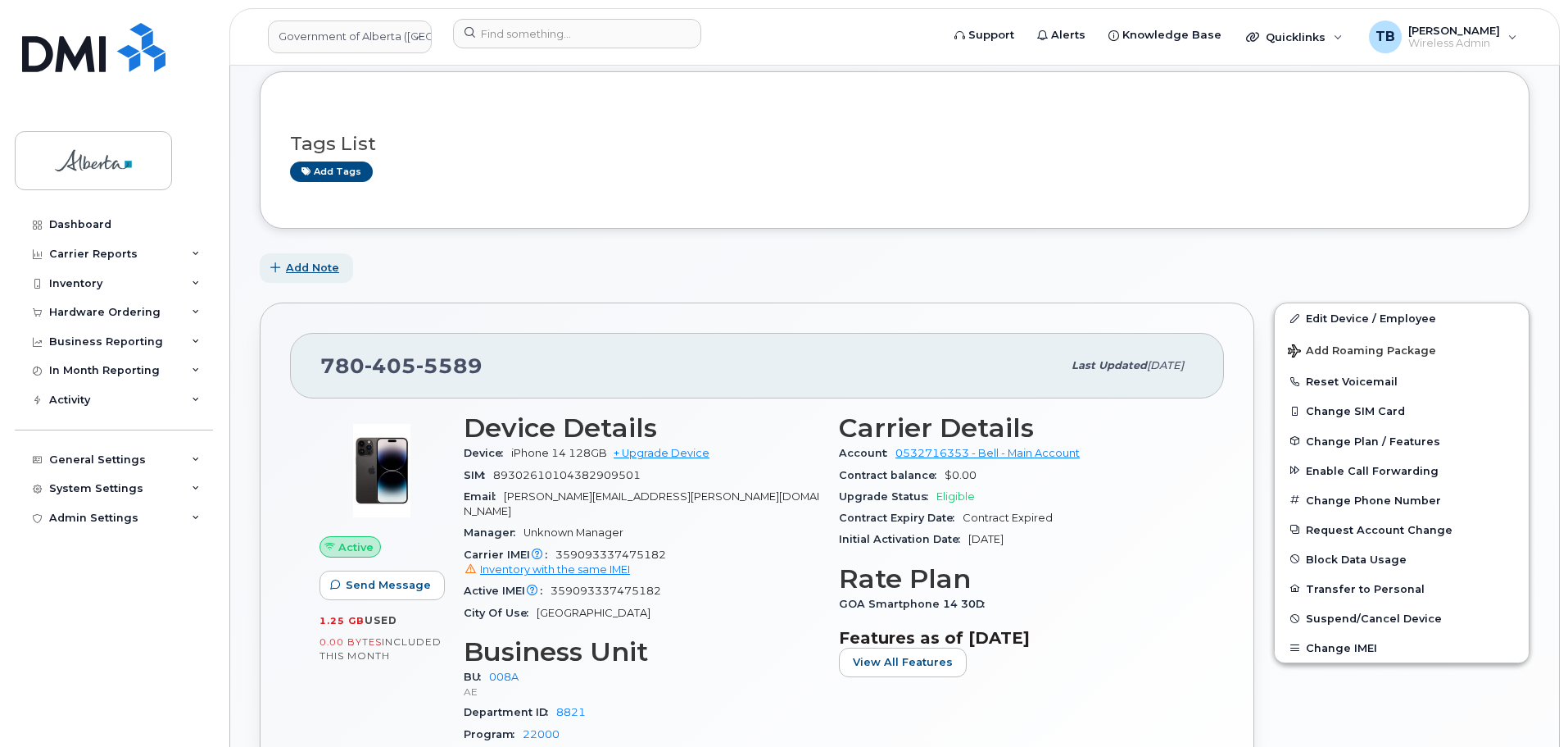
click at [331, 269] on span "Add Note" at bounding box center [312, 267] width 54 height 16
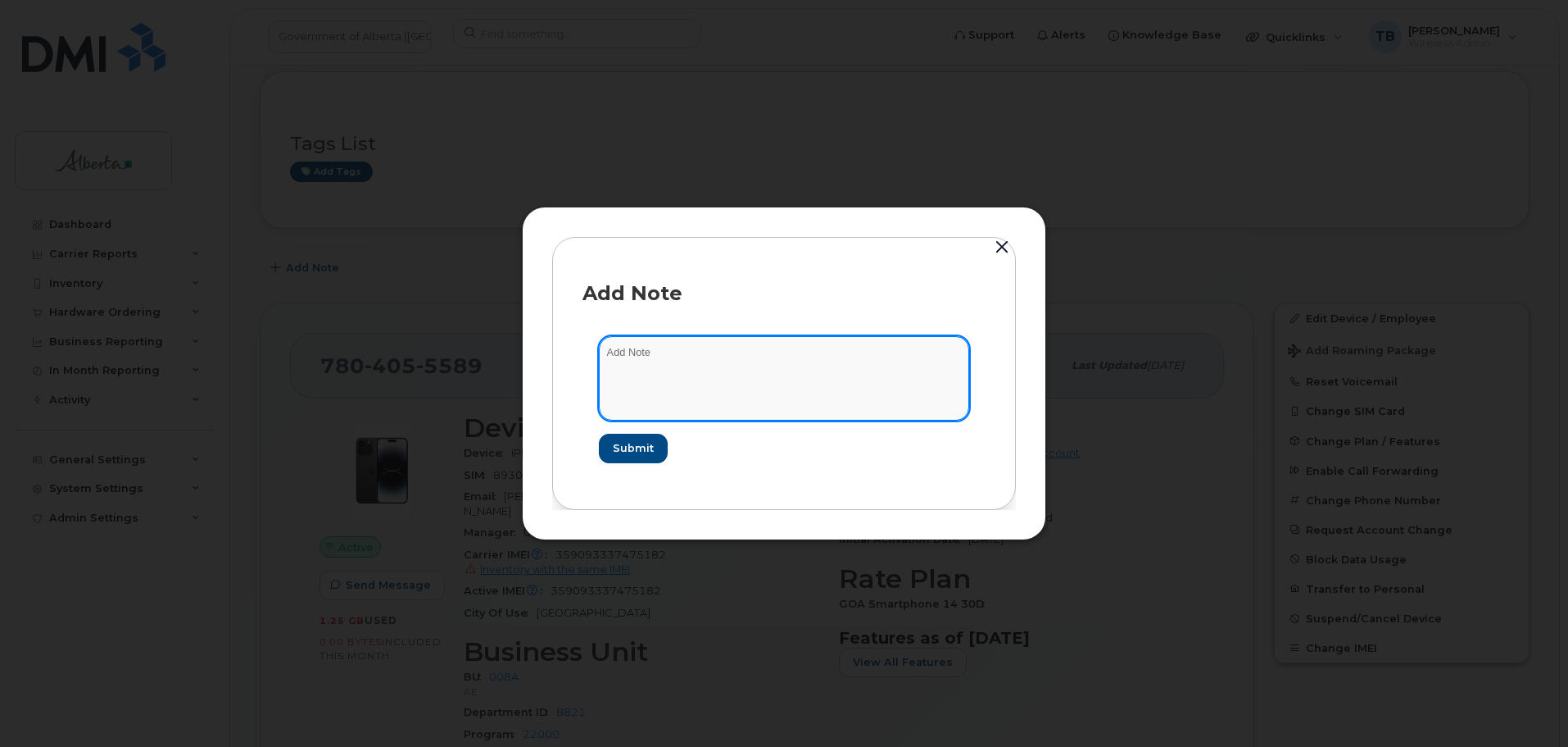
click at [632, 369] on textarea at bounding box center [784, 377] width 371 height 84
paste textarea "SCTASK0855478 Plan Financial Codes - (3) Bell AE to JETI"
type textarea "SCTASK0855478 Plan Financial Codes - (3) Bell AE to JETI"
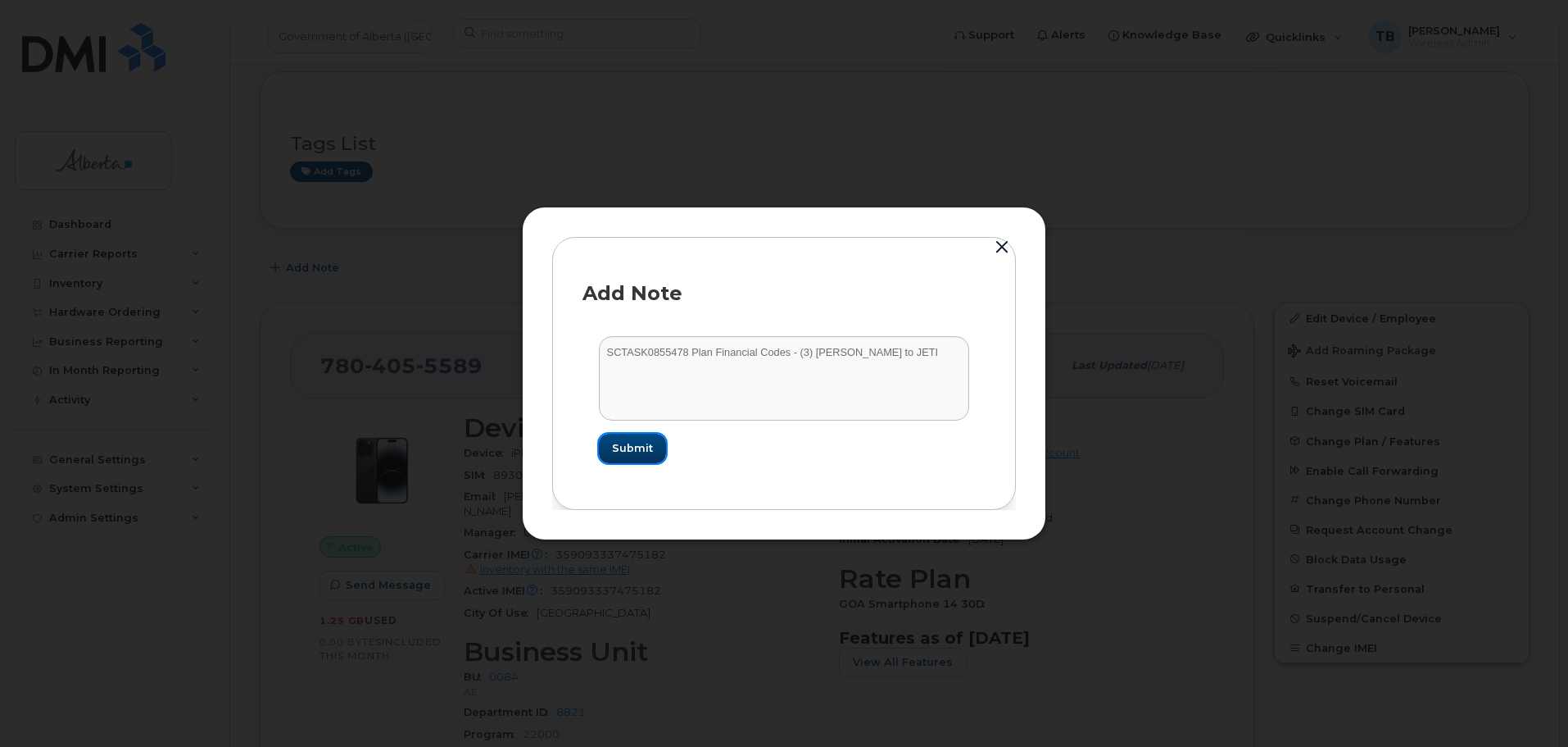
click at [624, 447] on span "Submit" at bounding box center [633, 448] width 41 height 16
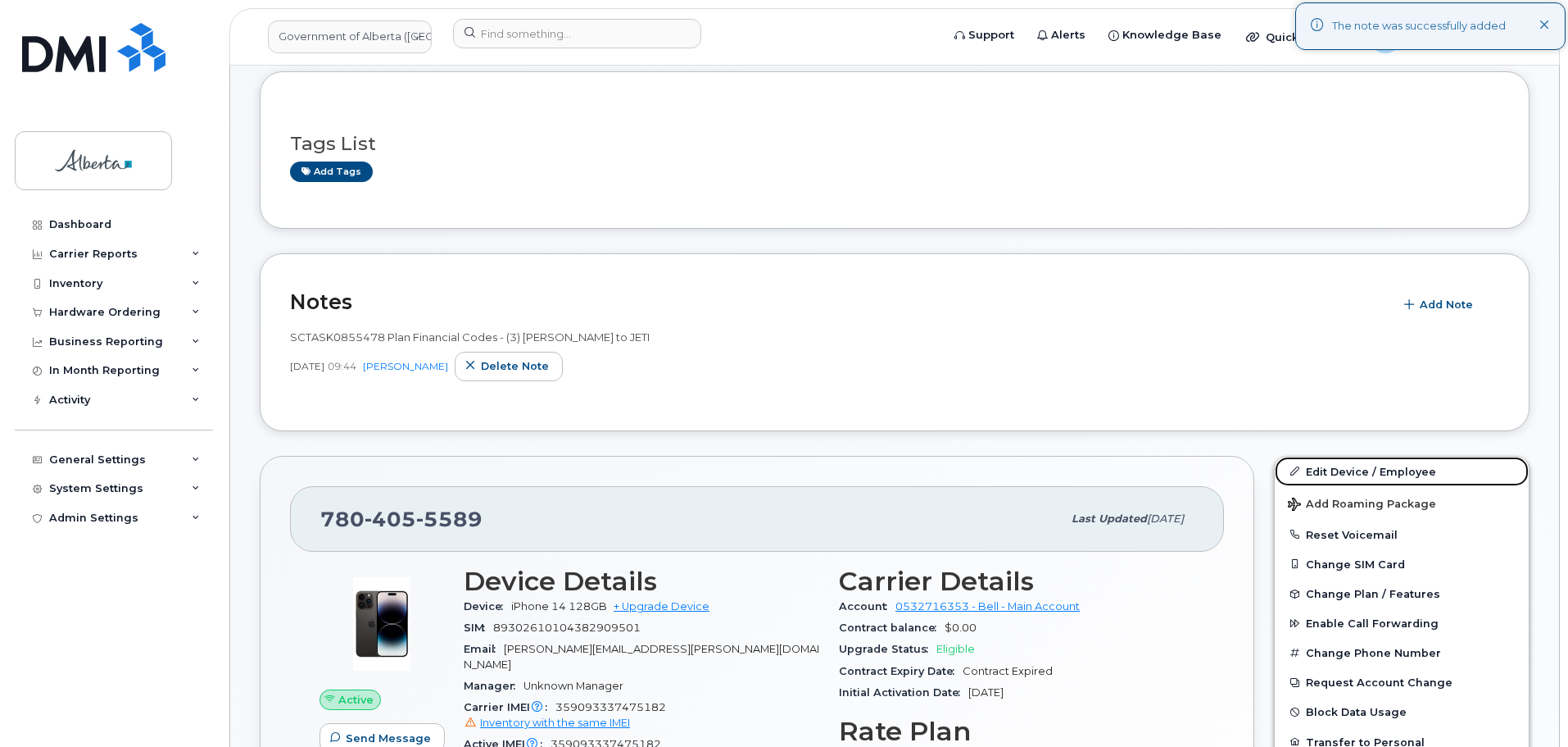
drag, startPoint x: 1338, startPoint y: 465, endPoint x: 997, endPoint y: 483, distance: 341.5
click at [1338, 464] on link "Edit Device / Employee" at bounding box center [1402, 470] width 254 height 29
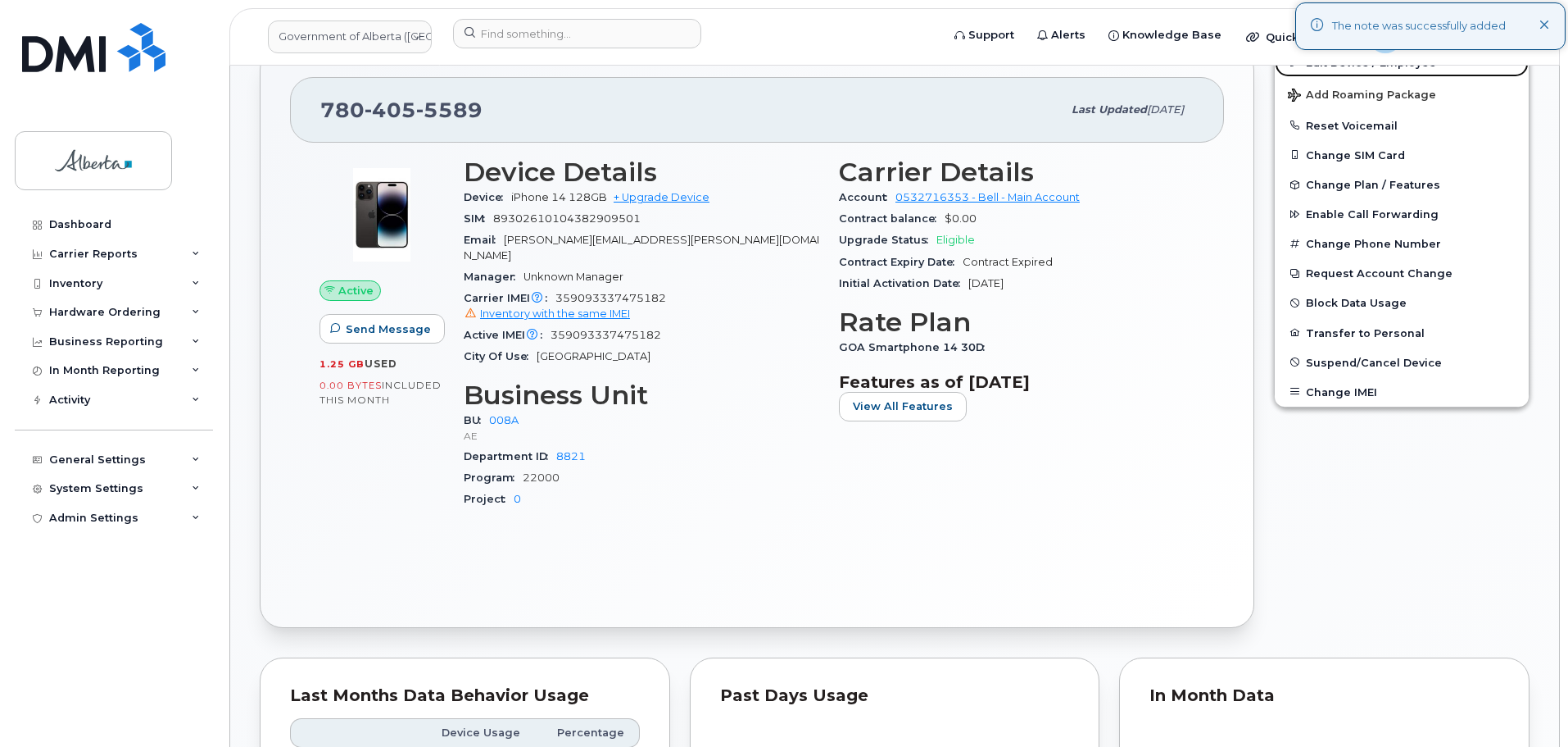
scroll to position [716, 0]
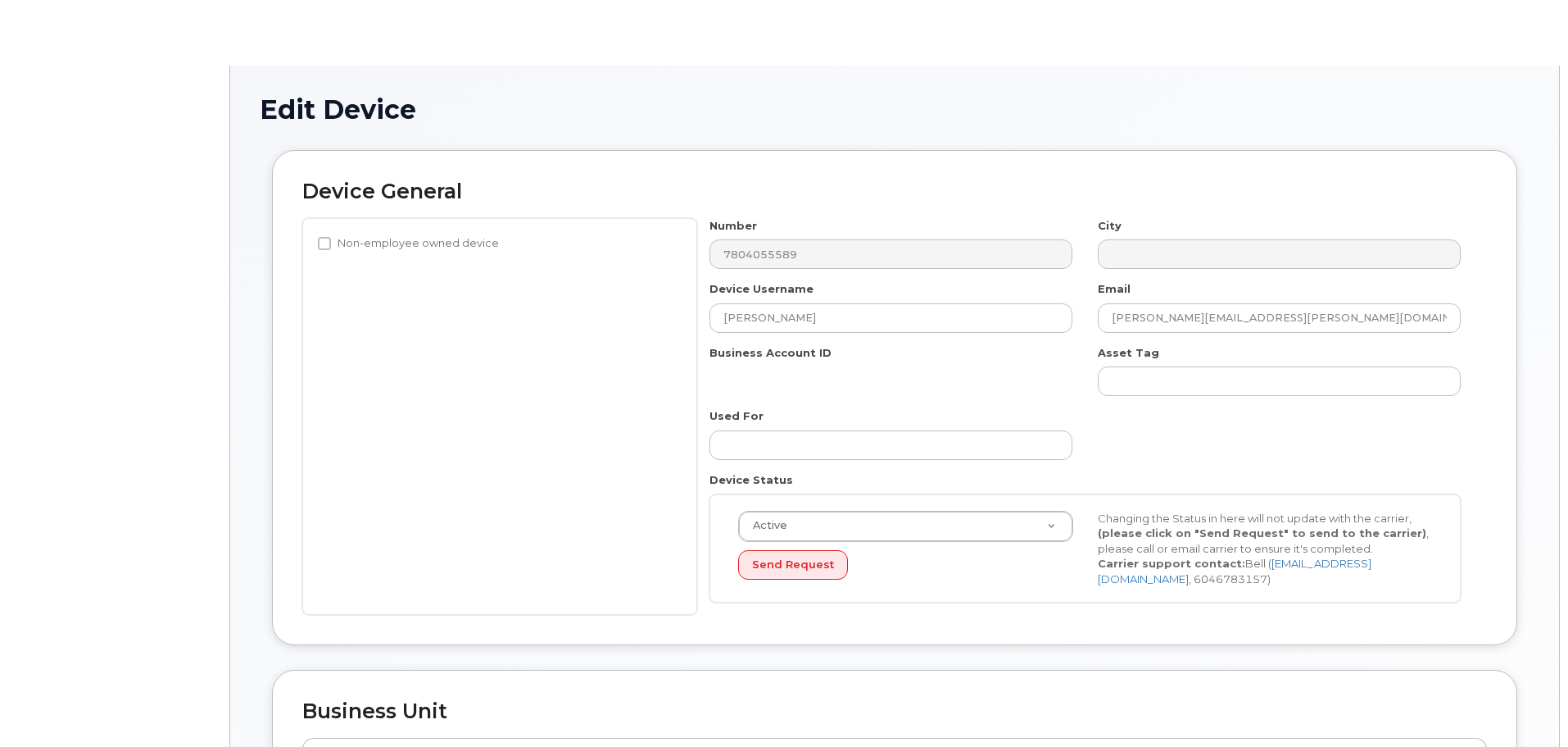
select select "4749737"
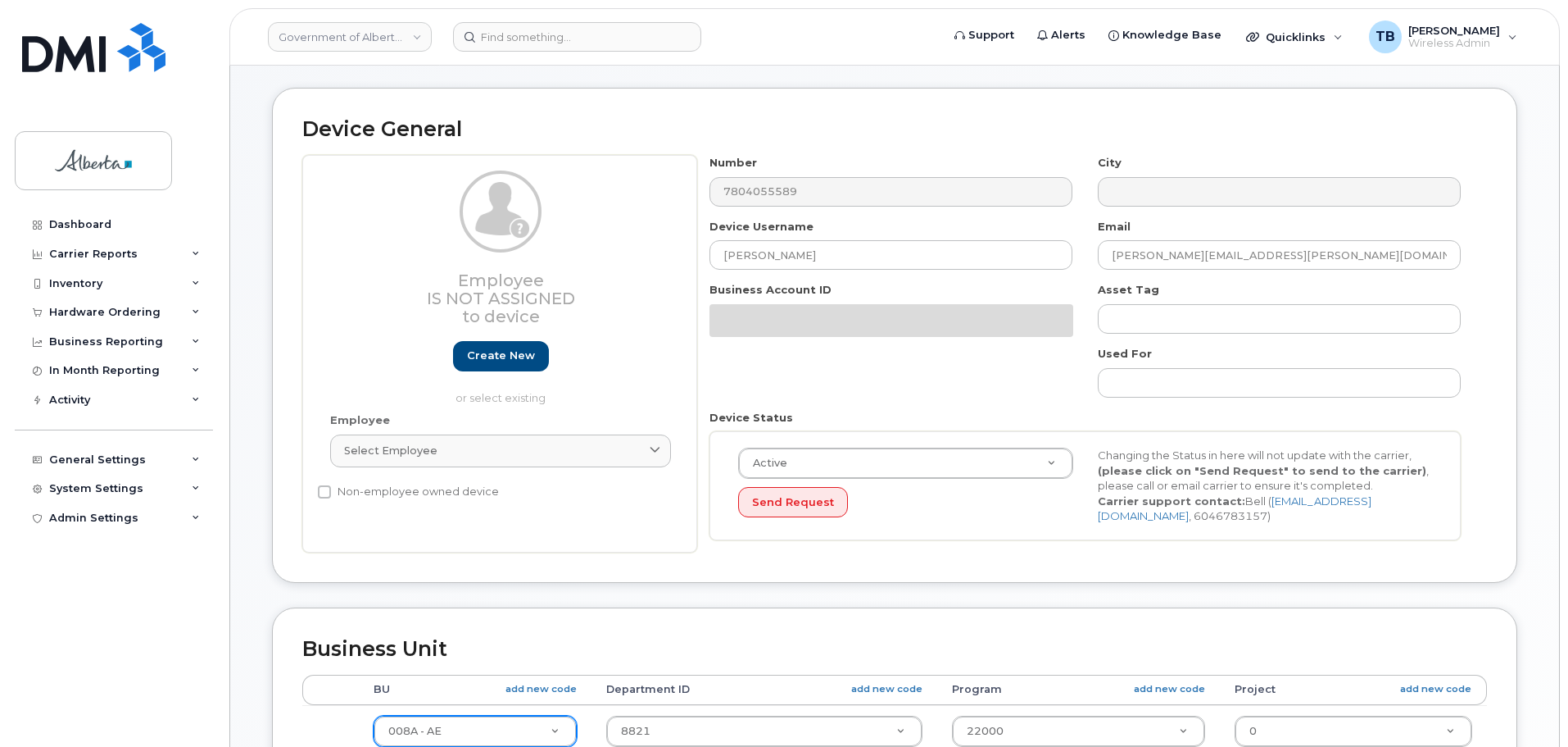
scroll to position [412, 0]
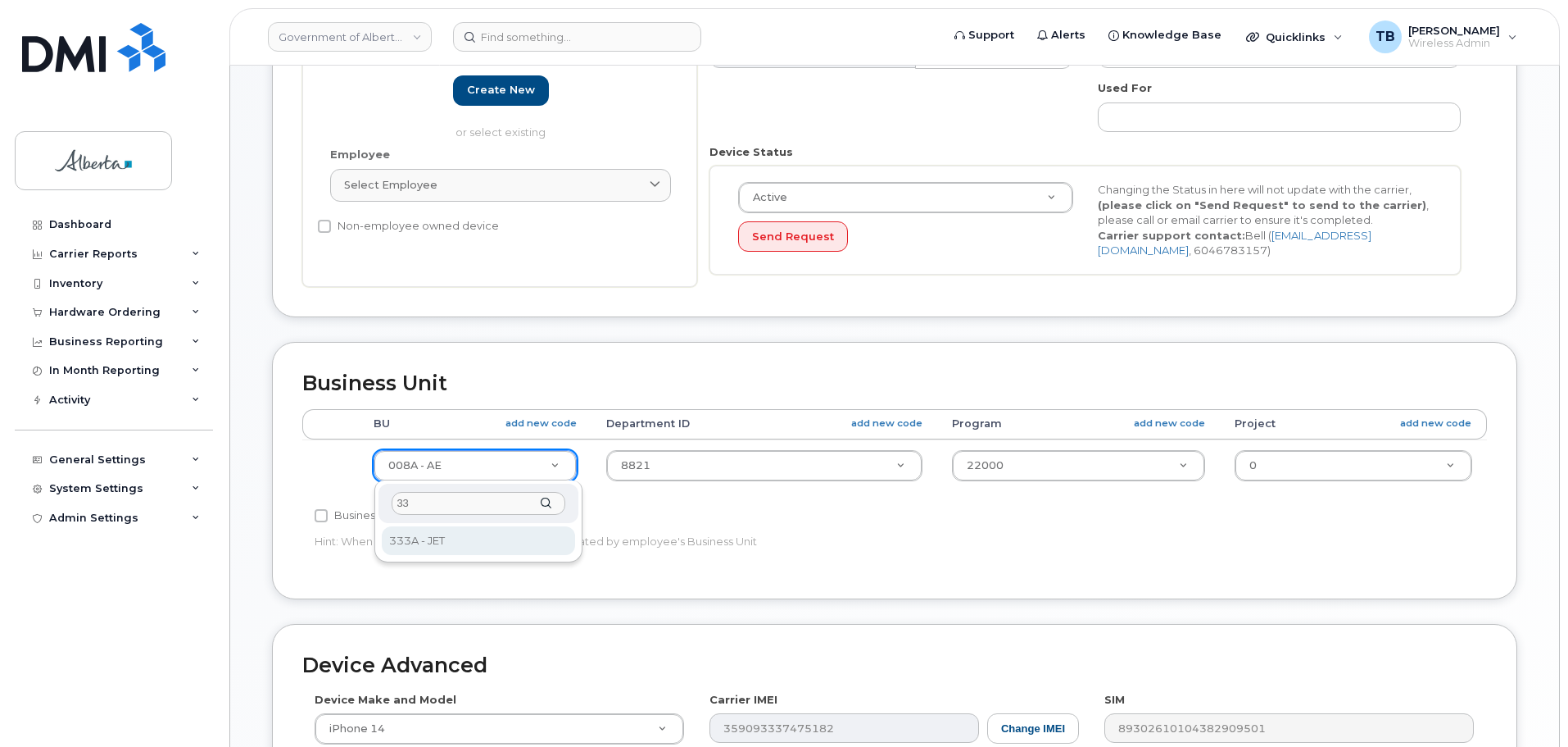
type input "33"
select select "4206363"
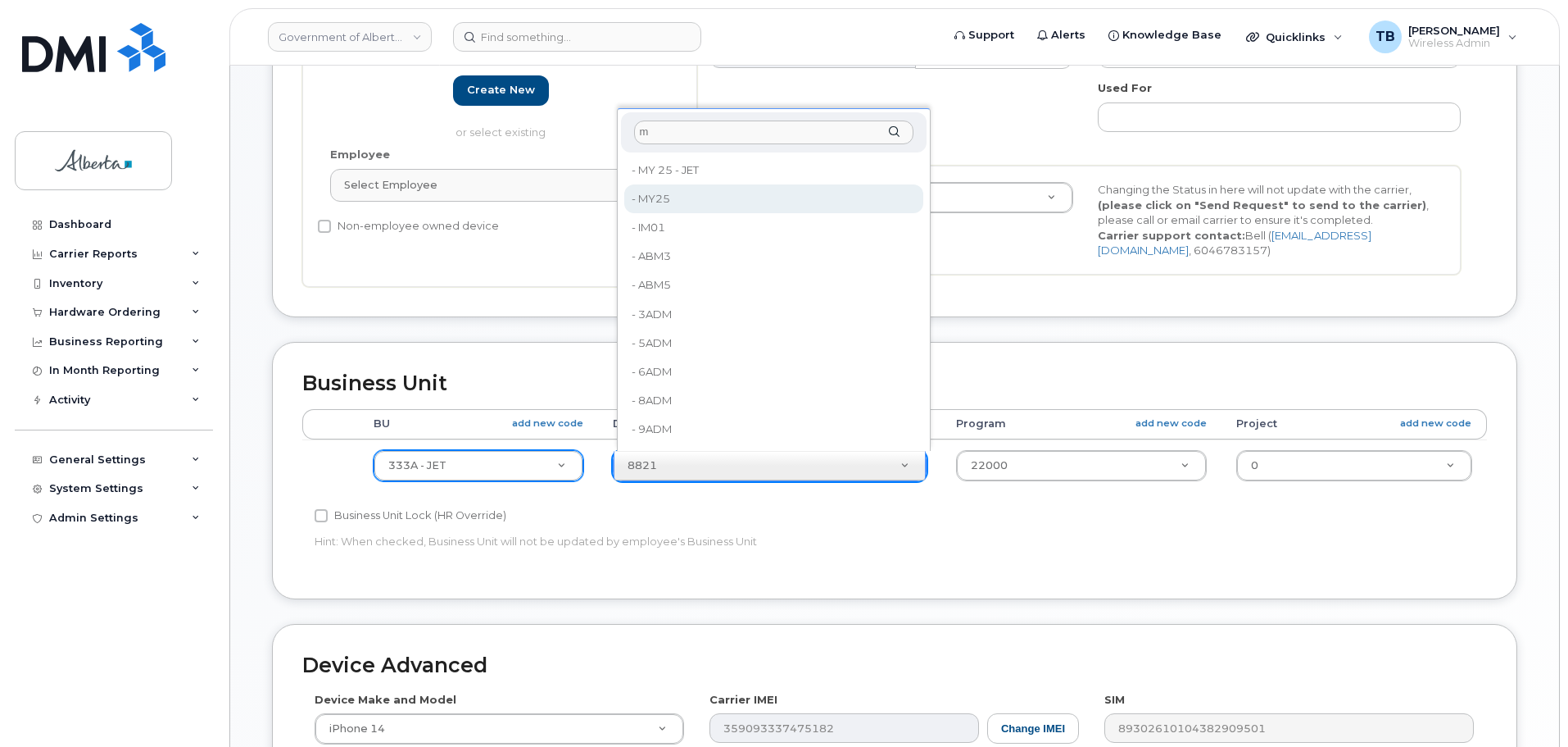
type input "m"
type input "36132633"
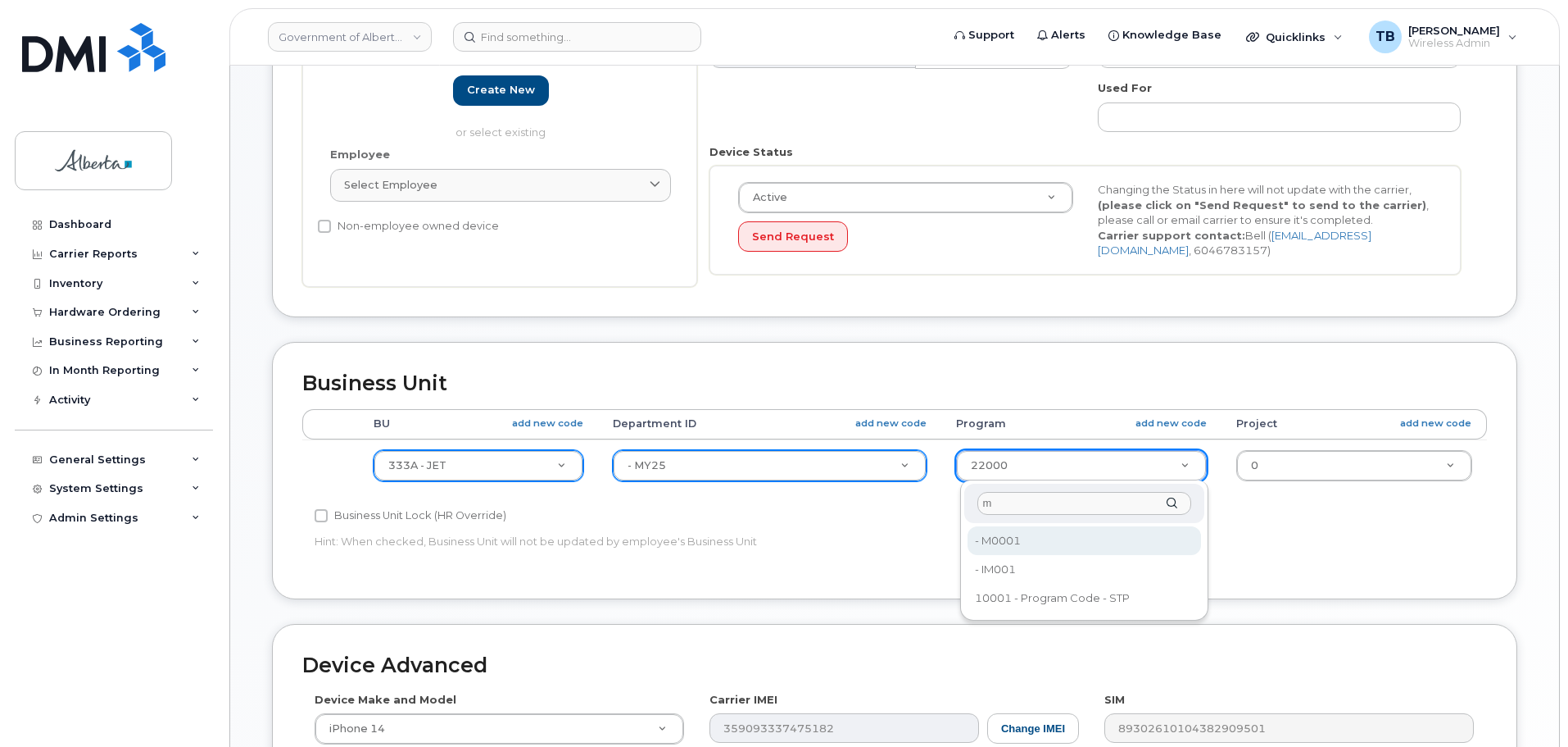
type input "m"
type input "36132632"
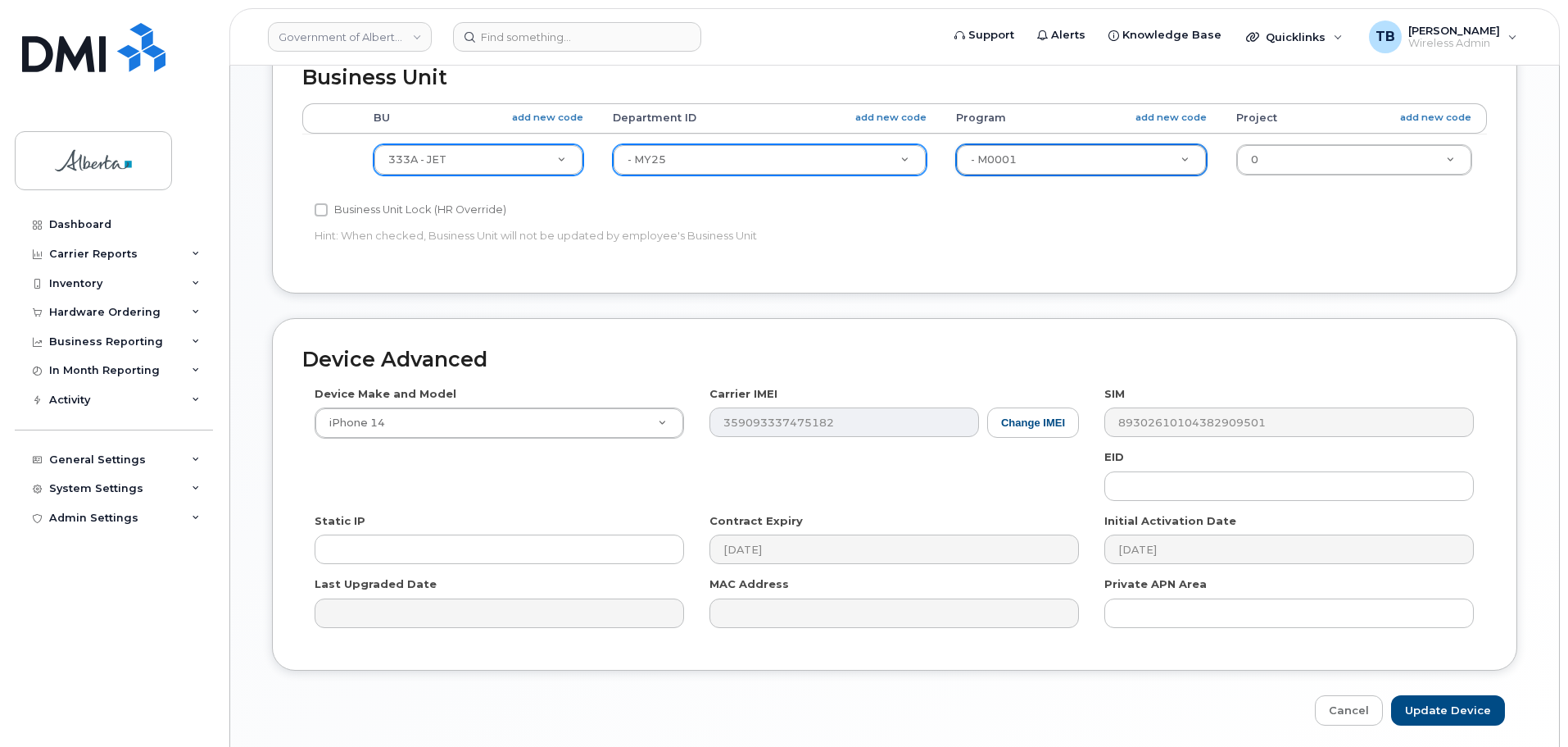
scroll to position [779, 0]
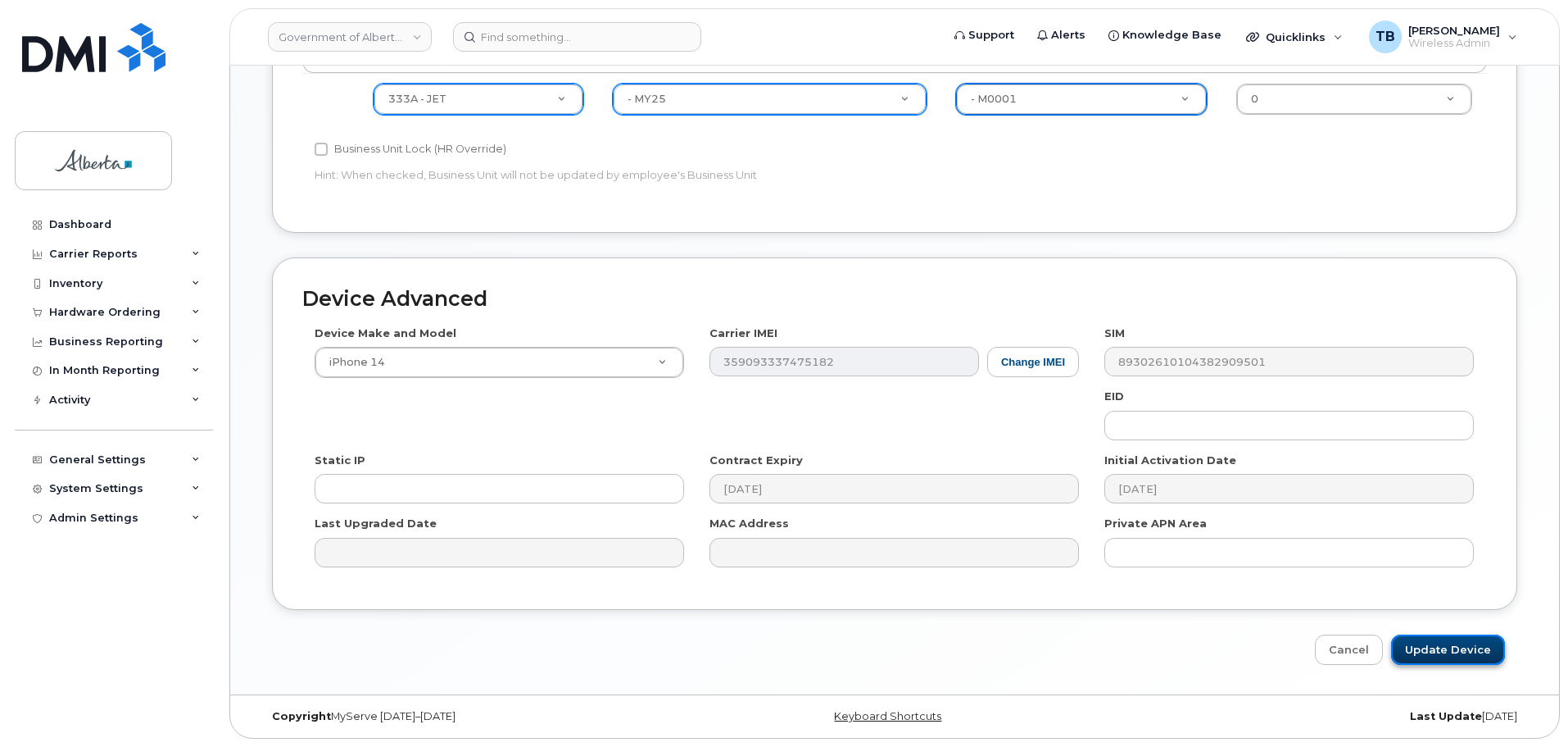
click at [1462, 649] on input "Update Device" at bounding box center [1448, 649] width 114 height 30
type input "Saving..."
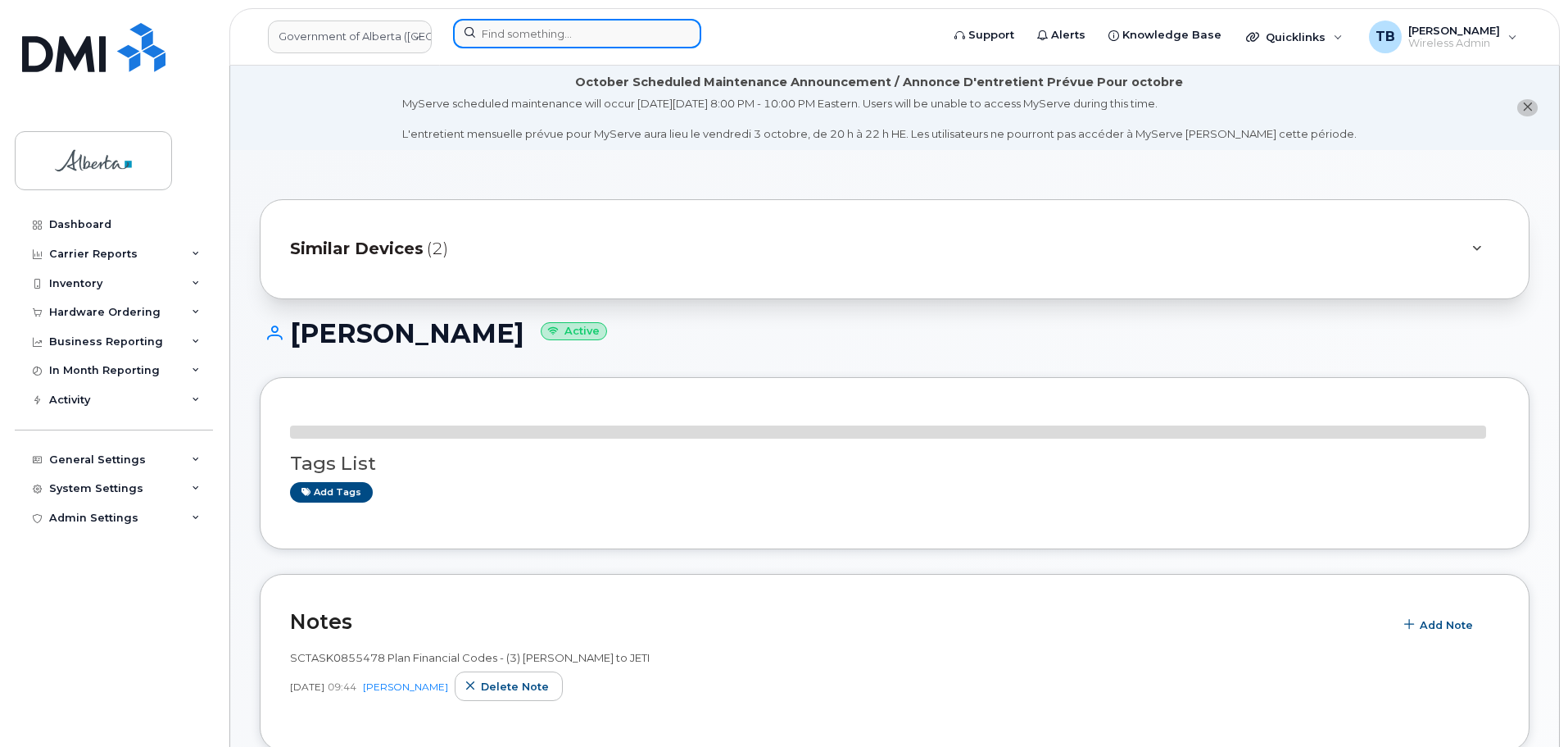
click at [482, 38] on input at bounding box center [578, 33] width 248 height 29
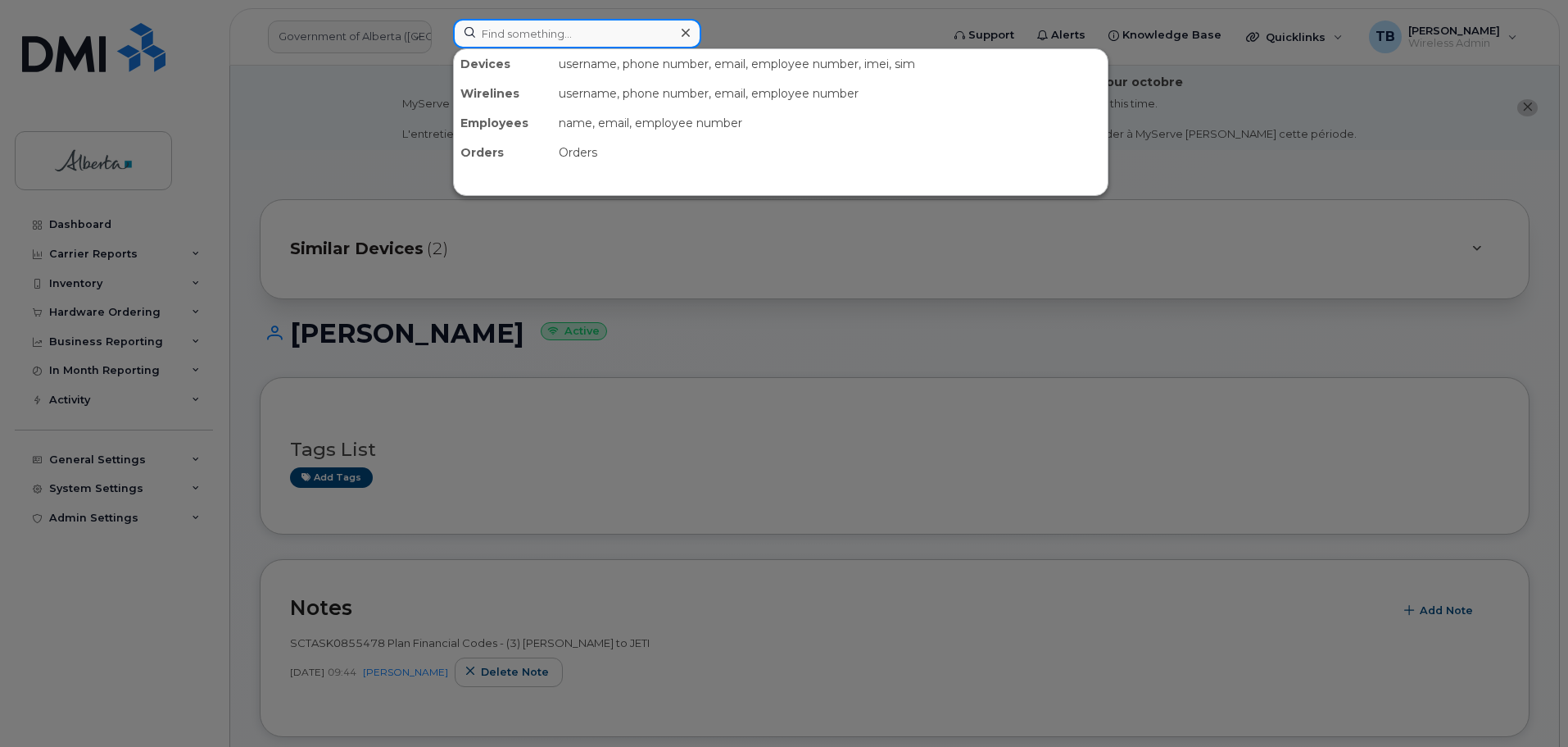
paste input "7802379628"
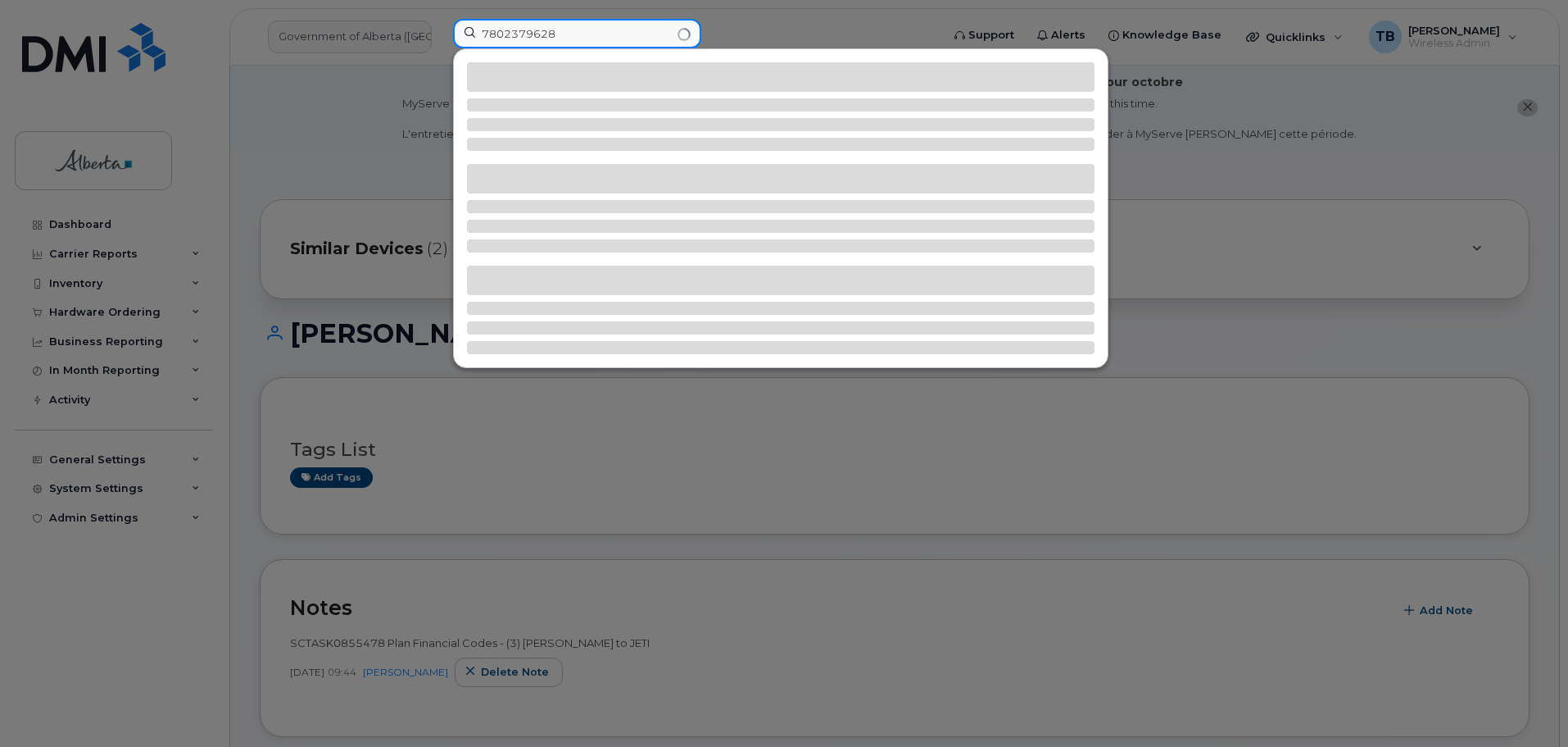
type input "7802379628"
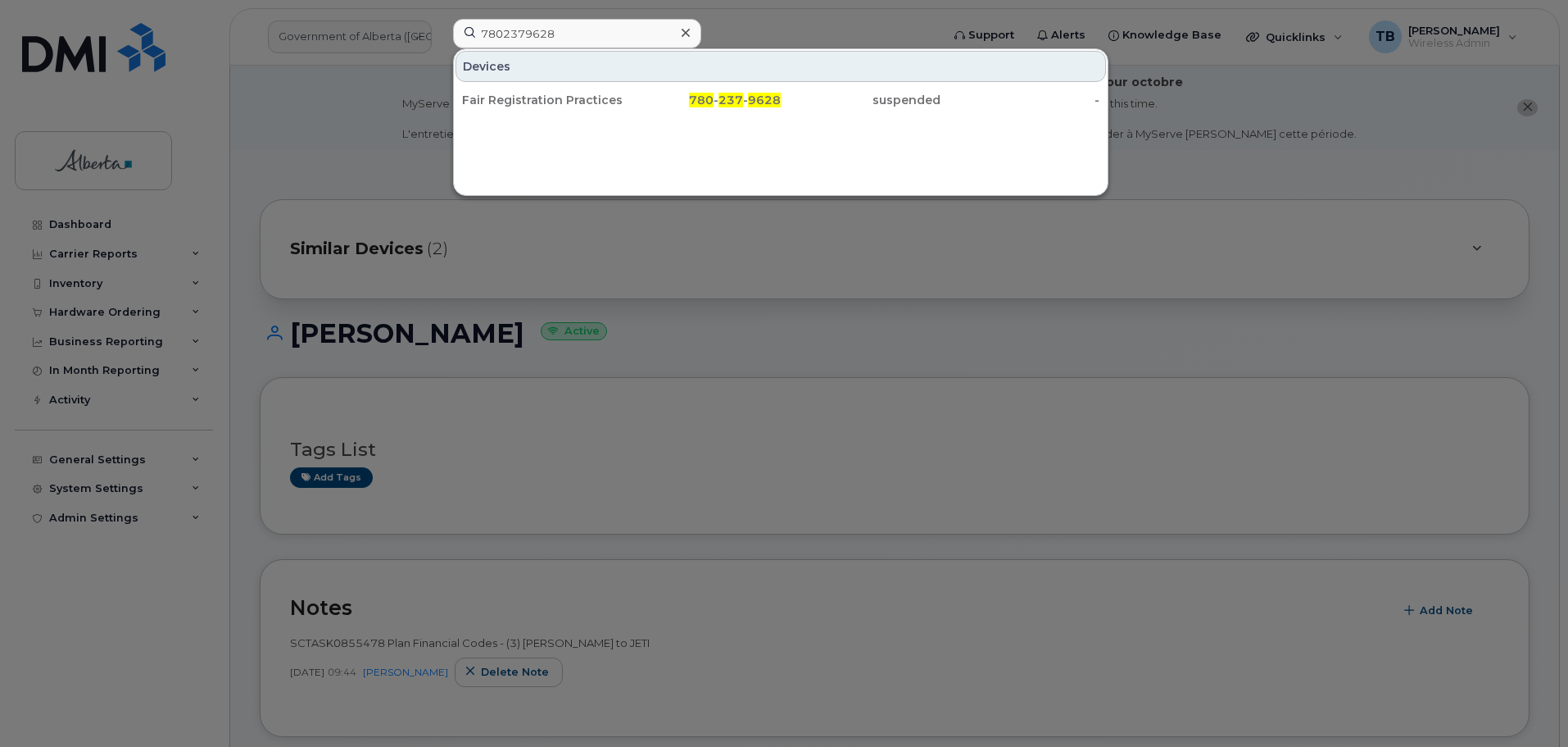
click at [481, 81] on div "Devices" at bounding box center [781, 66] width 651 height 31
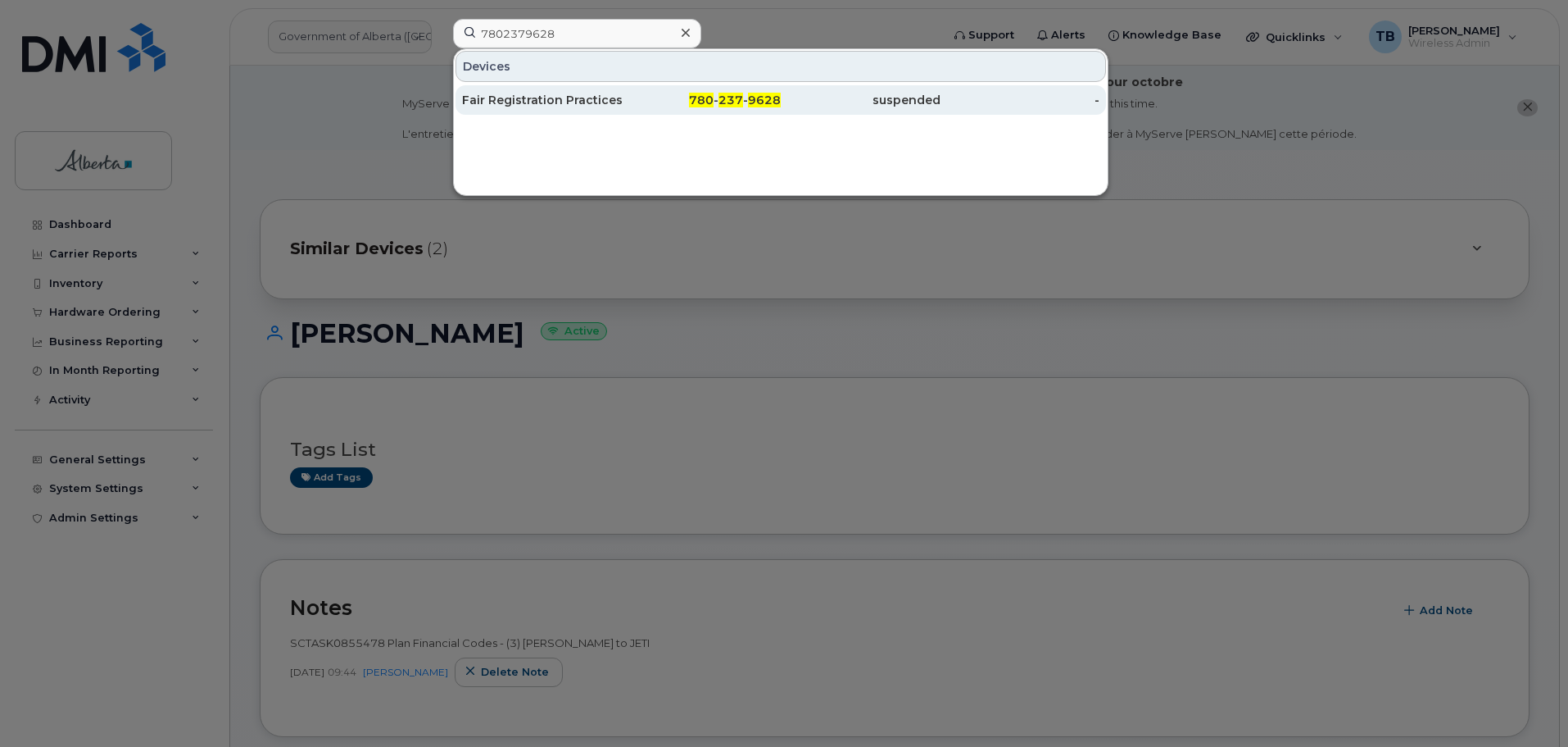
click at [545, 103] on div "Fair Registration Practices Officer Vacant" at bounding box center [542, 100] width 160 height 16
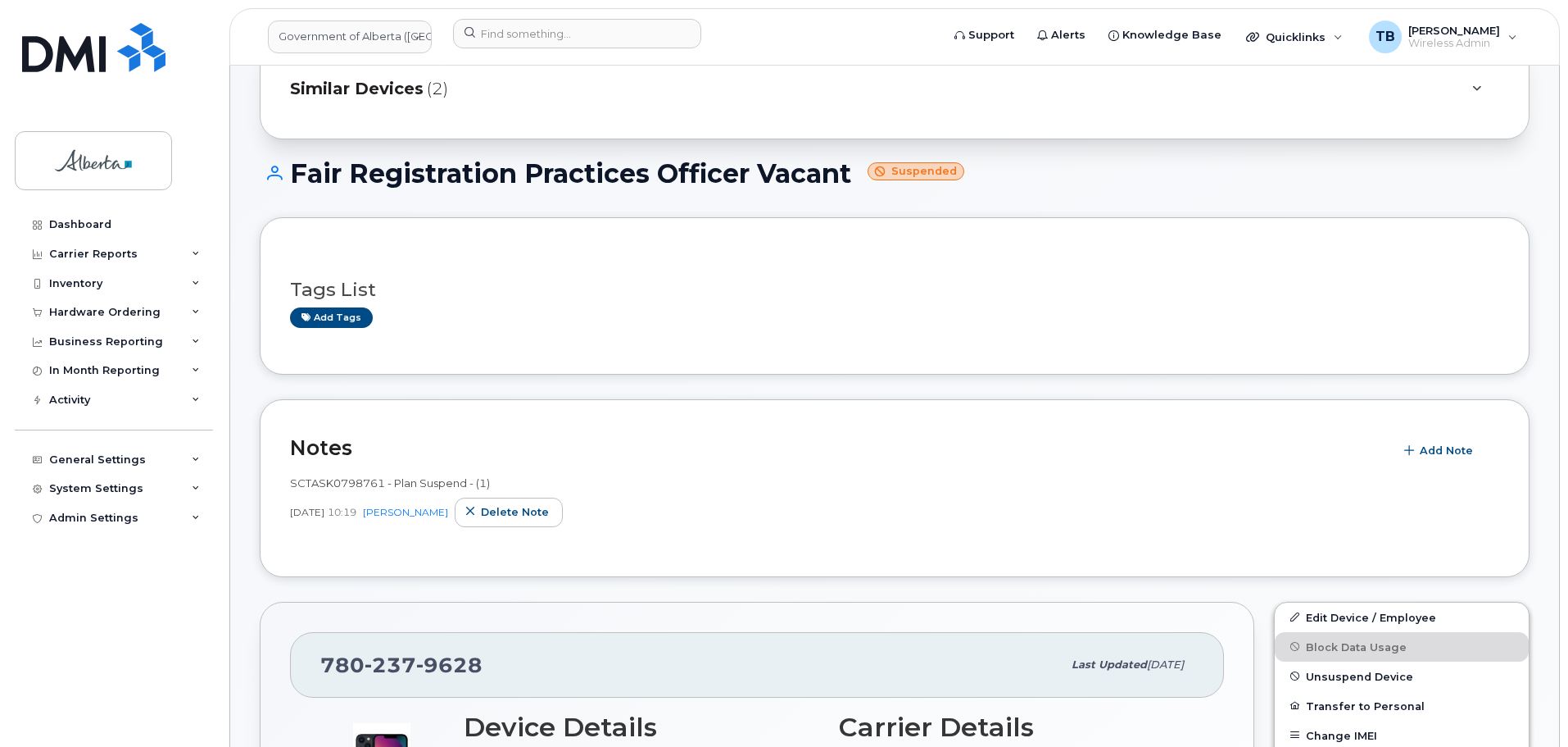
scroll to position [164, 0]
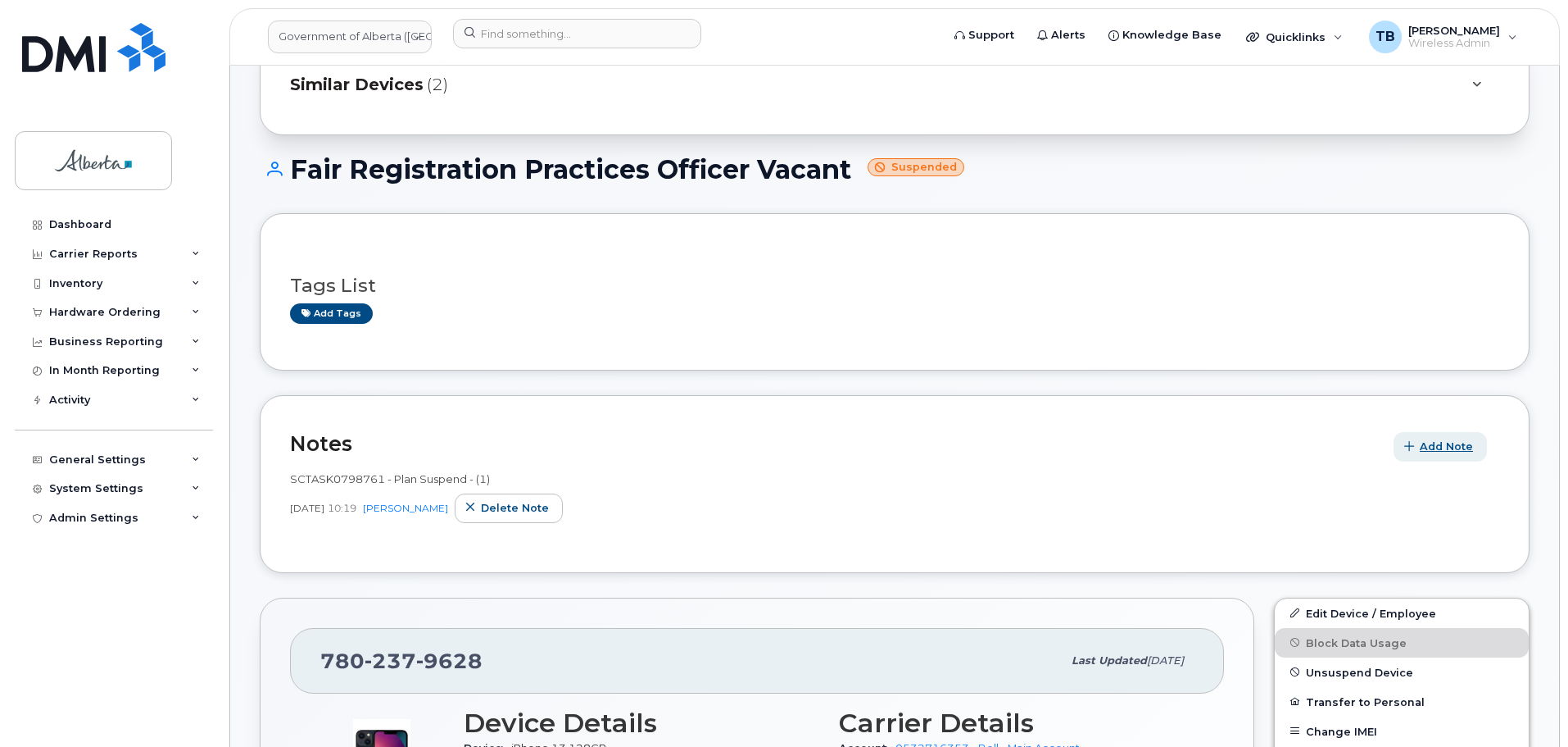
click at [1426, 455] on button "Add Note" at bounding box center [1440, 446] width 93 height 29
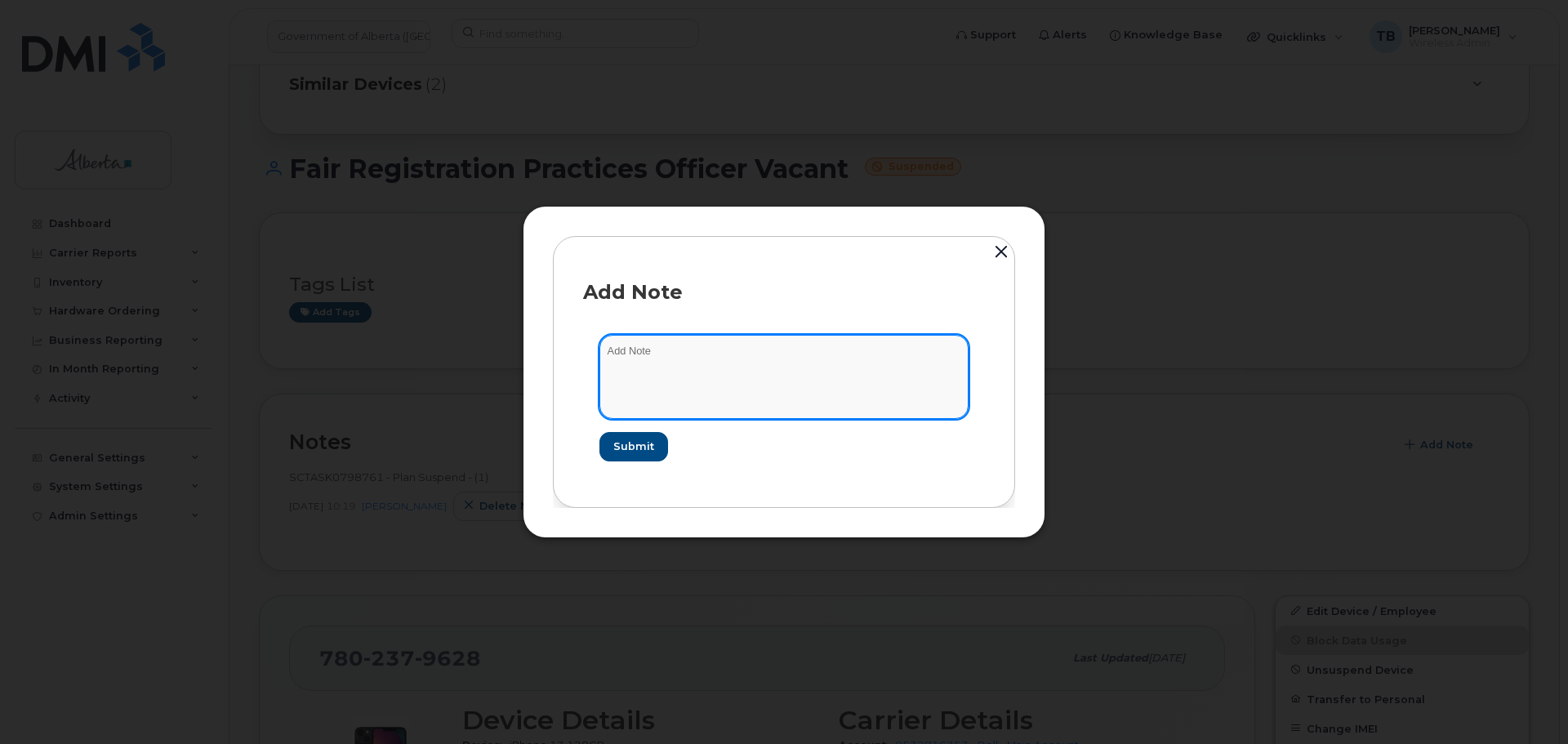
click at [684, 365] on textarea at bounding box center [784, 376] width 369 height 83
paste textarea "SCTASK0855478 Plan Financial Codes - (3) Bell AE to JETI"
type textarea "SCTASK0855478 Plan Financial Codes - (3) Bell AE to JETI"
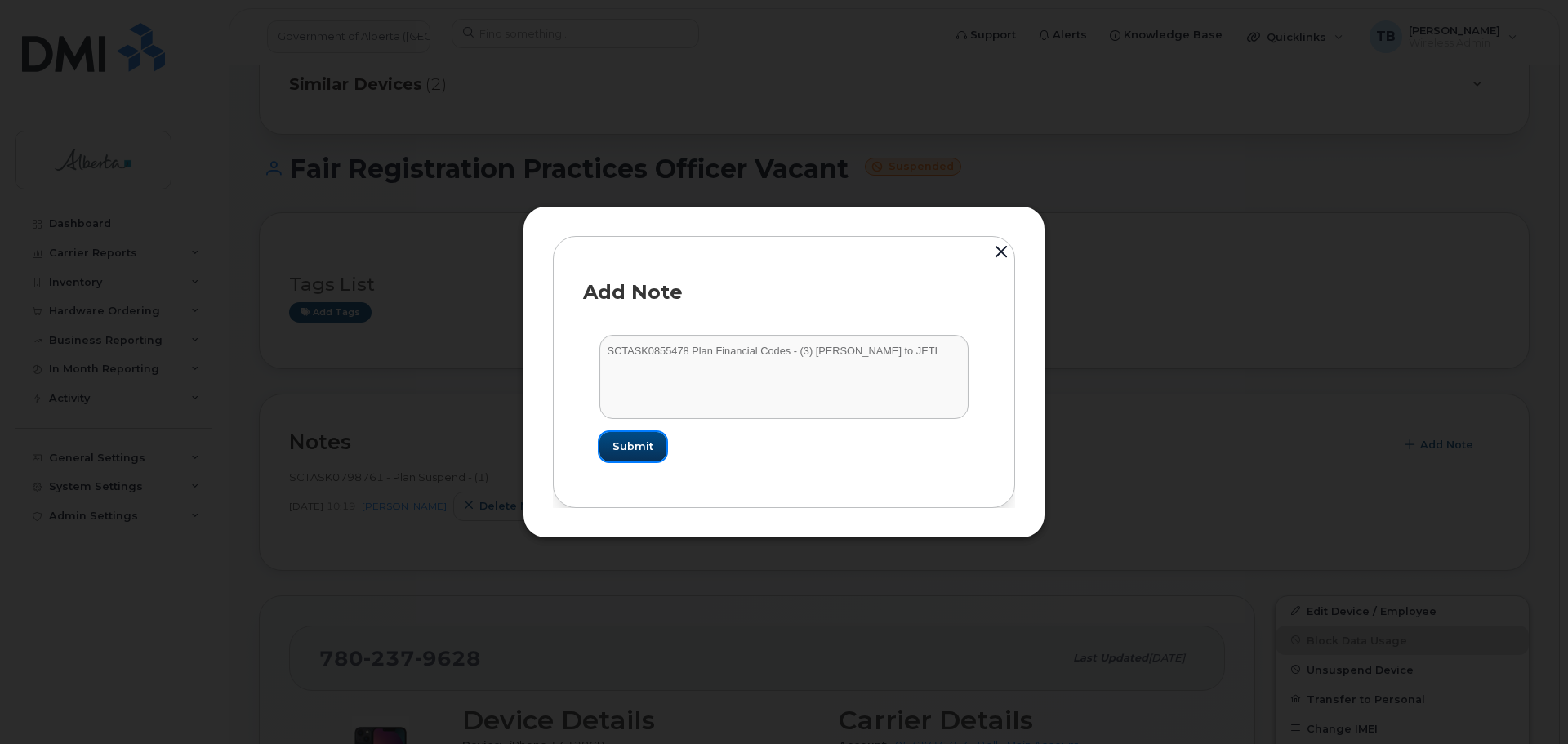
click at [635, 439] on span "Submit" at bounding box center [633, 446] width 41 height 16
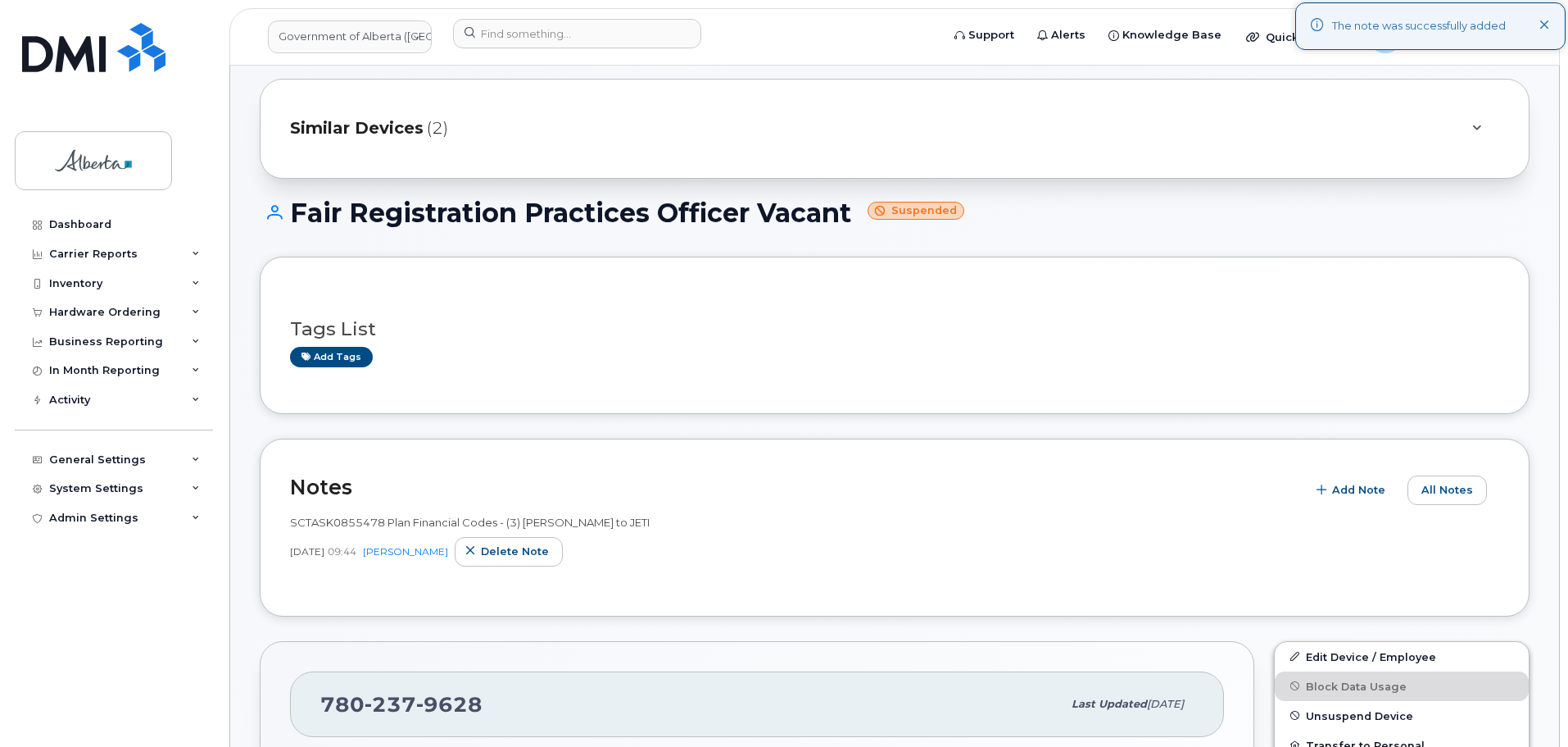
scroll to position [82, 0]
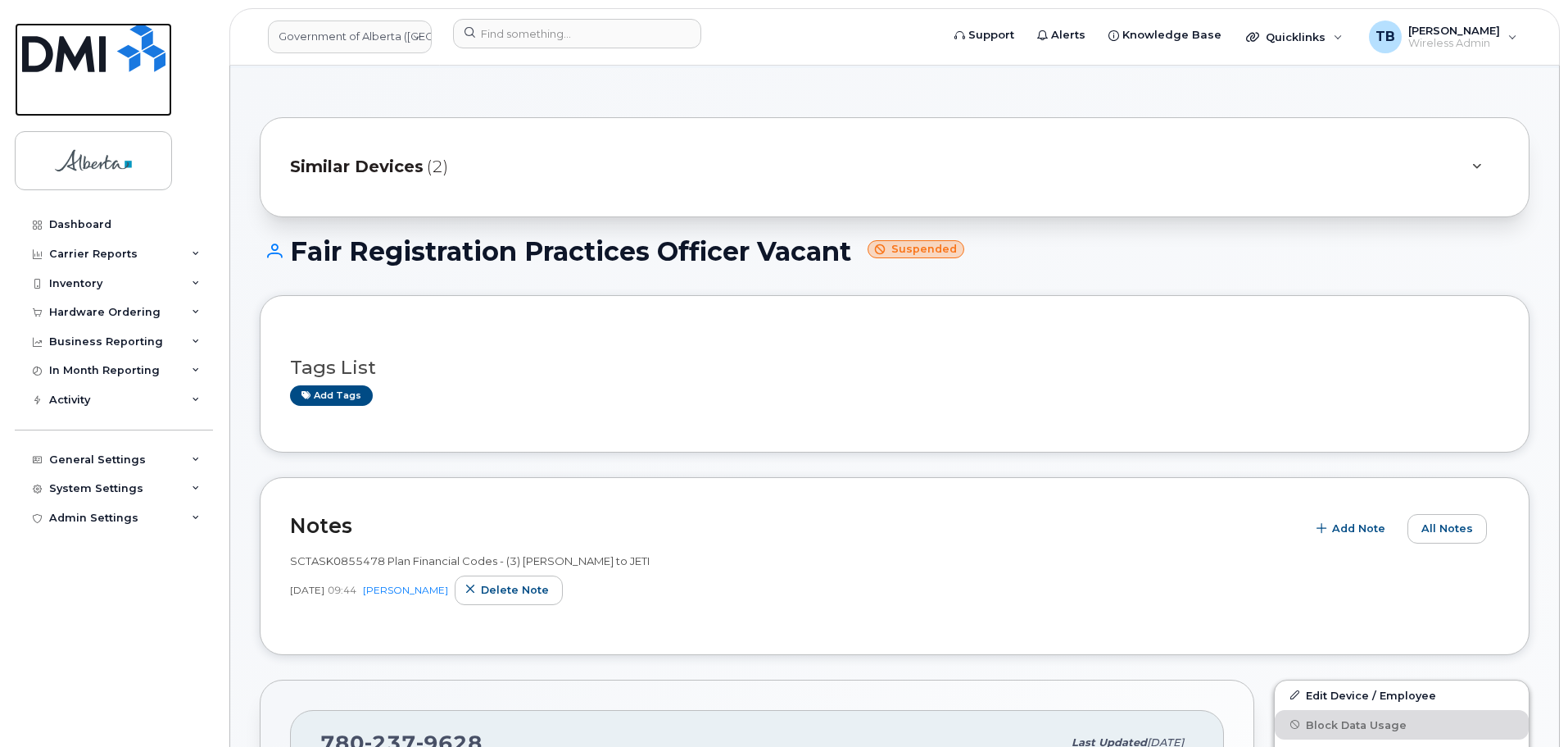
click at [79, 62] on img at bounding box center [94, 47] width 143 height 49
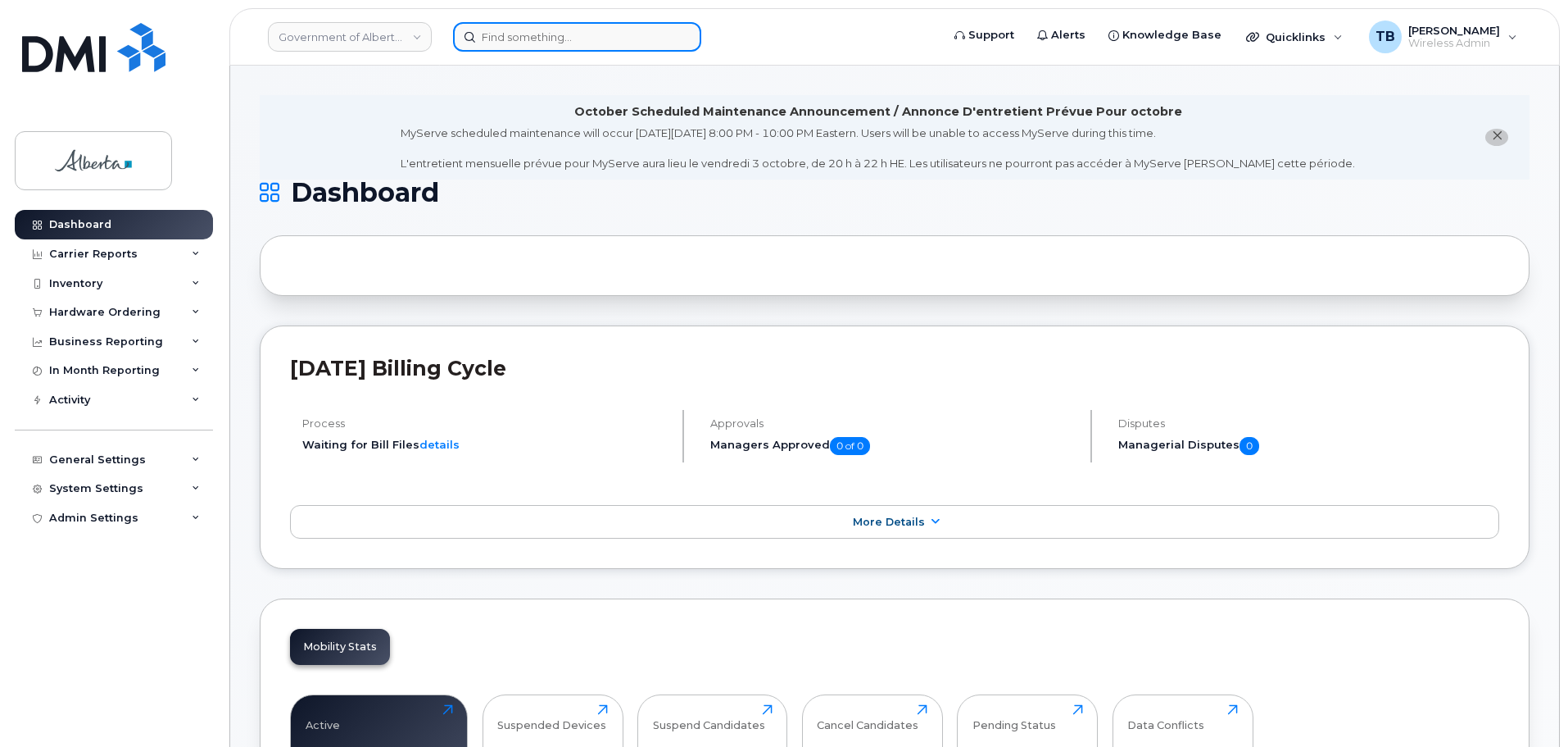
click at [467, 44] on input at bounding box center [578, 37] width 248 height 29
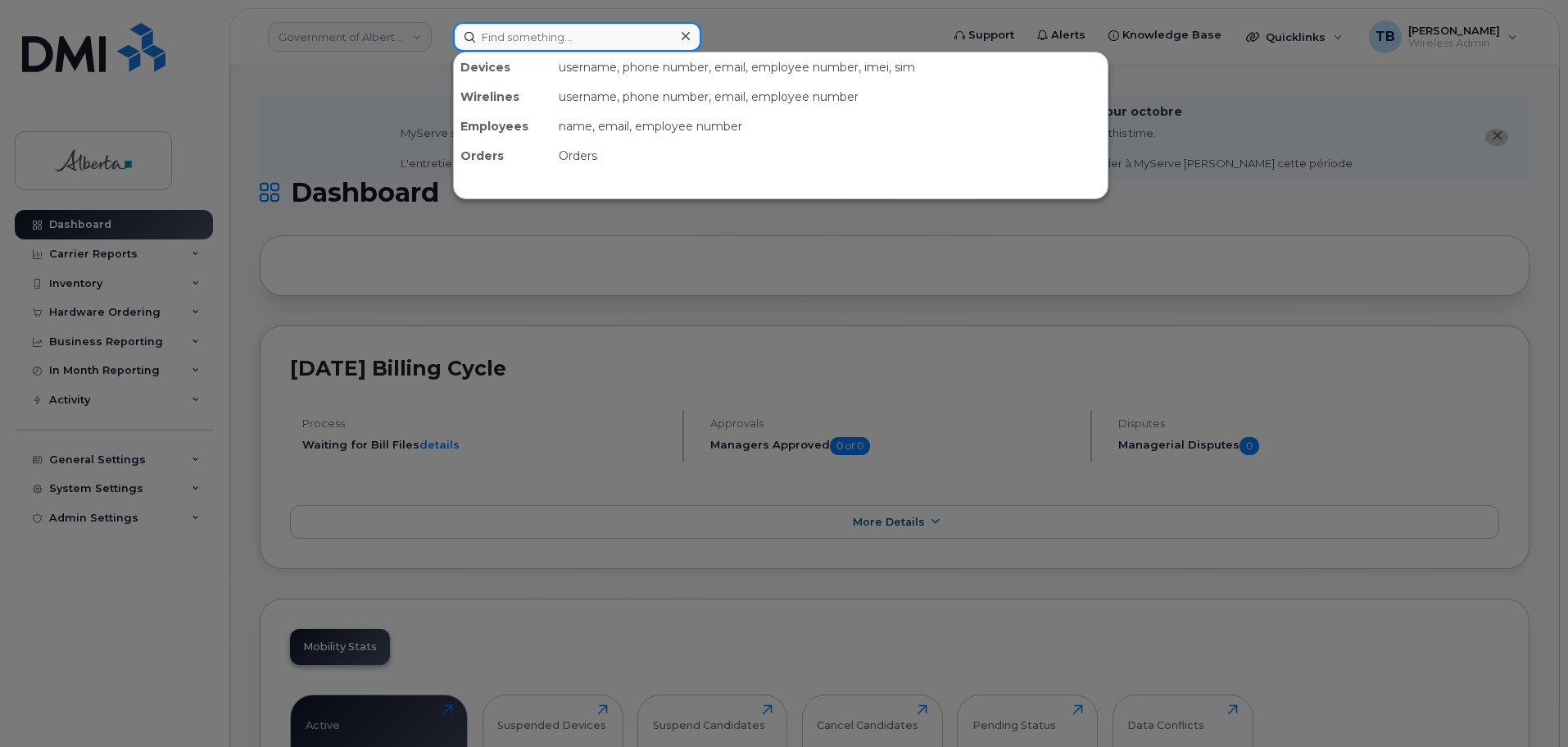
paste input "4034833038"
type input "4034833038"
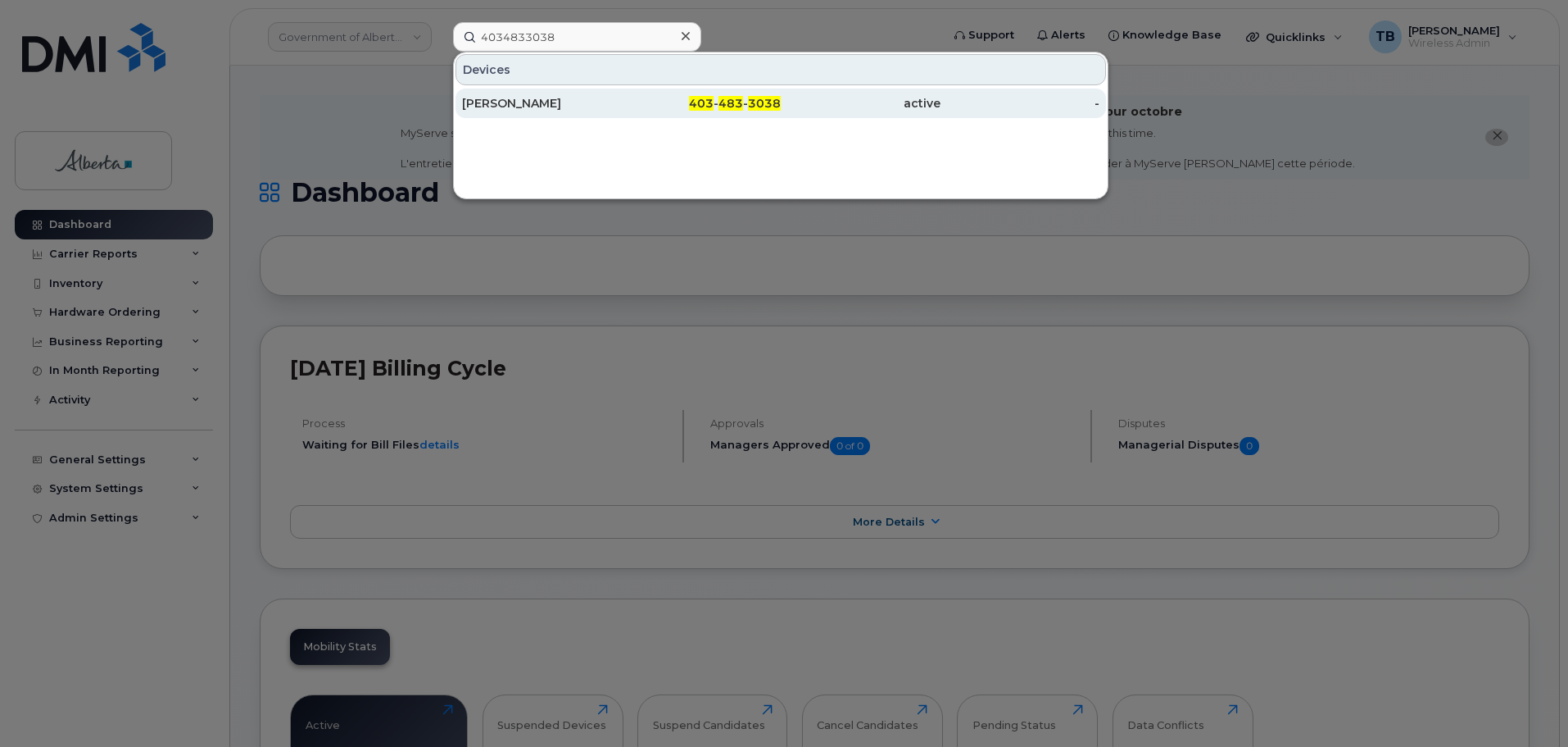
click at [528, 100] on div "Ashley Johnston" at bounding box center [542, 103] width 160 height 16
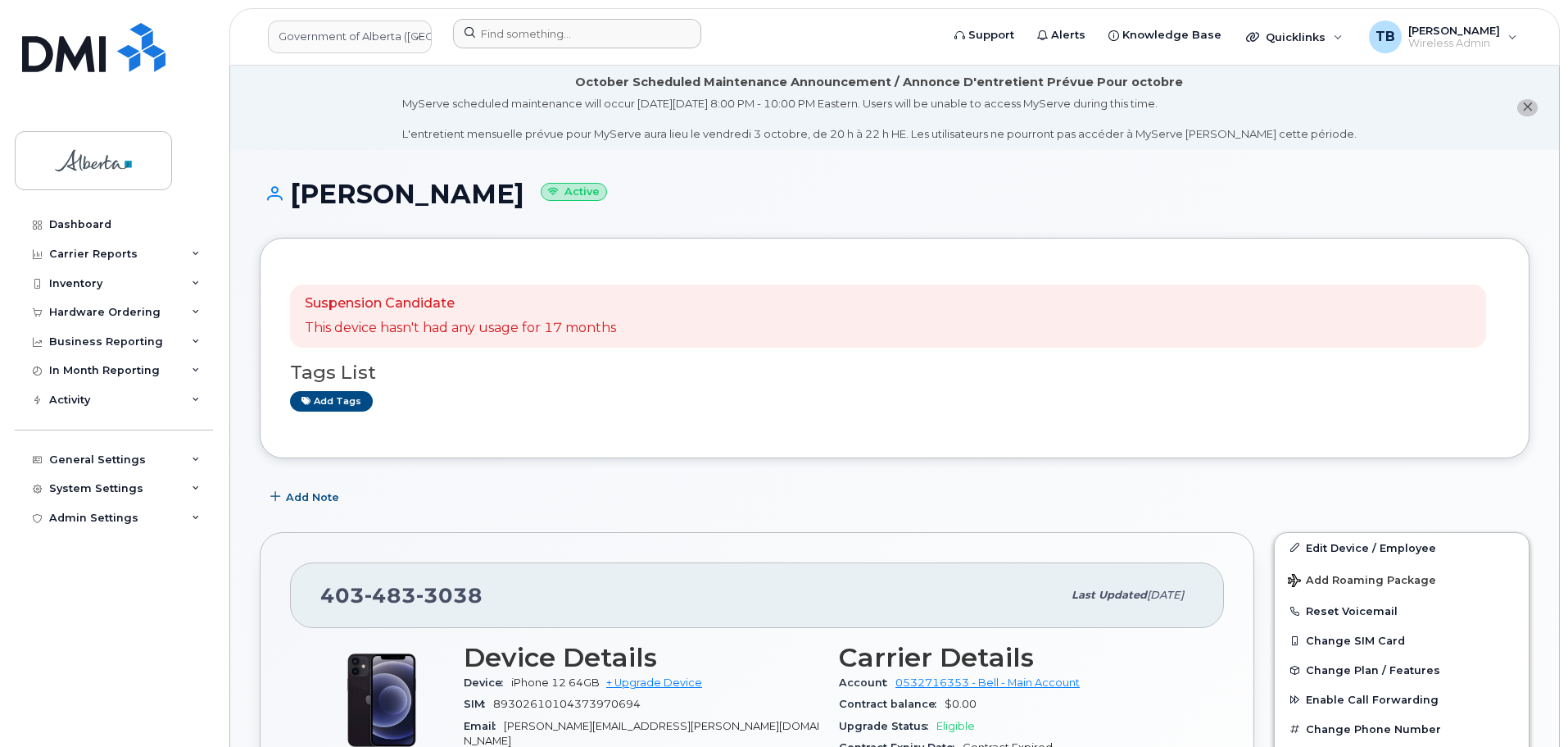
click at [501, 50] on div at bounding box center [691, 37] width 503 height 36
click at [505, 41] on input at bounding box center [578, 33] width 248 height 29
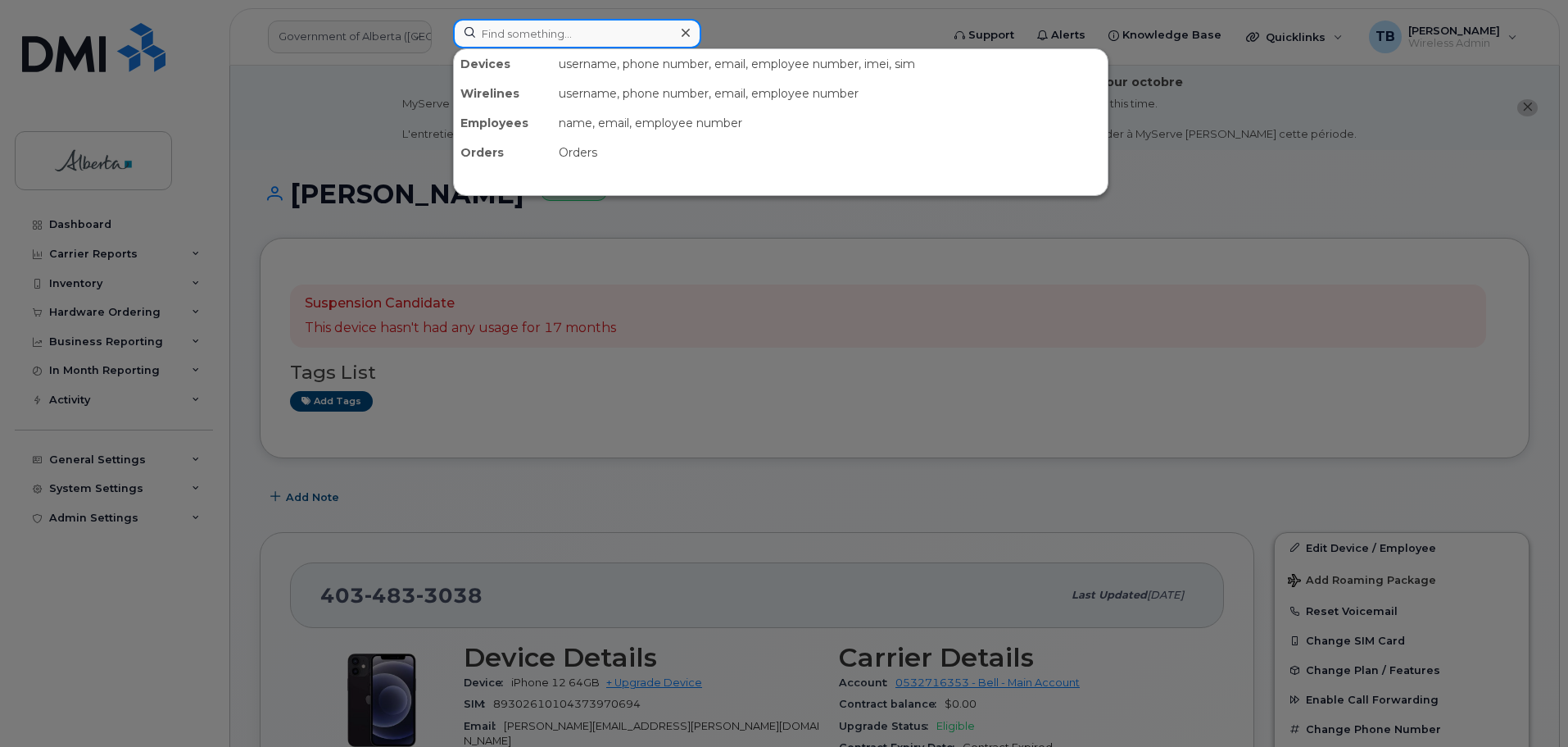
paste input "5875451804"
type input "5875451804"
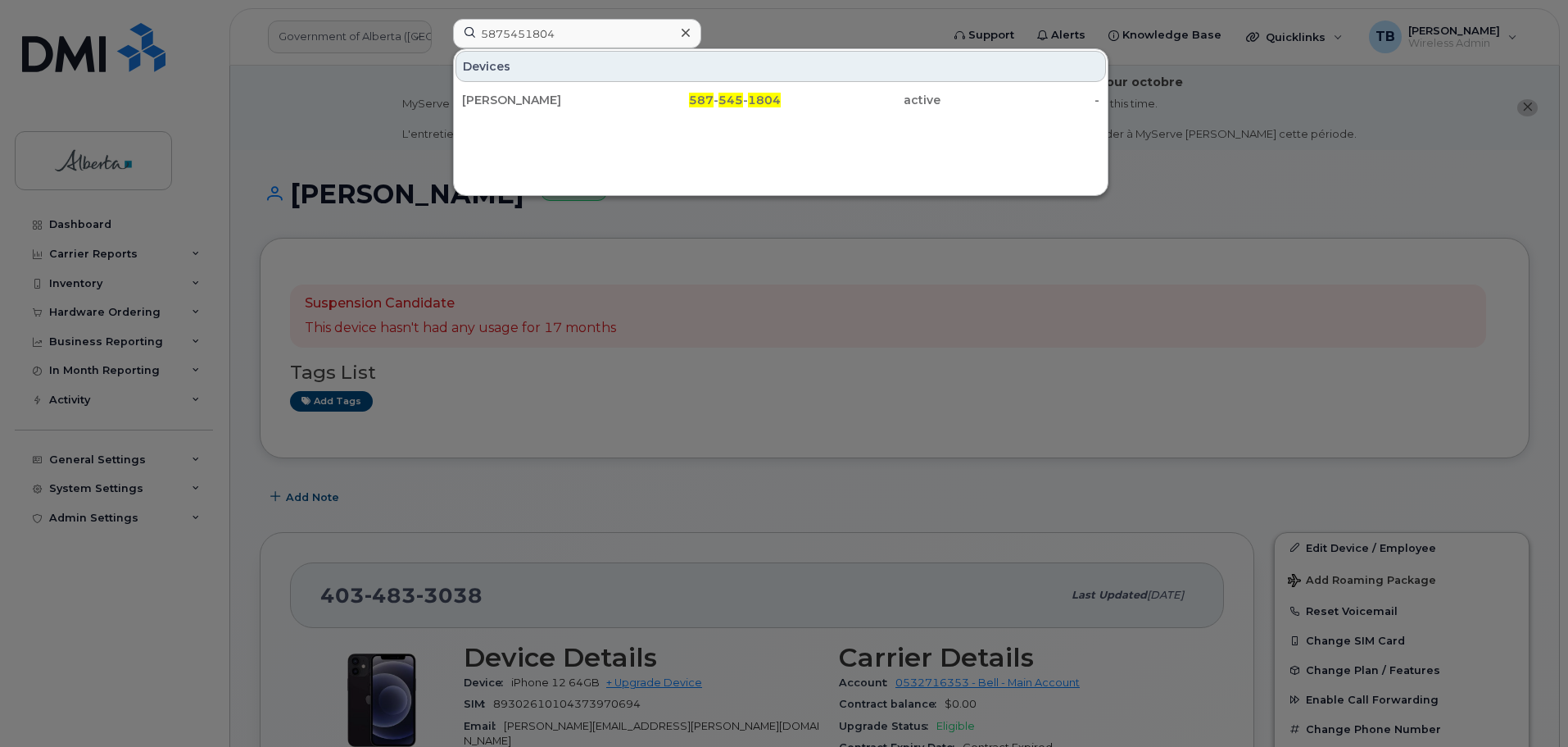
drag, startPoint x: 509, startPoint y: 98, endPoint x: 371, endPoint y: 11, distance: 163.1
click at [509, 98] on div "Jamie Chugg" at bounding box center [542, 100] width 160 height 16
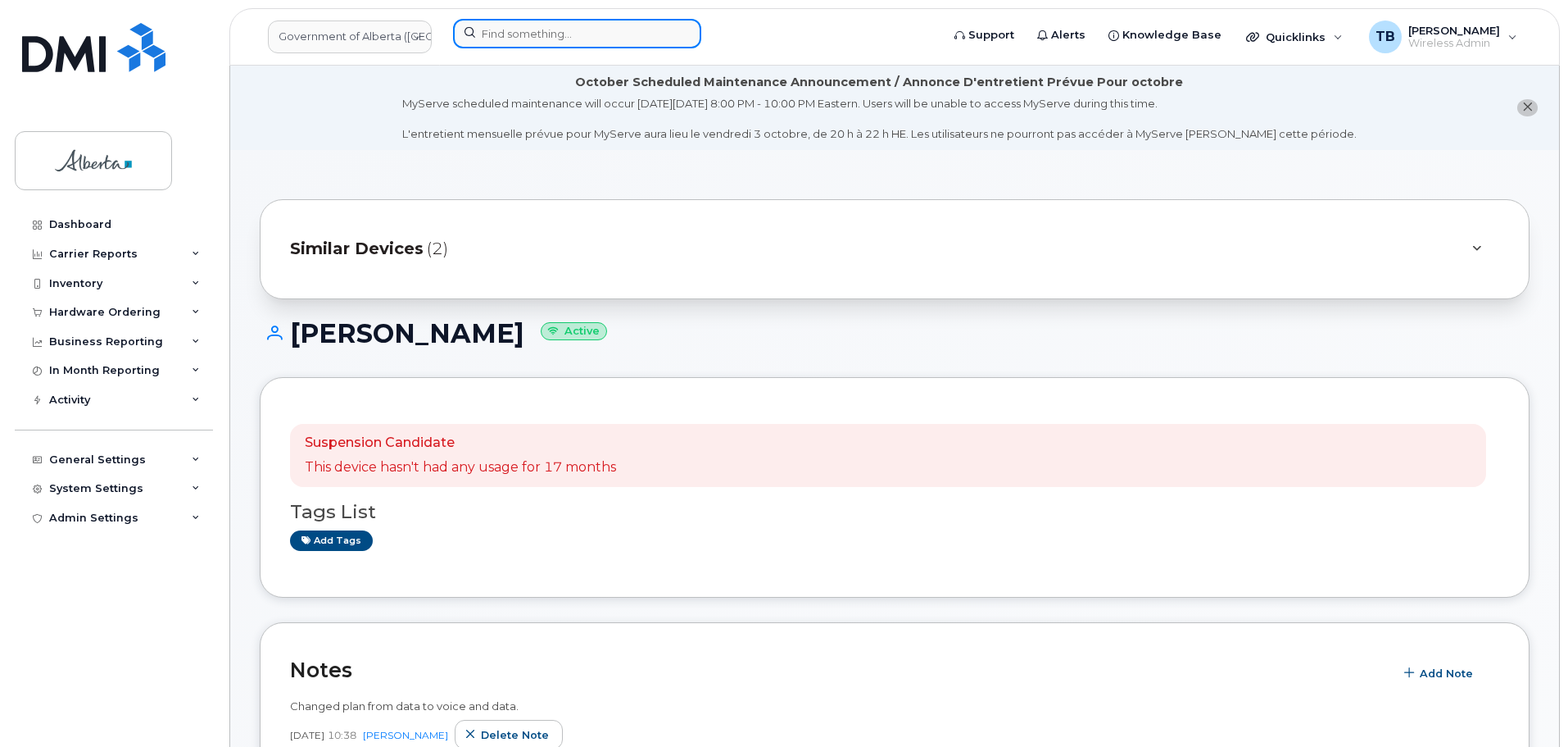
click at [515, 28] on input at bounding box center [578, 33] width 248 height 29
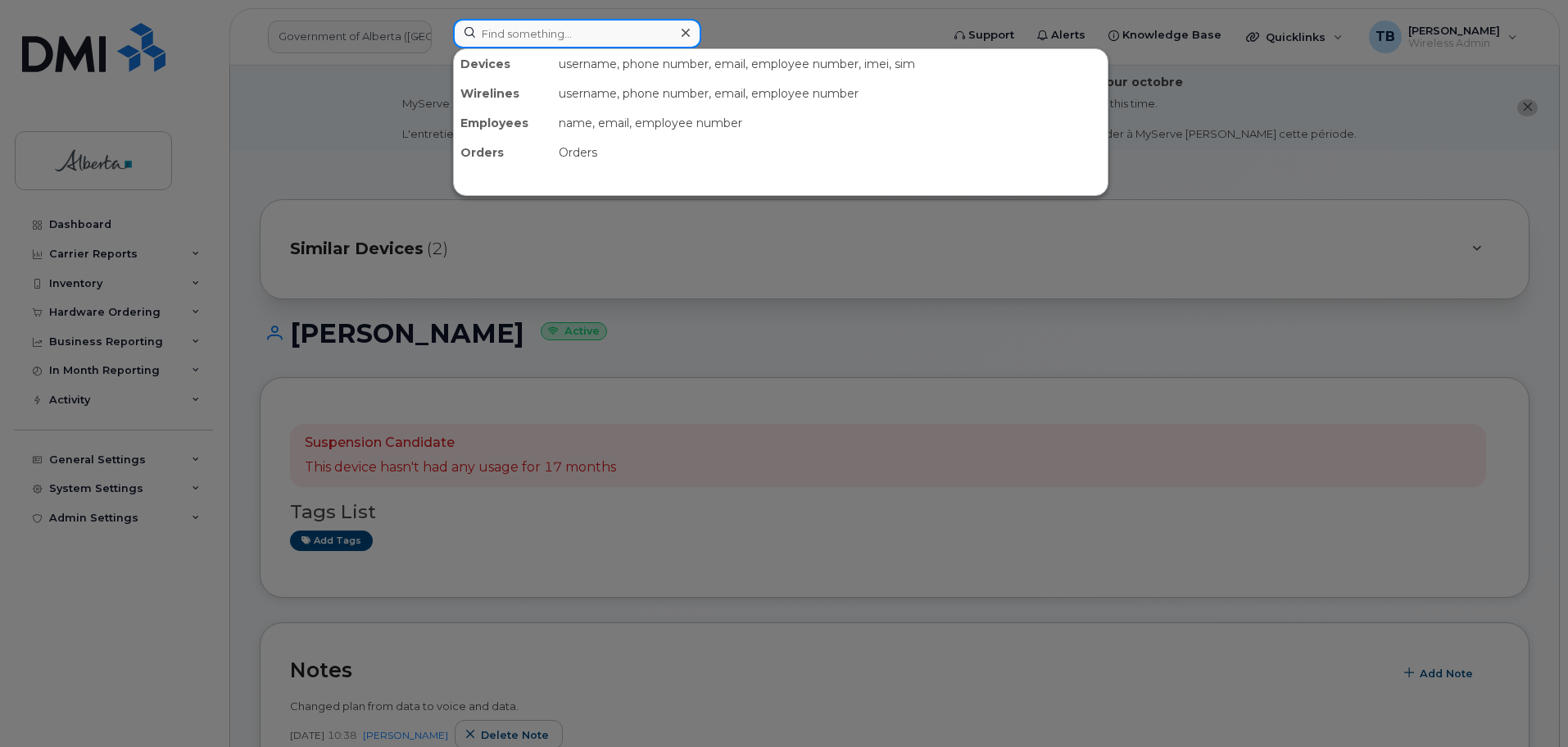
paste input "5875451875"
type input "5875451875"
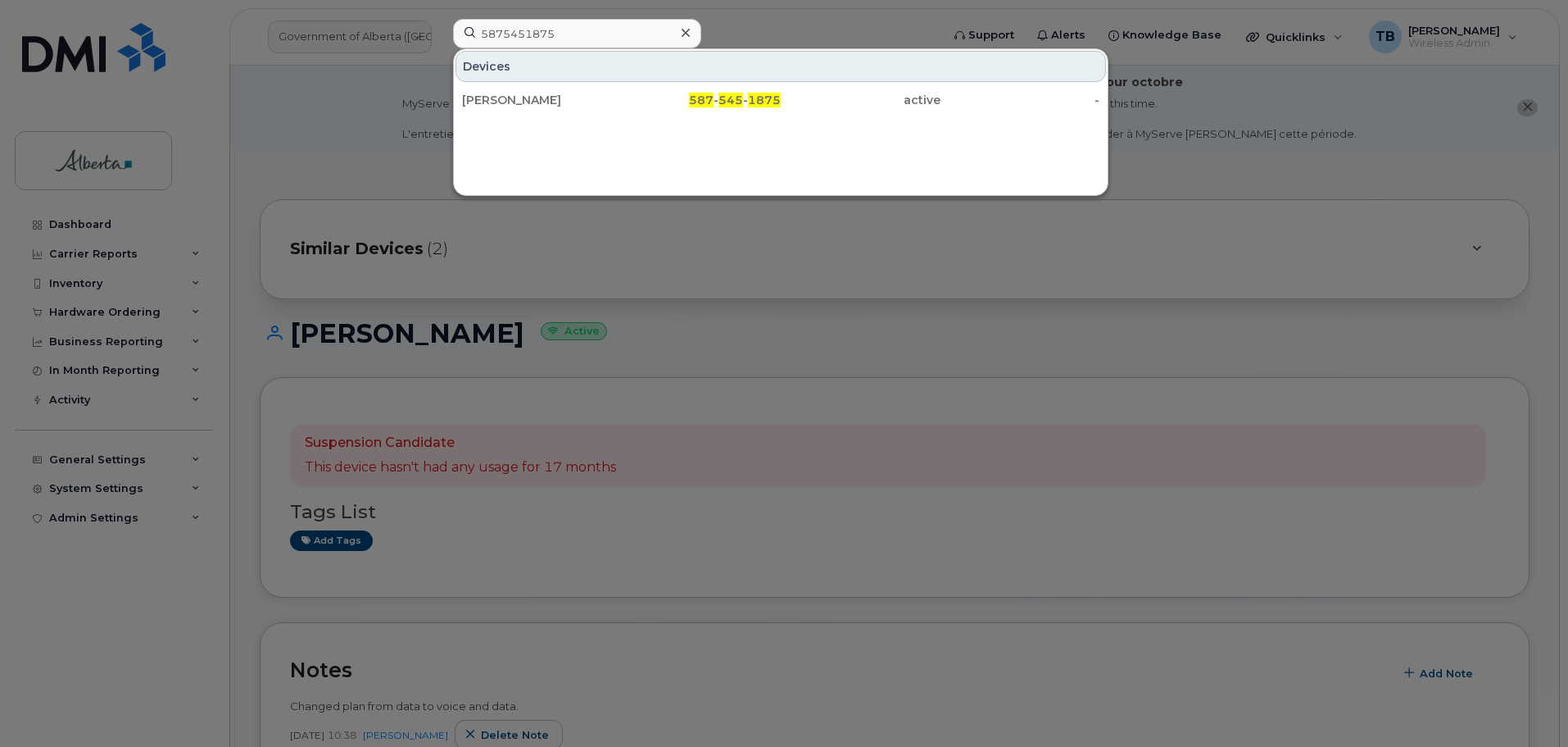
click at [107, 75] on div at bounding box center [784, 374] width 1568 height 747
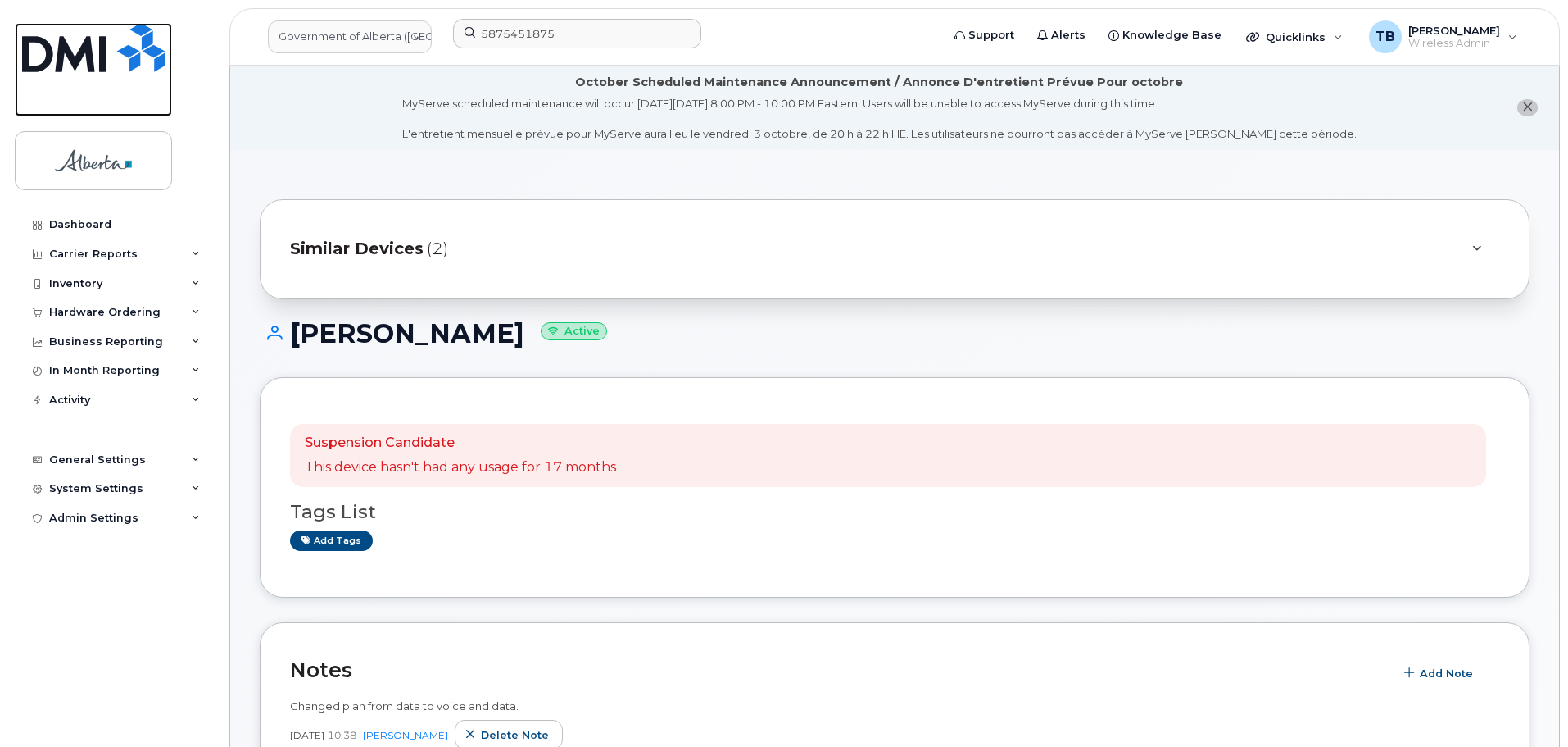
click at [99, 64] on img at bounding box center [94, 47] width 143 height 49
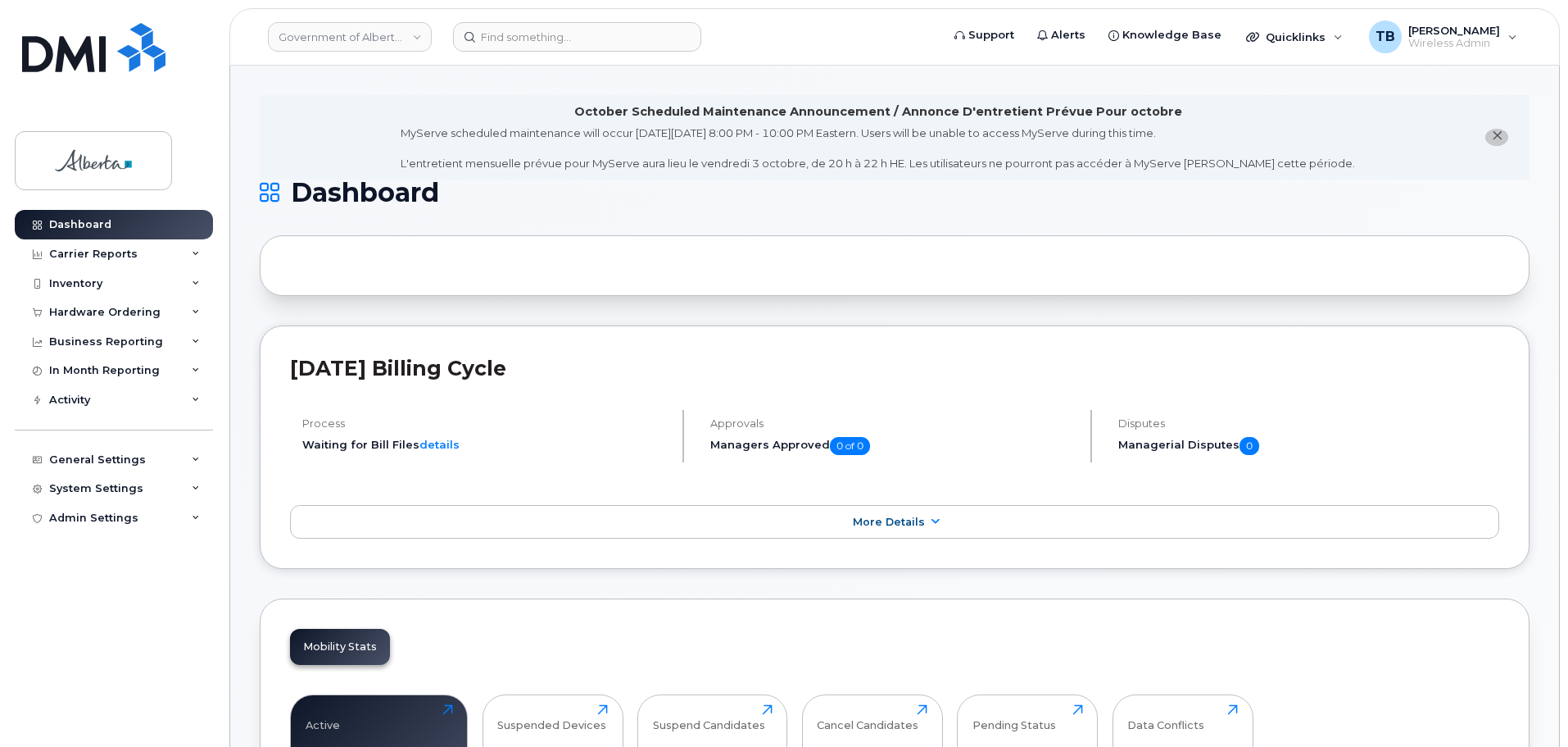
click at [578, 54] on header "Government of Alberta (GOA) Support Alerts Knowledge Base Quicklinks Suspend / …" at bounding box center [895, 37] width 1331 height 57
click at [565, 34] on input at bounding box center [578, 37] width 248 height 29
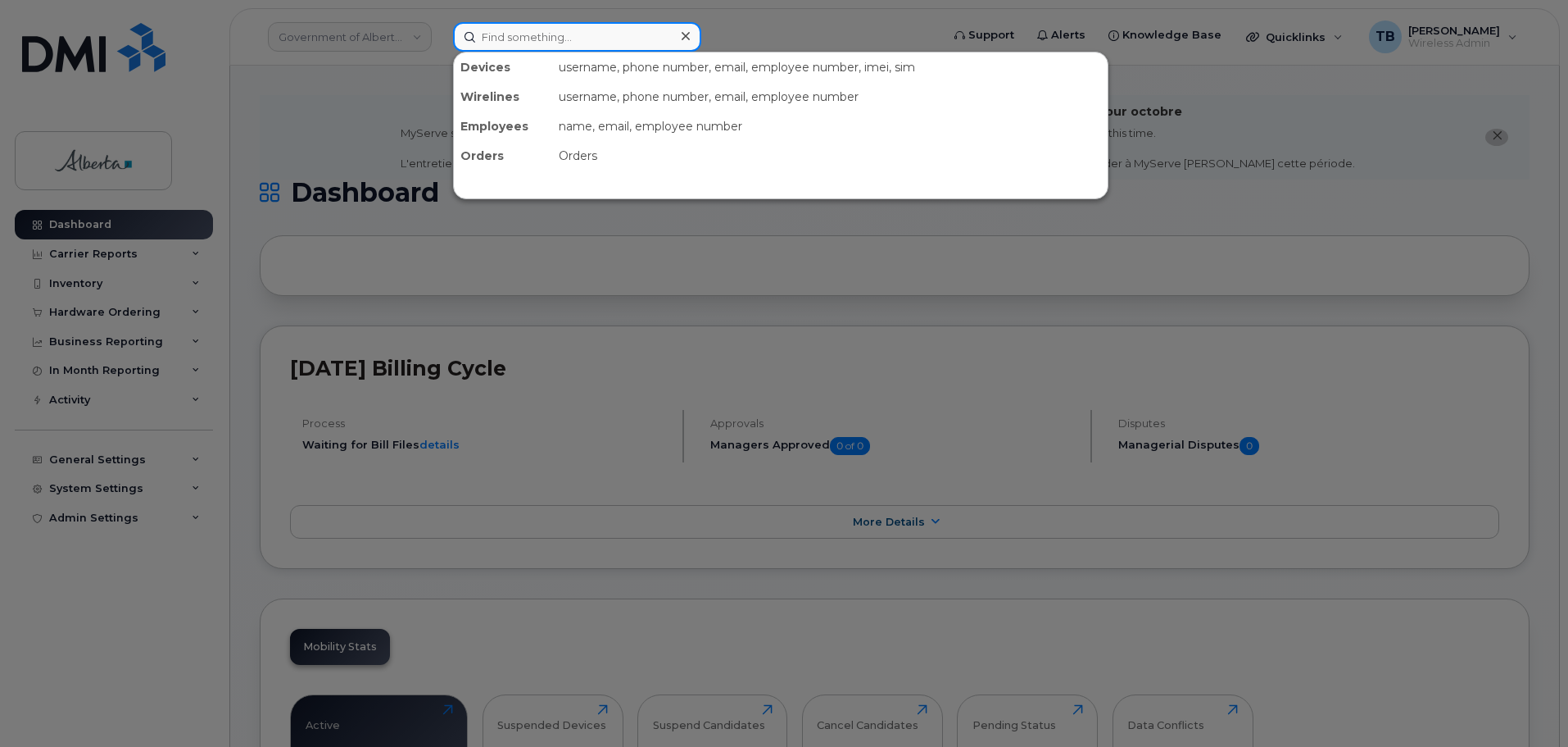
paste input "SCTASK0855087"
type input "SCTASK0855087"
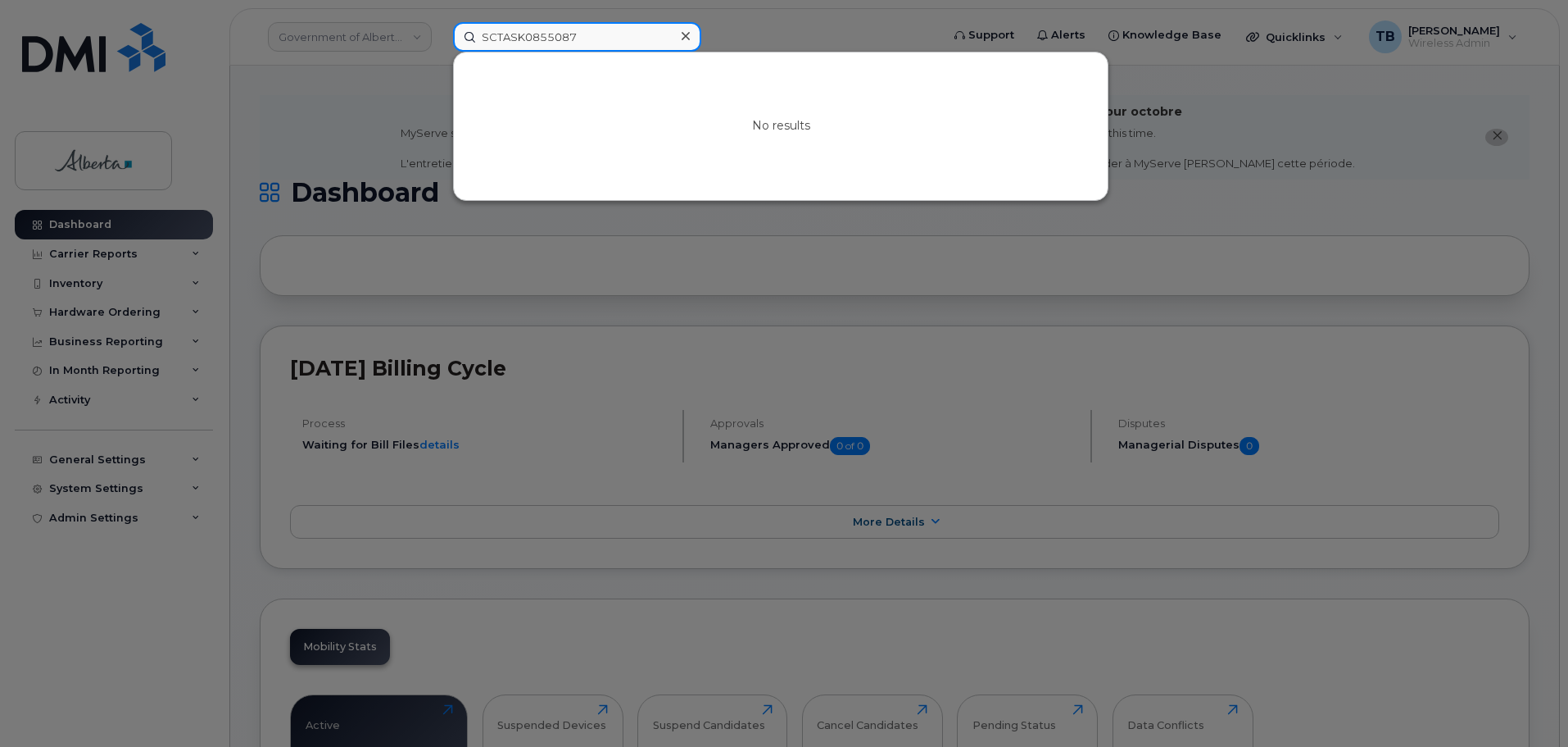
click at [697, 30] on input "SCTASK0855087" at bounding box center [578, 37] width 248 height 29
click at [692, 30] on div at bounding box center [685, 36] width 24 height 24
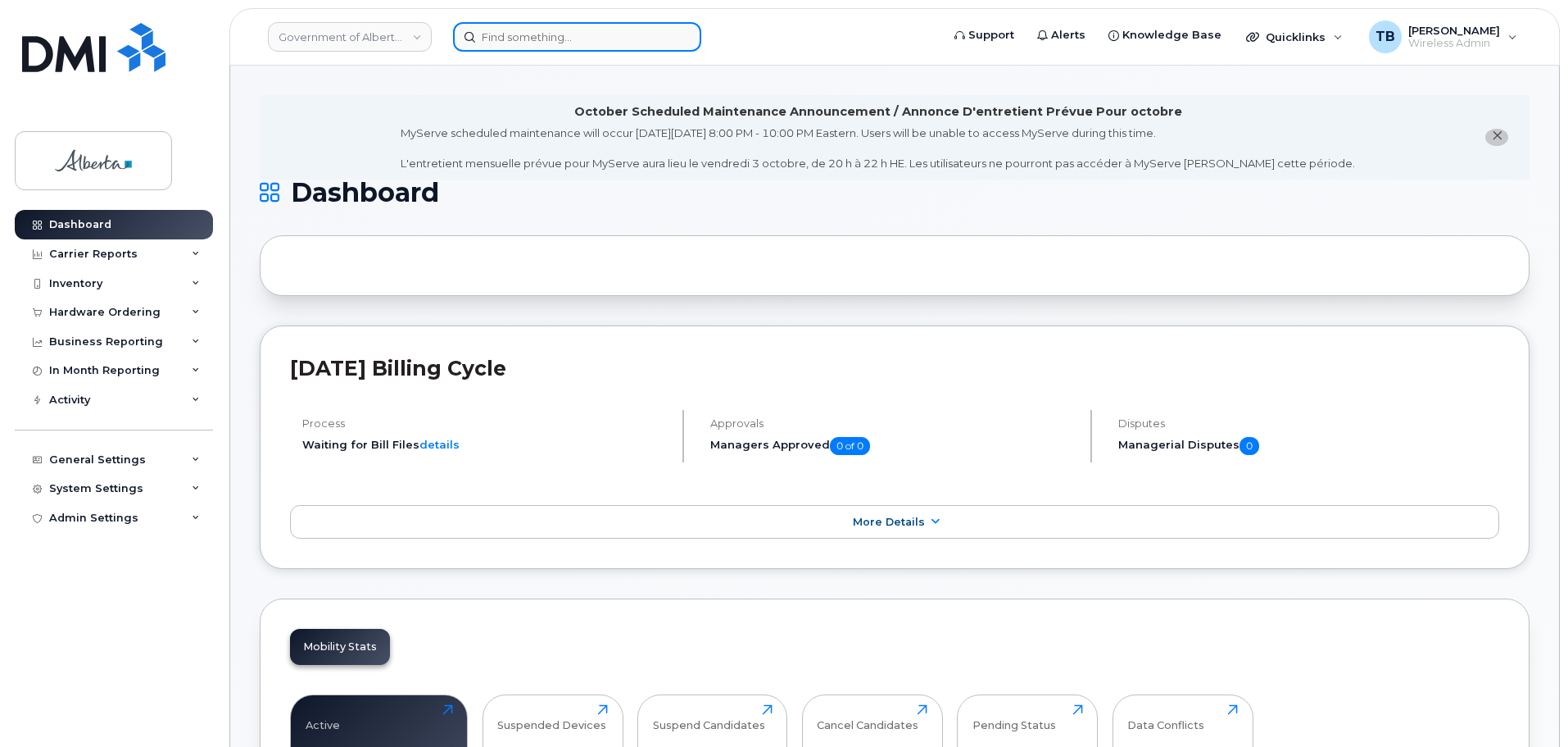
click at [499, 26] on input at bounding box center [578, 37] width 248 height 29
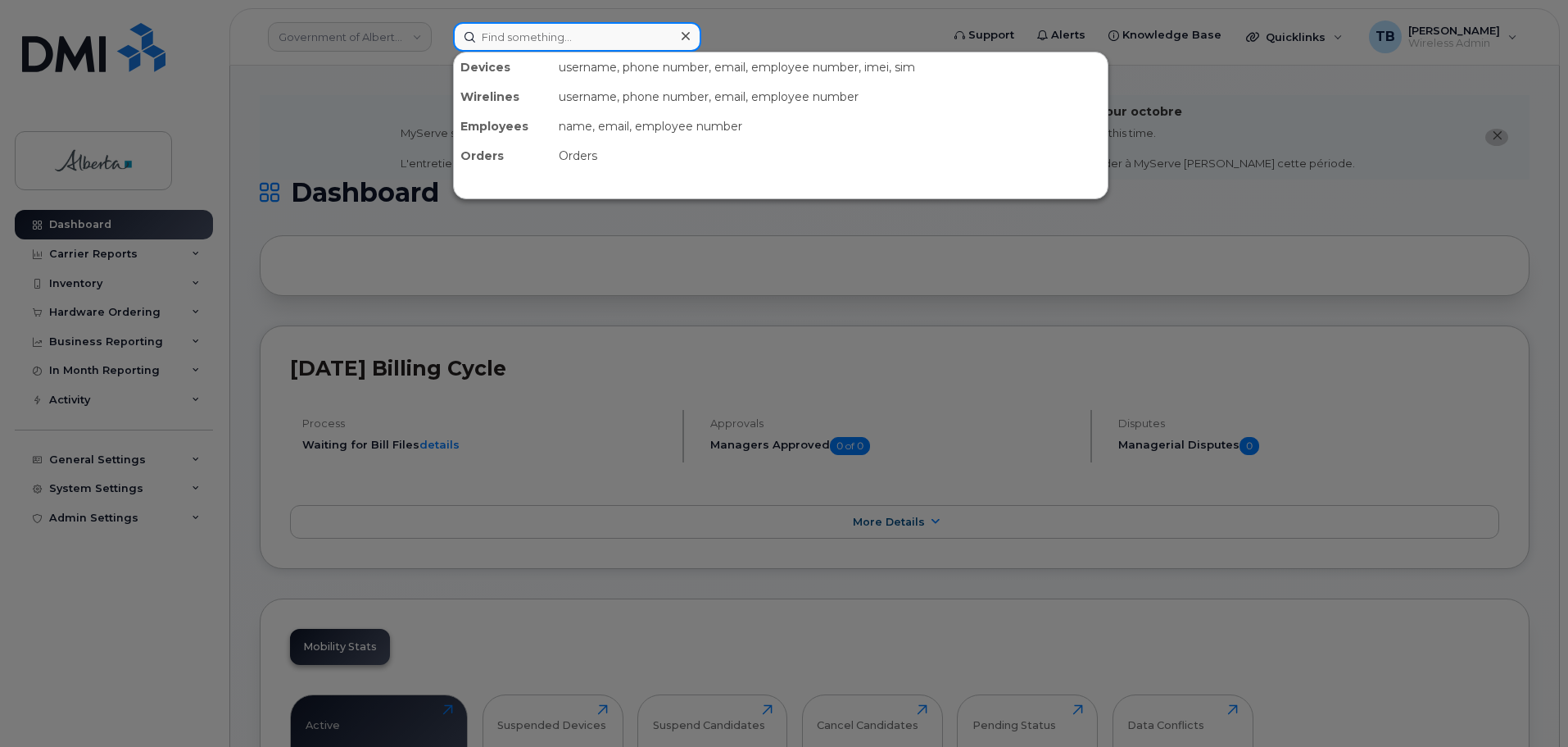
paste input "4035429800"
type input "4035429800"
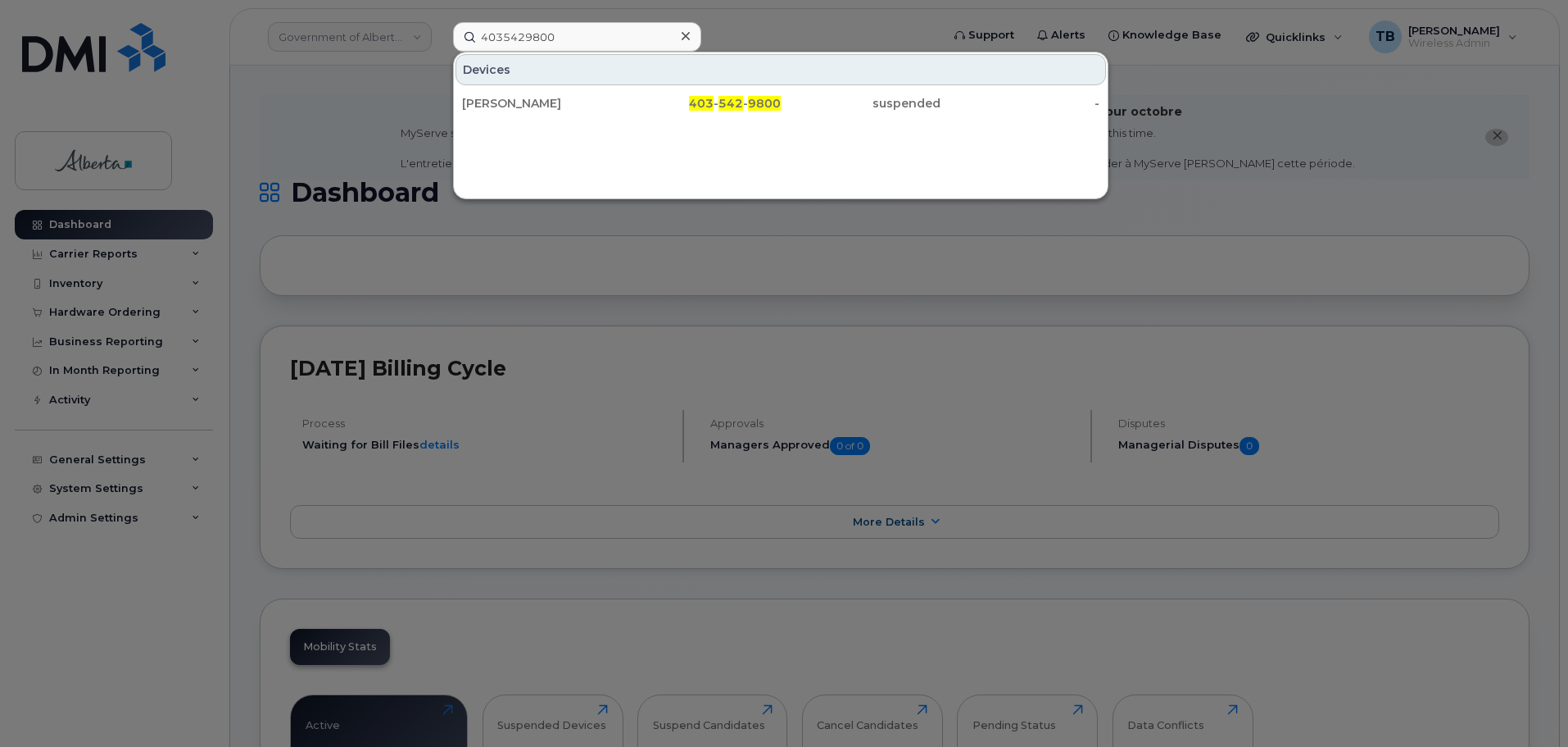
drag, startPoint x: 521, startPoint y: 99, endPoint x: 312, endPoint y: 544, distance: 491.6
click at [521, 99] on div "[PERSON_NAME]" at bounding box center [542, 103] width 160 height 16
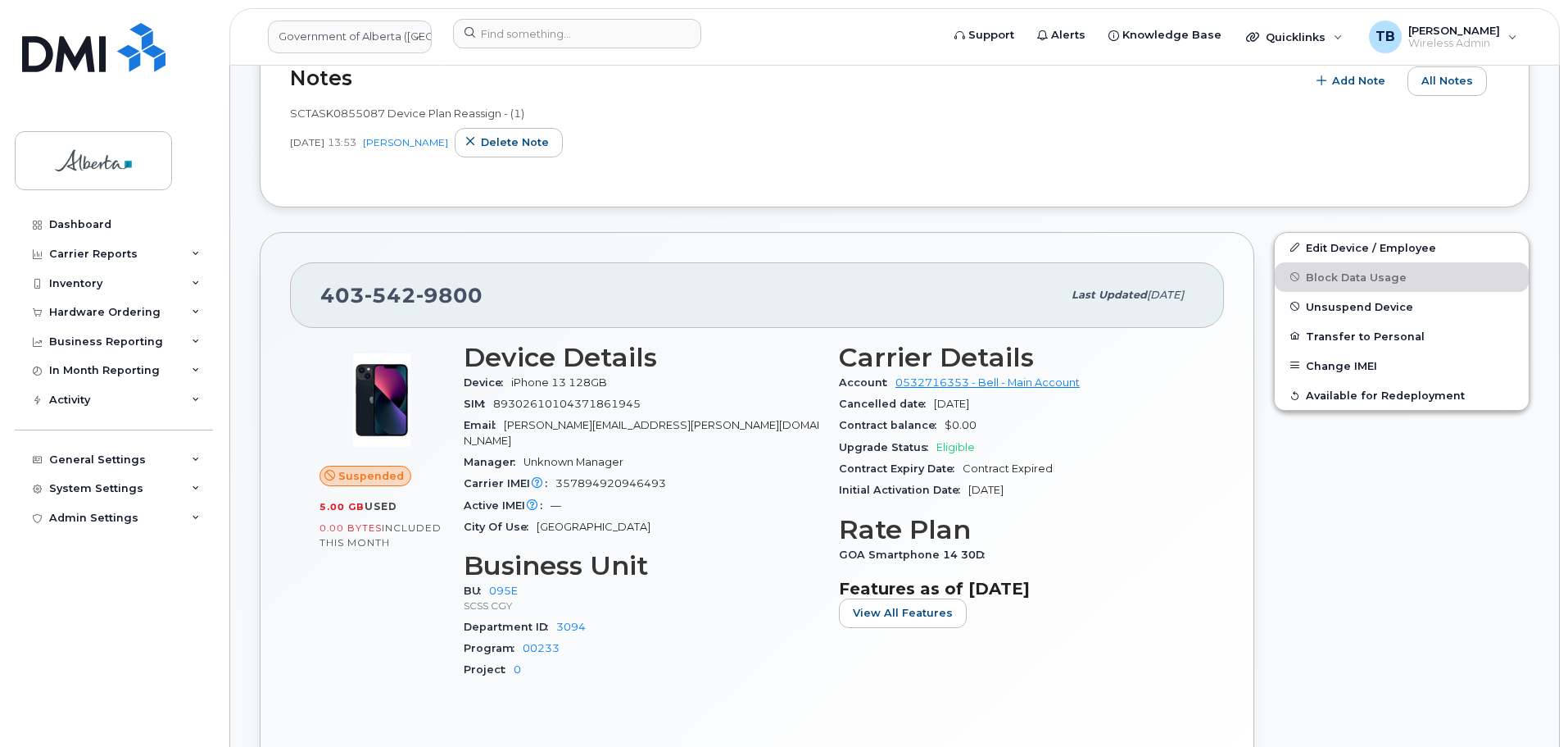
scroll to position [492, 0]
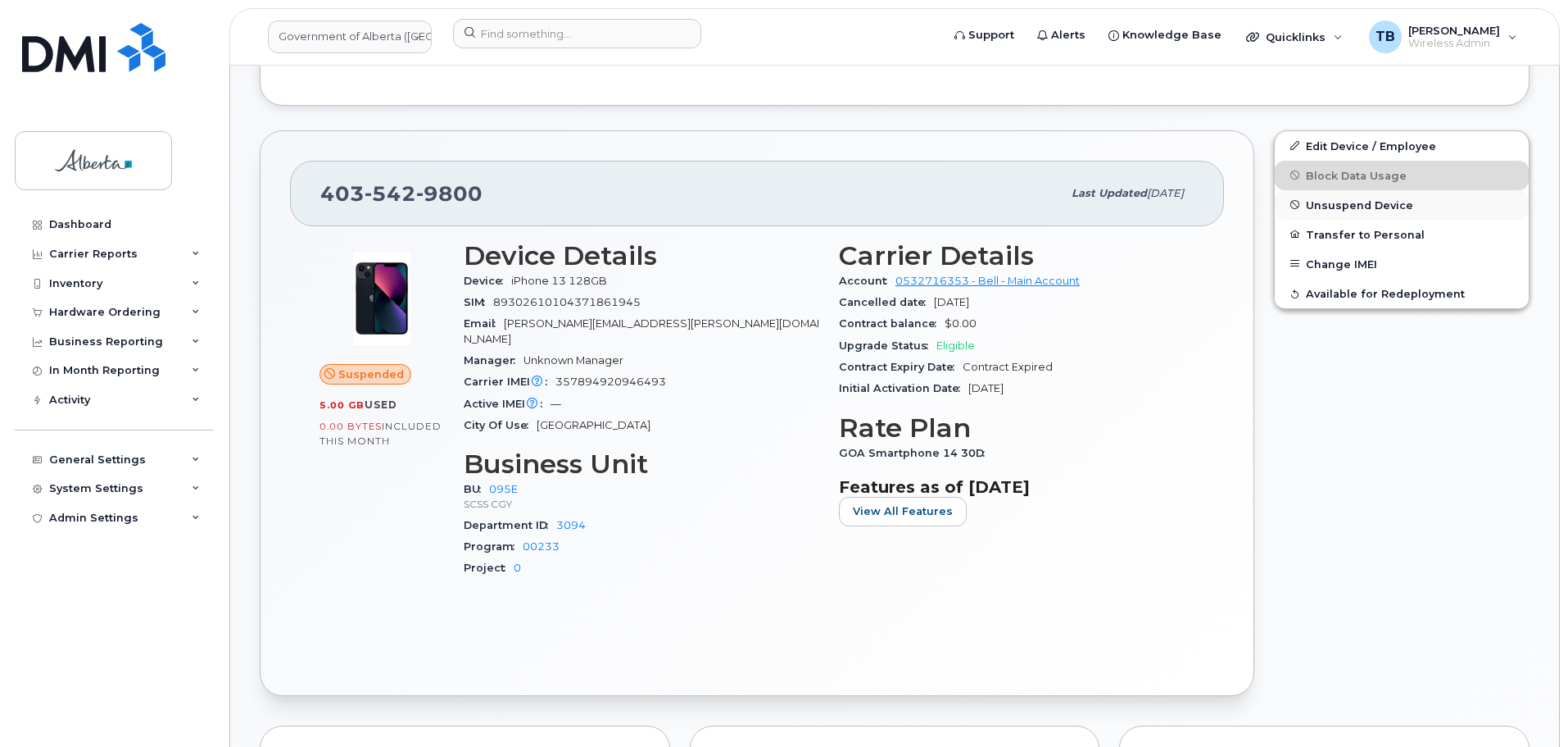
click at [1333, 206] on span "Unsuspend Device" at bounding box center [1360, 204] width 107 height 12
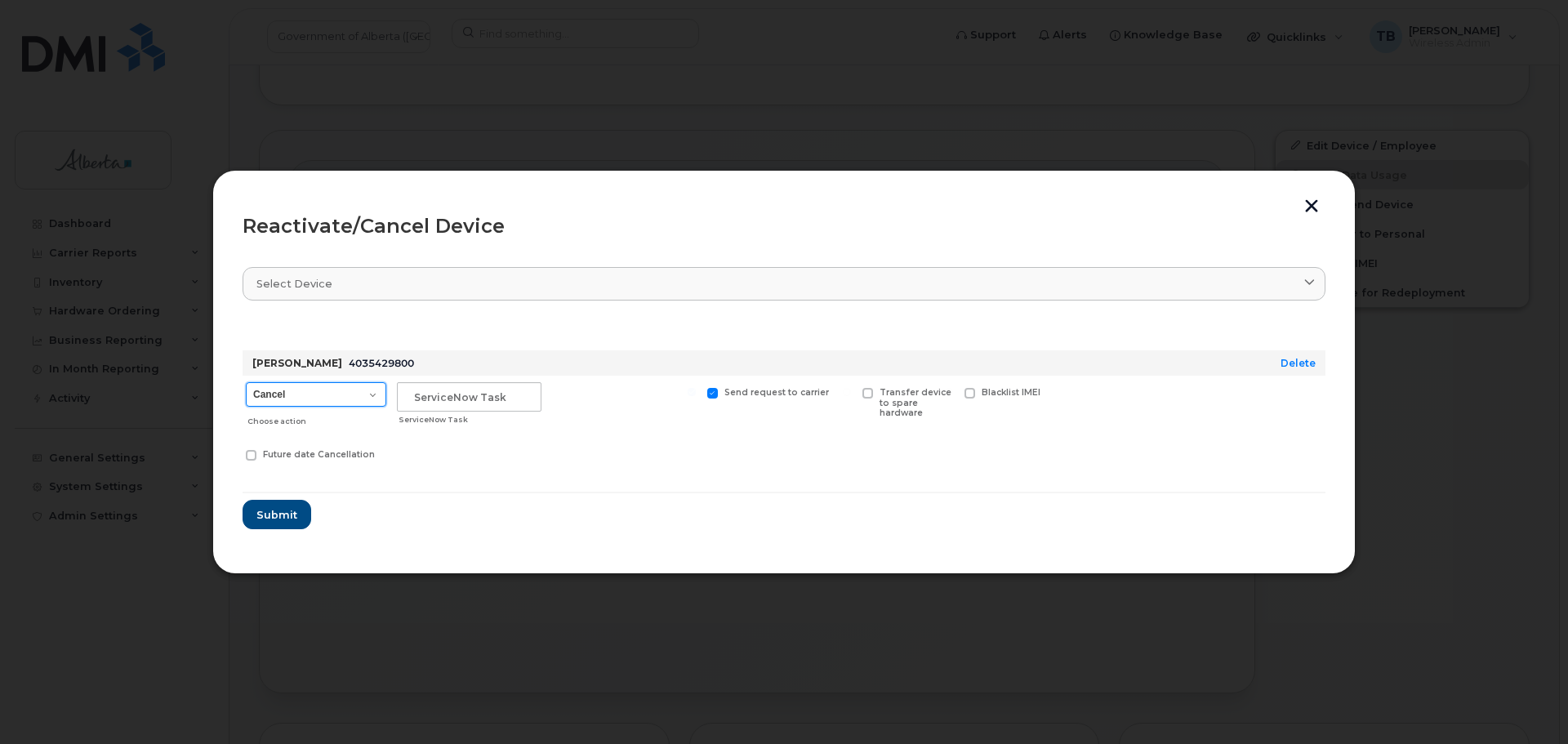
click at [292, 395] on select "Cancel Suspend - Extend Suspension Reactivate" at bounding box center [316, 394] width 141 height 24
select select "[object Object]"
click at [246, 382] on select "Cancel Suspend - Extend Suspension Reactivate" at bounding box center [316, 394] width 141 height 24
click at [443, 387] on input "text" at bounding box center [469, 396] width 144 height 29
paste input "SCTASK0855087"
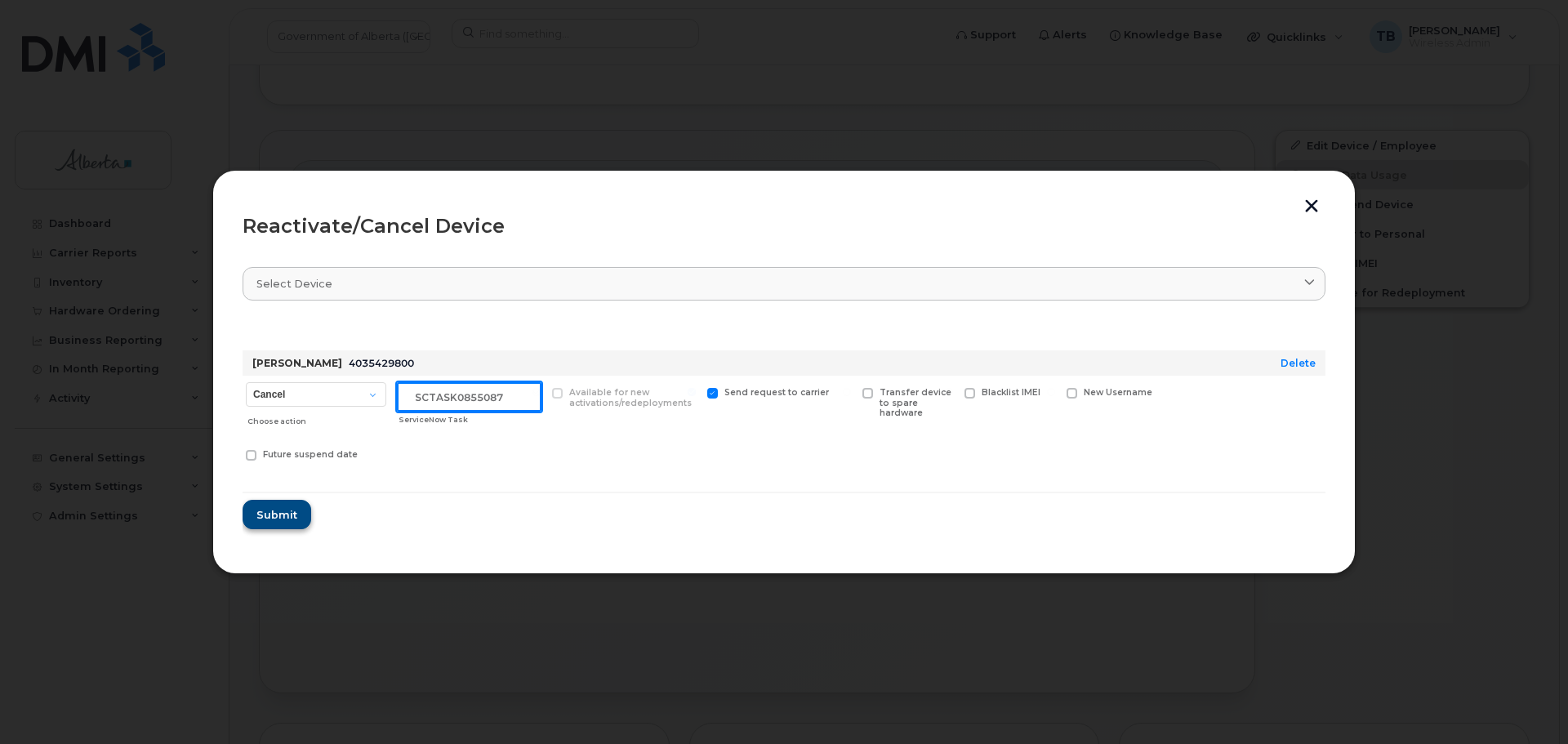
type input "SCTASK0855087"
click at [263, 519] on span "Submit" at bounding box center [276, 514] width 41 height 16
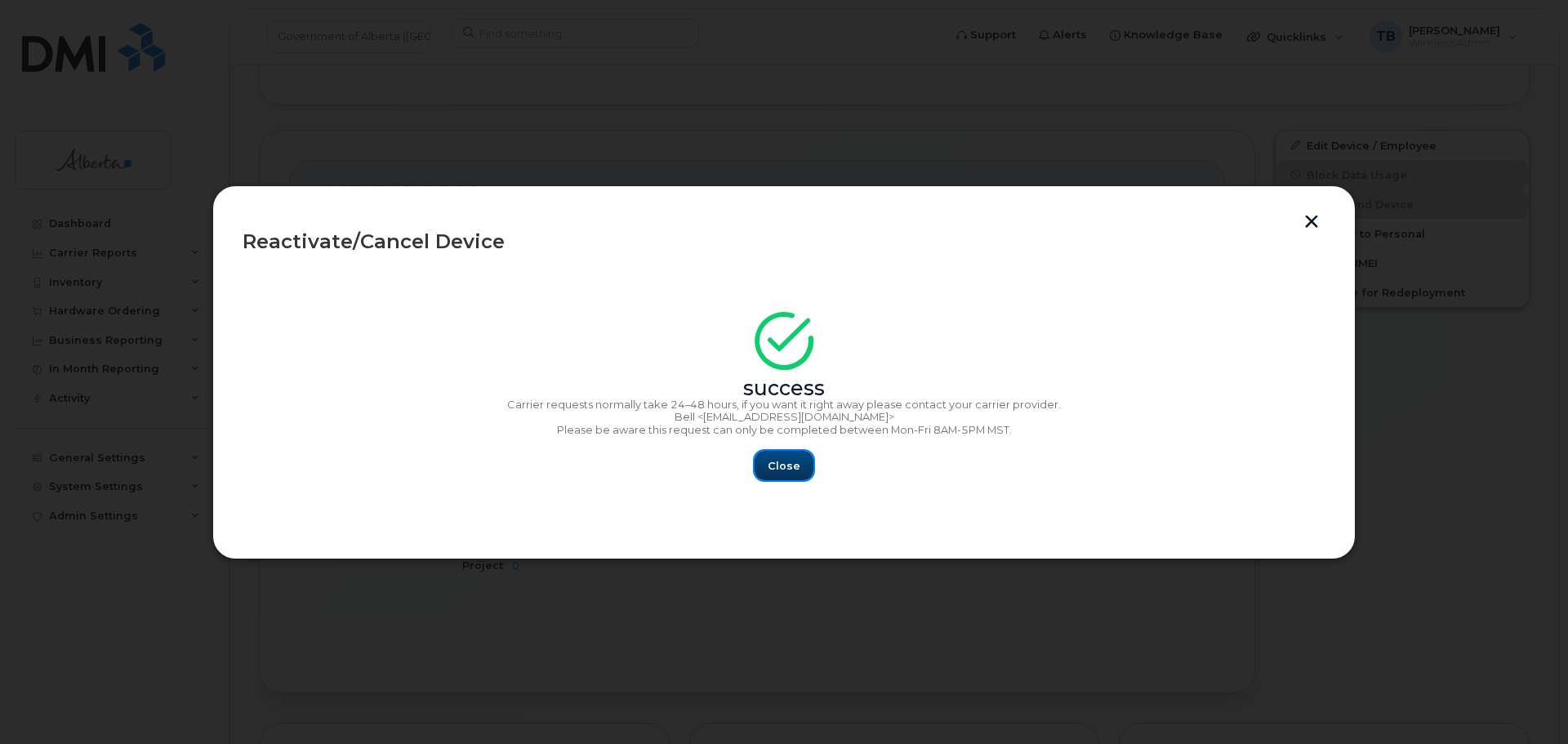
click at [784, 471] on span "Close" at bounding box center [784, 466] width 33 height 16
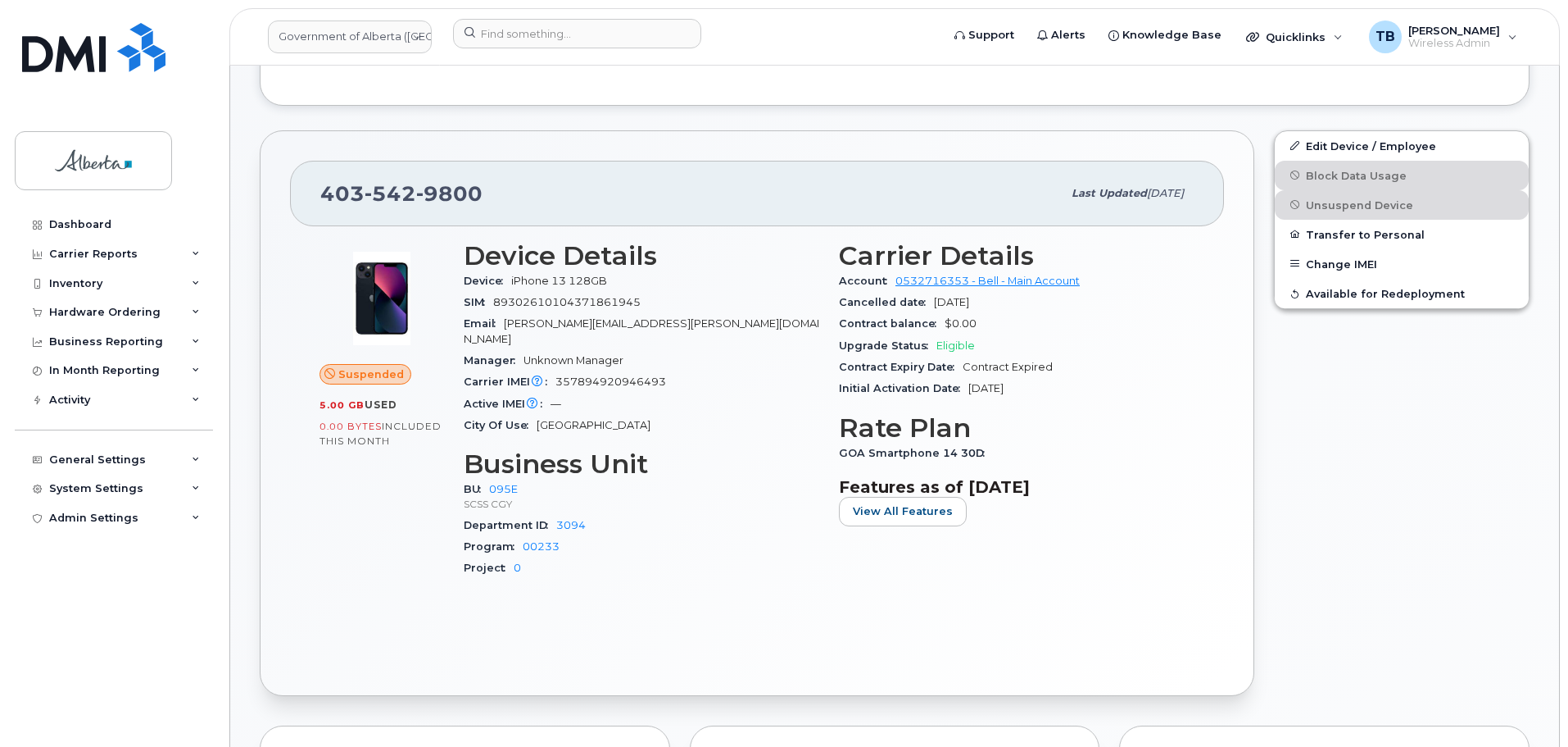
drag, startPoint x: 743, startPoint y: 398, endPoint x: 758, endPoint y: 391, distance: 16.6
click at [743, 398] on div "Active IMEI Active IMEI is refreshed daily with a delay of up to 48 hours follo…" at bounding box center [641, 404] width 356 height 22
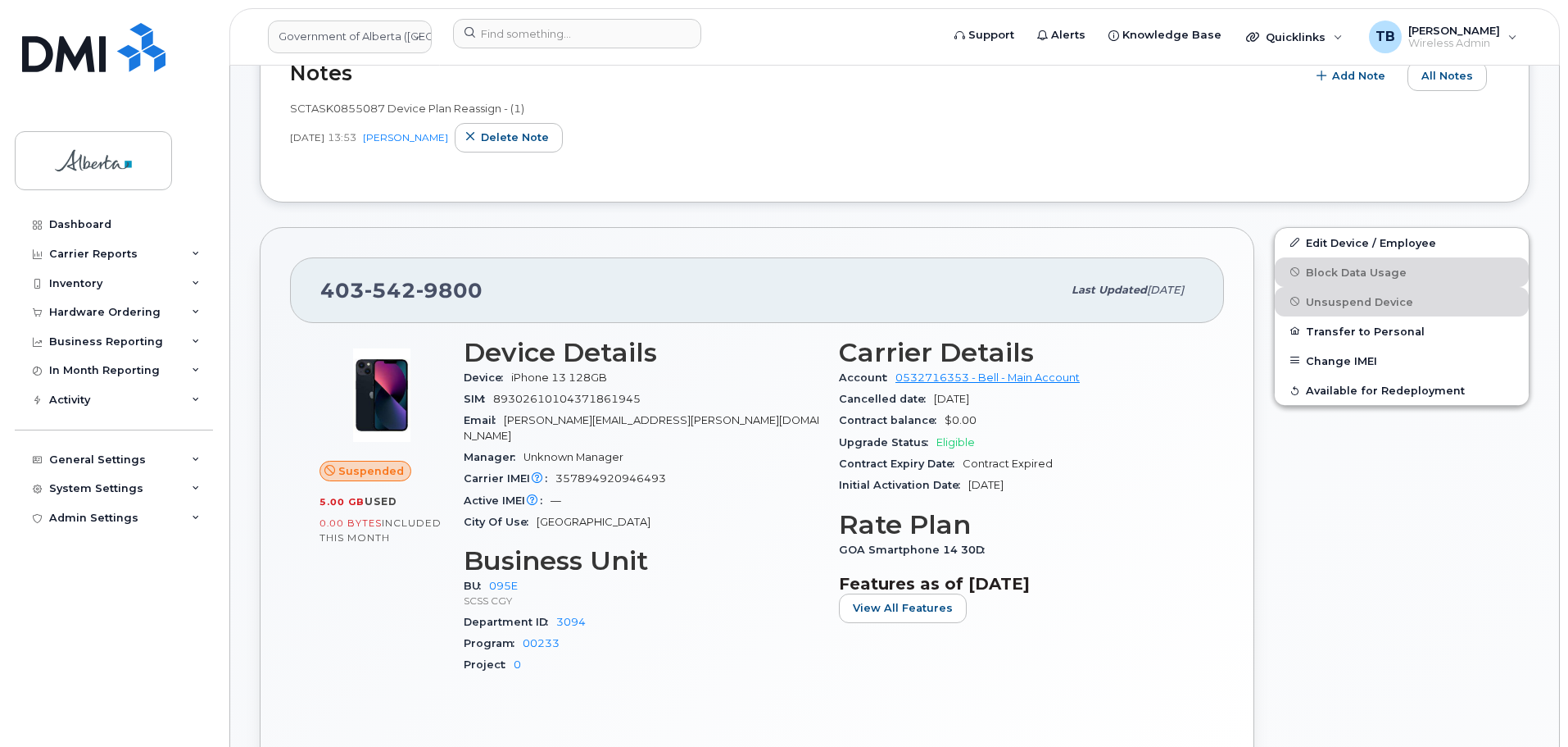
scroll to position [246, 0]
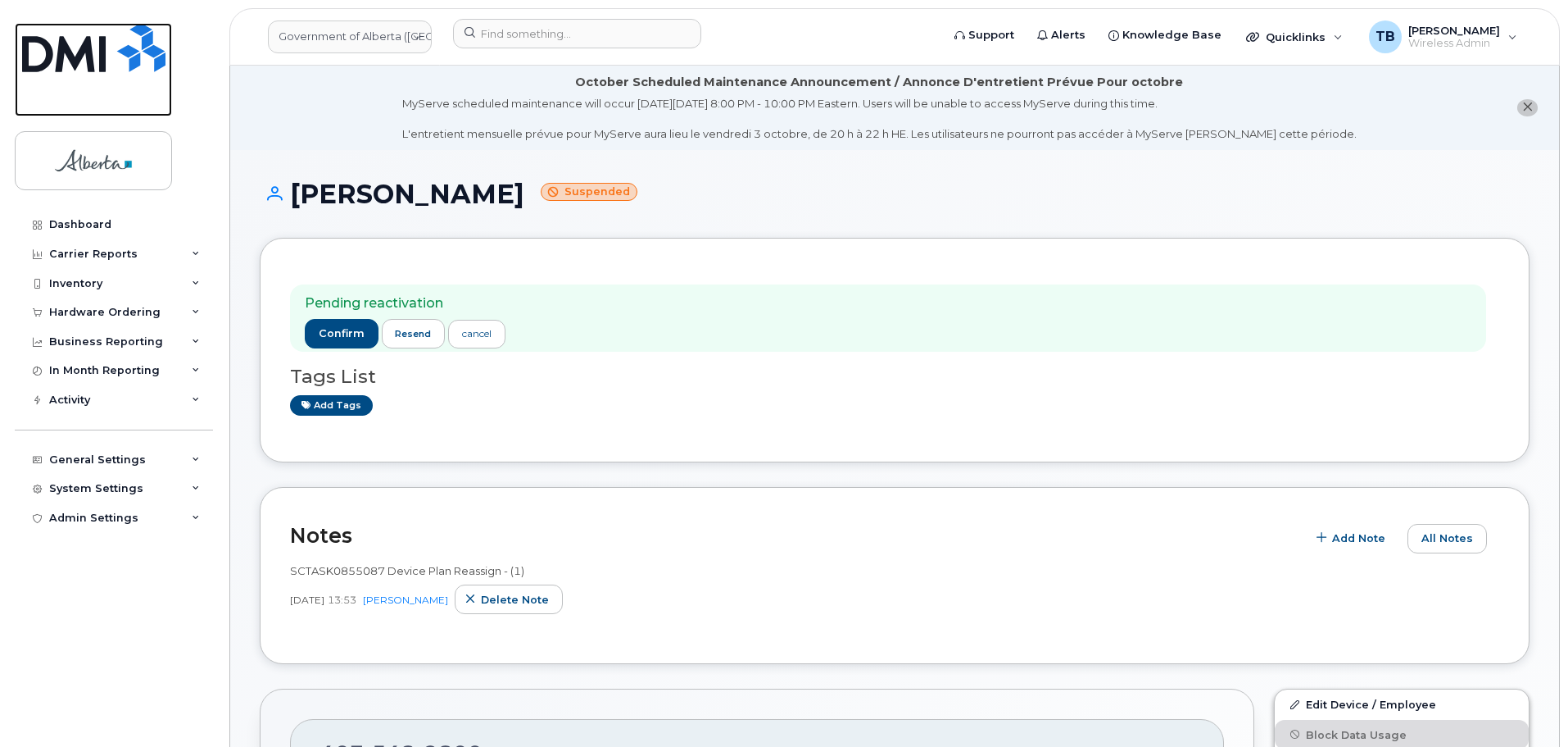
click at [70, 58] on img at bounding box center [94, 47] width 143 height 49
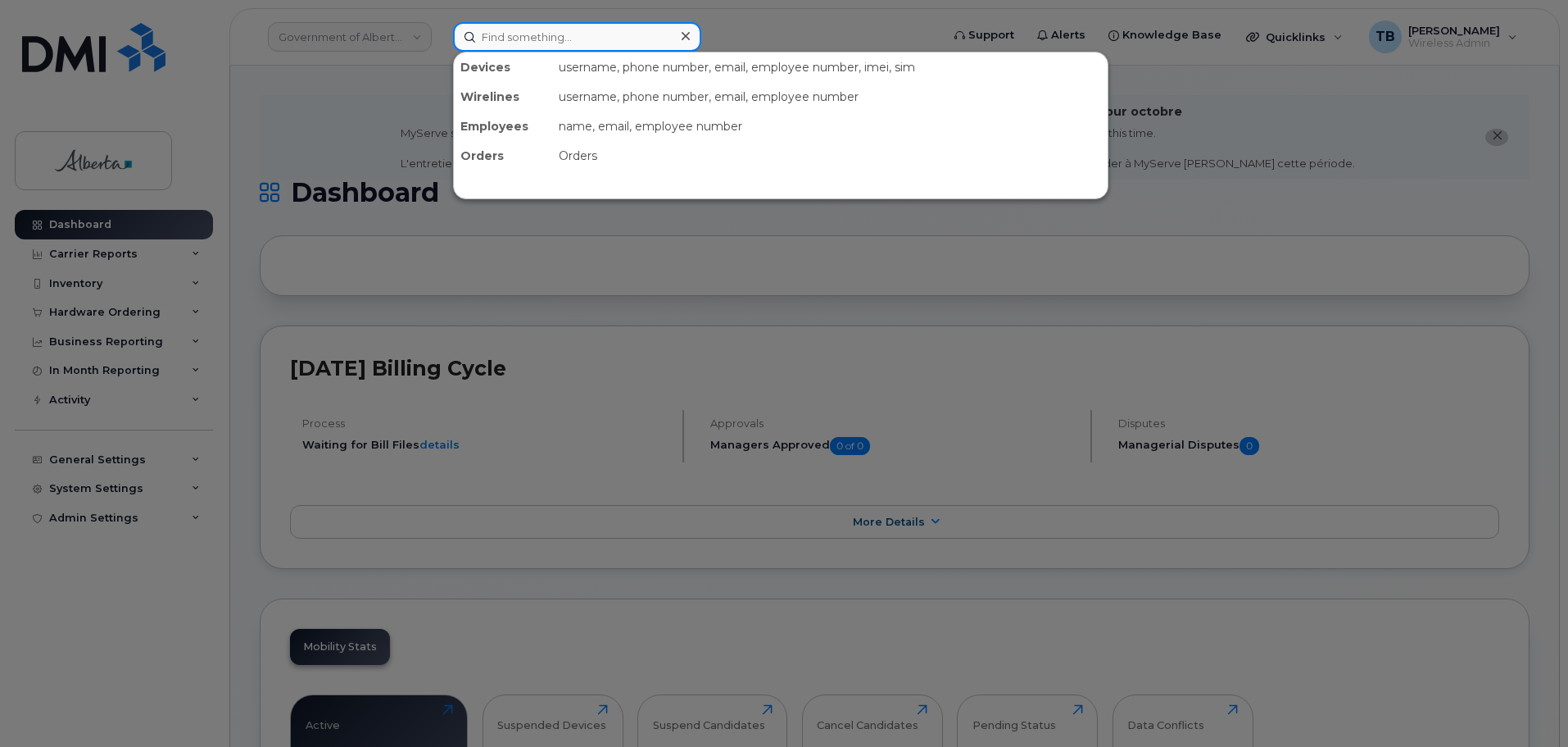
click at [513, 42] on input at bounding box center [578, 37] width 248 height 29
paste input "358709092066574"
type input "358709092066574"
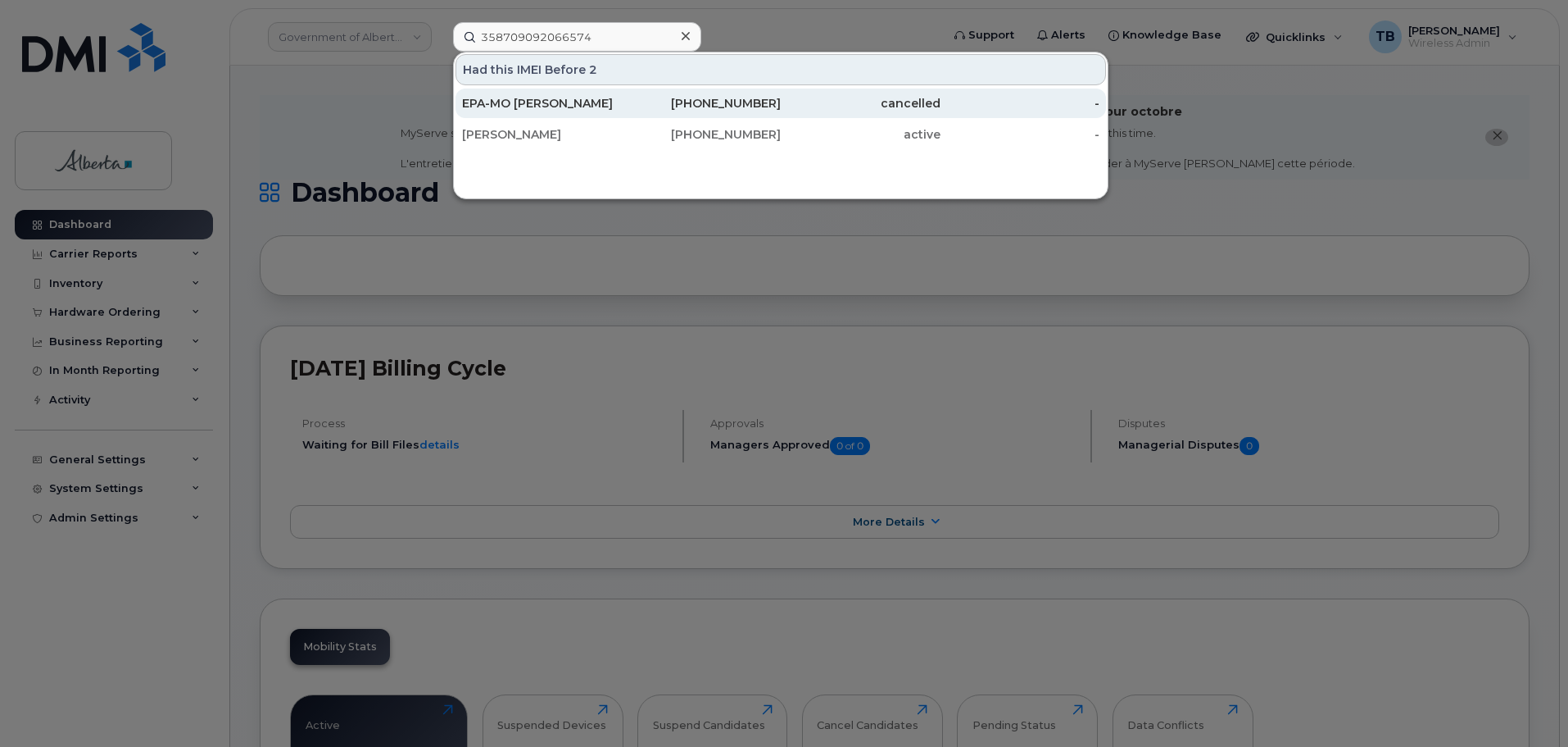
click at [513, 104] on div "EPA-MO [PERSON_NAME]" at bounding box center [542, 103] width 160 height 16
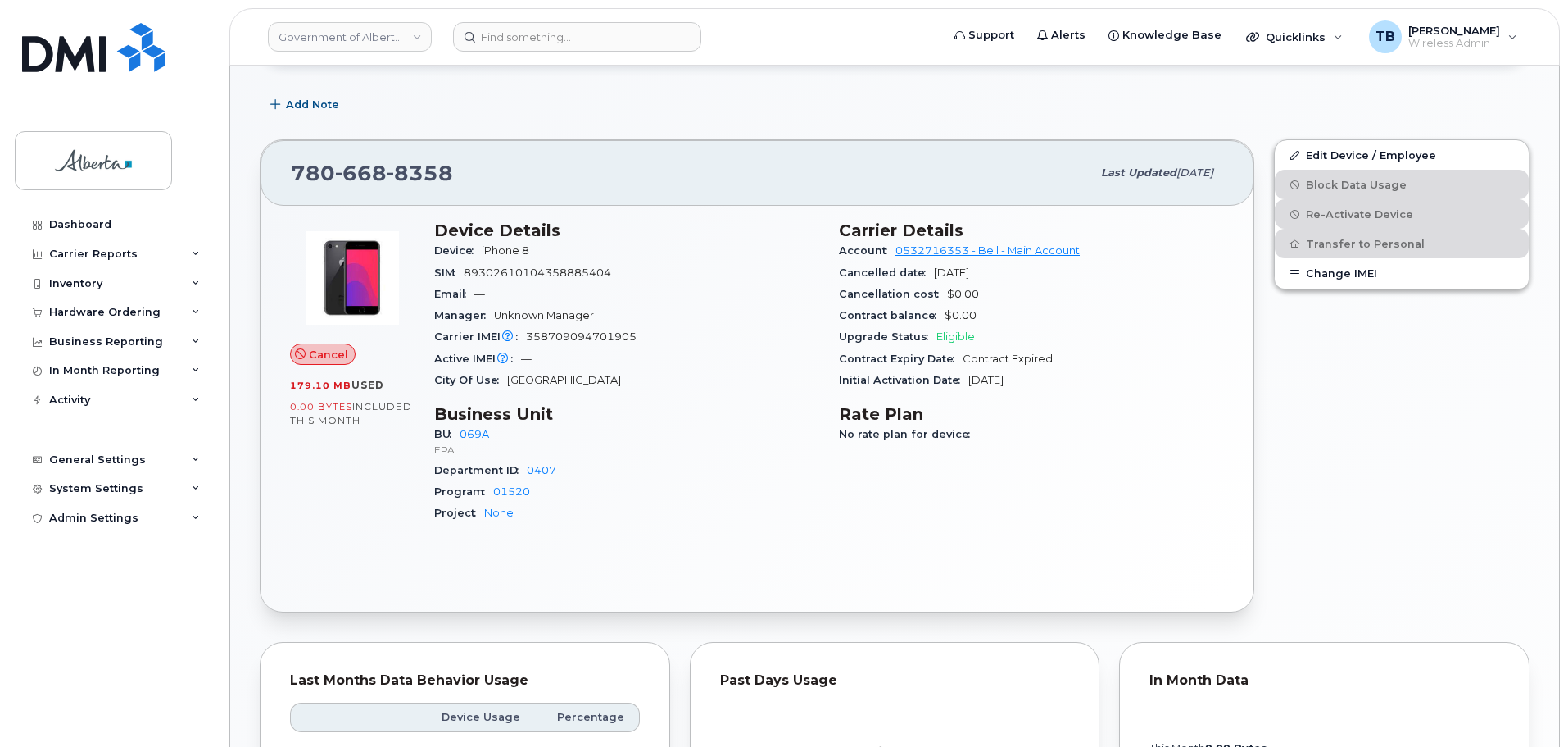
scroll to position [315, 0]
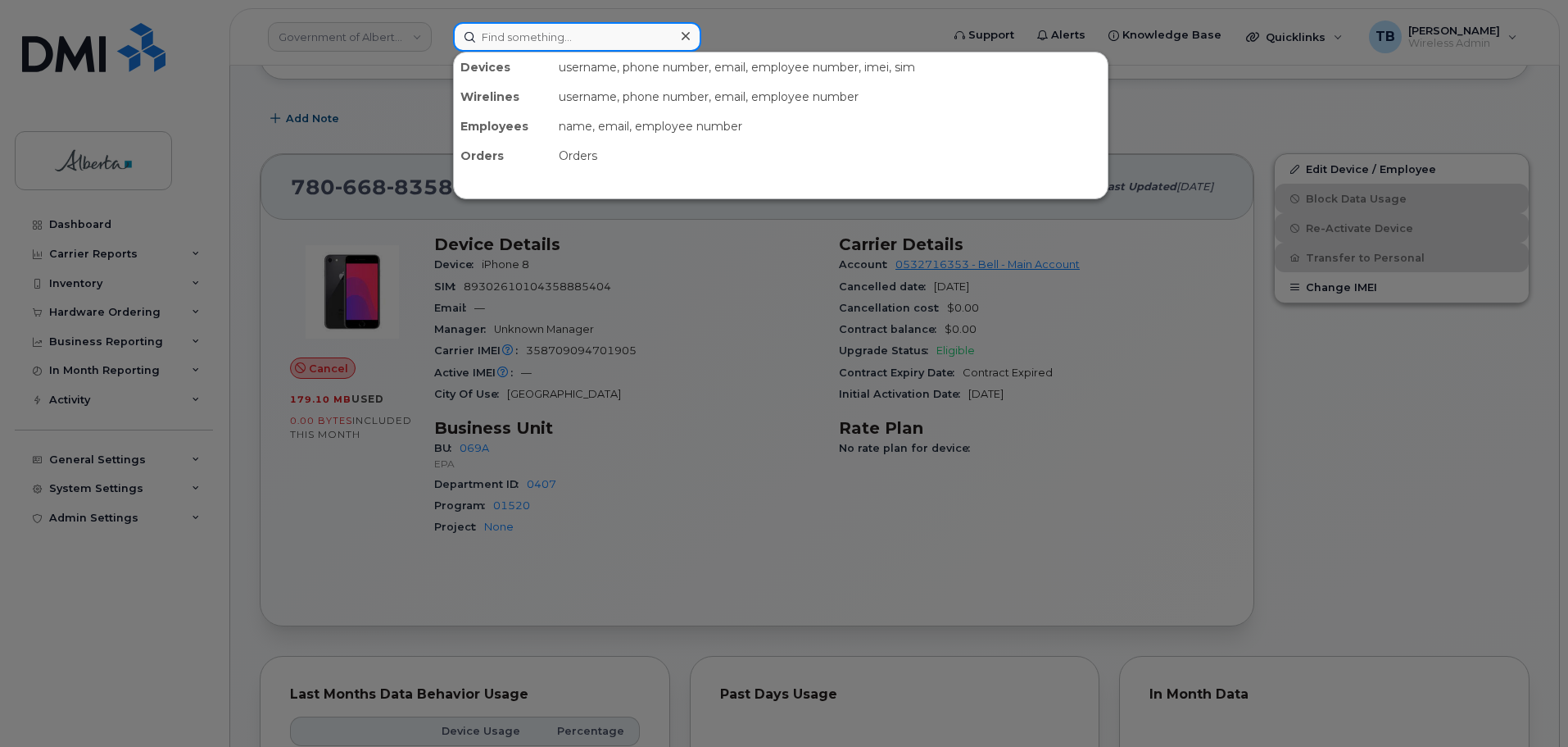
click at [499, 37] on input at bounding box center [578, 37] width 248 height 29
paste input "5873859216"
type input "5873859216"
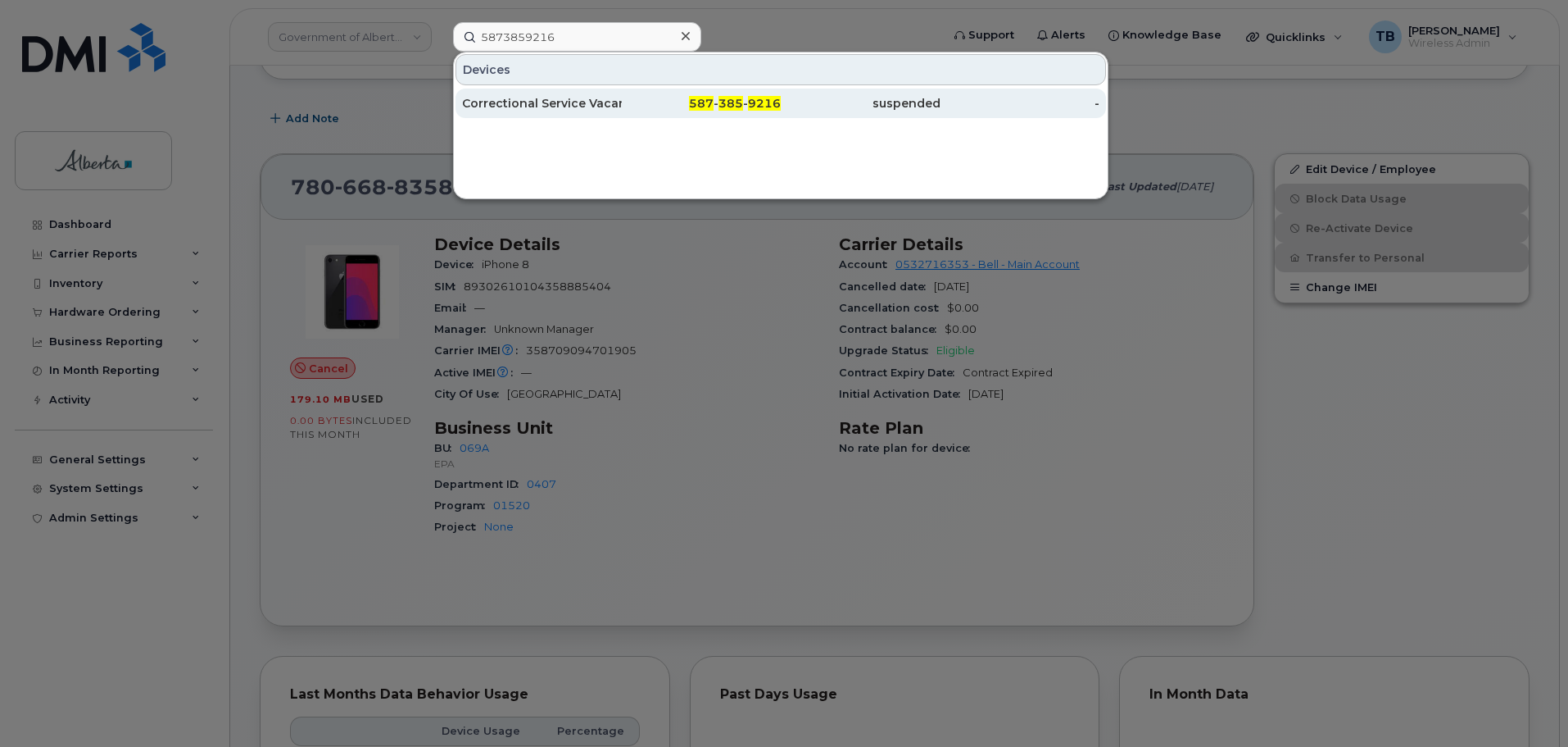
click at [511, 100] on div "Correctional Service Vacant" at bounding box center [542, 103] width 160 height 16
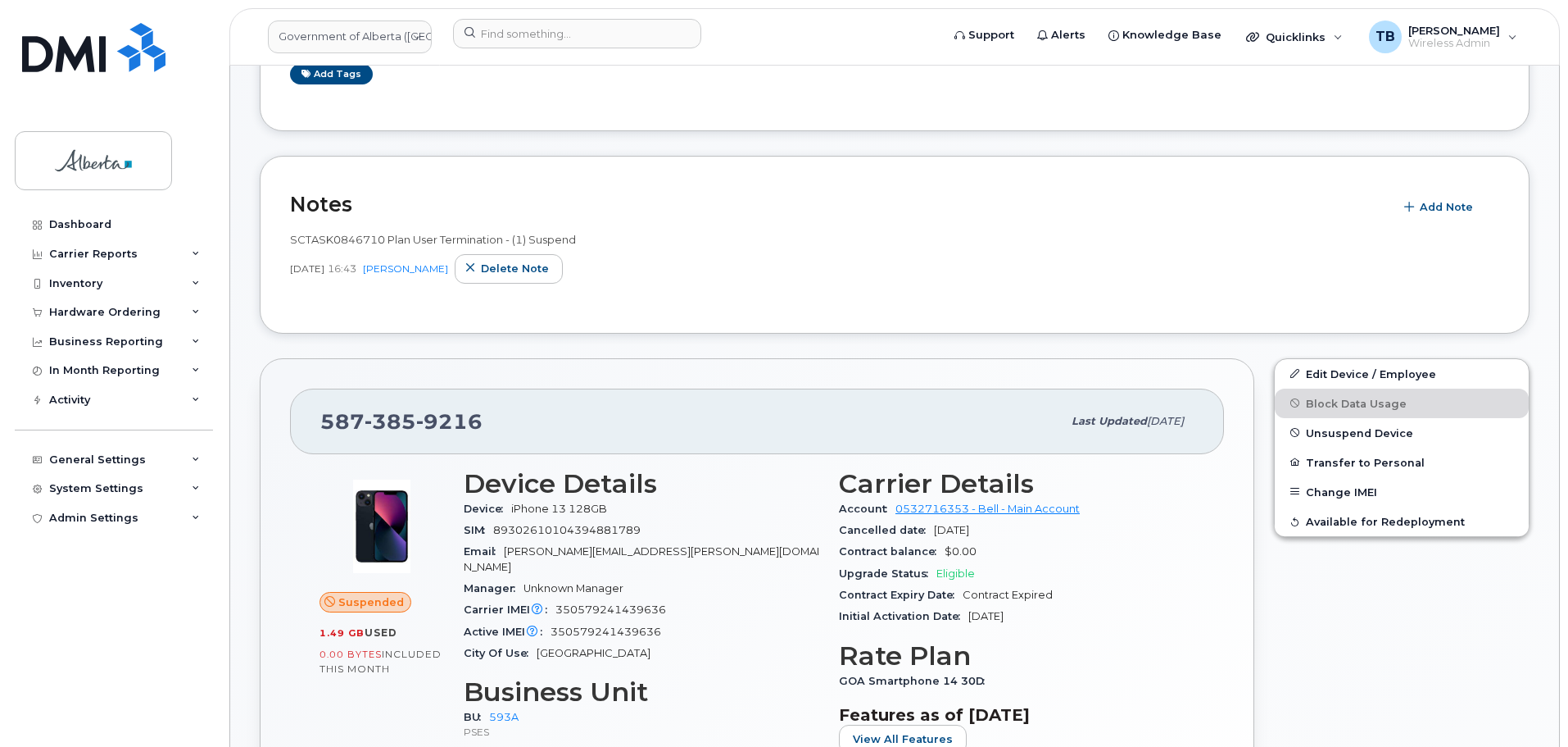
scroll to position [410, 0]
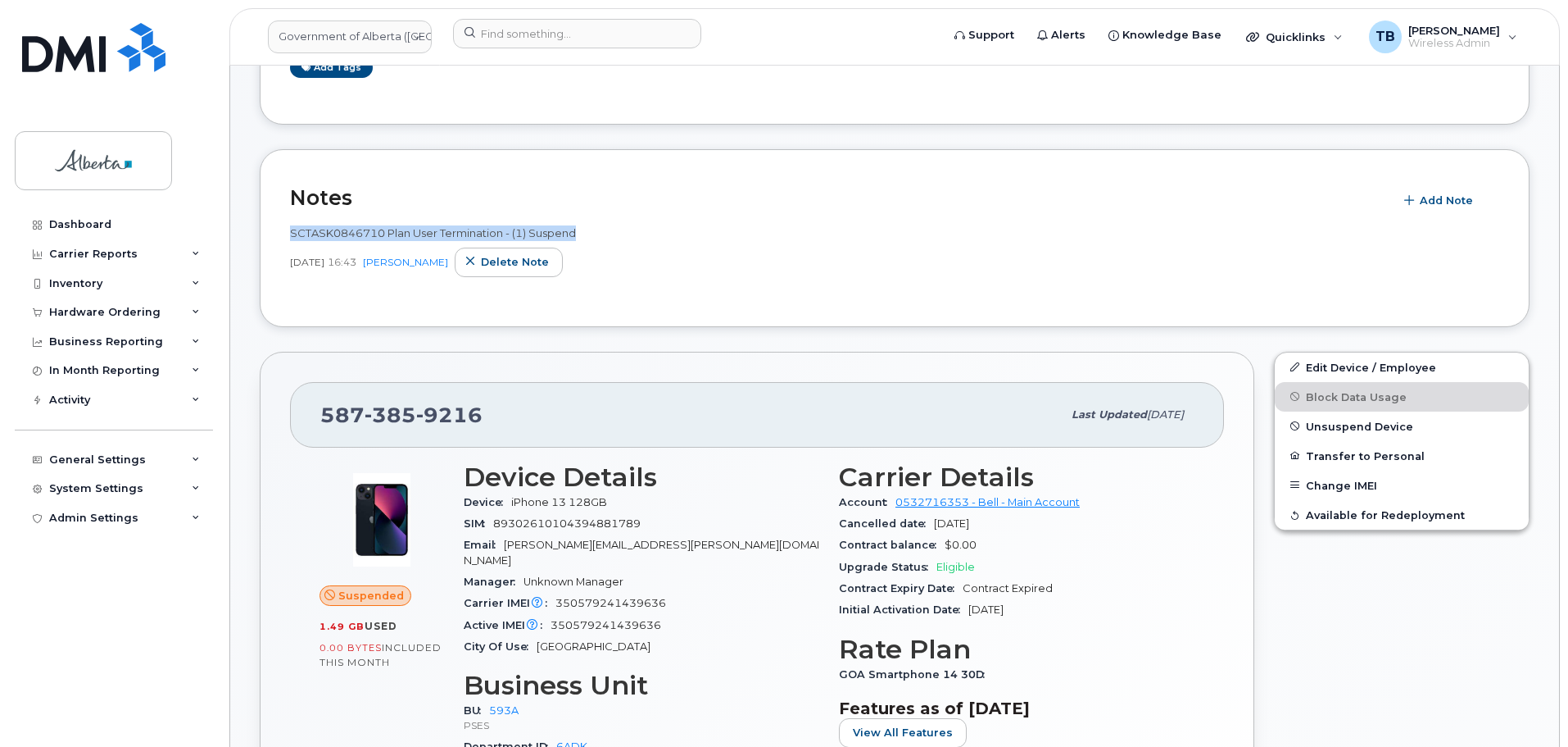
drag, startPoint x: 283, startPoint y: 230, endPoint x: 618, endPoint y: 239, distance: 335.1
click at [618, 239] on div "Notes Add Note SCTASK0846710 Plan User Termination - (1) Suspend [DATE] 16:43 […" at bounding box center [895, 238] width 1270 height 178
copy span "SCTASK0846710 Plan User Termination - (1) Suspend"
